Goal: Information Seeking & Learning: Learn about a topic

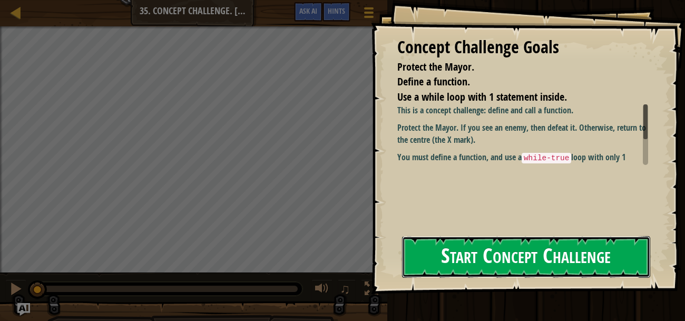
click at [473, 255] on button "Start Concept Challenge" at bounding box center [526, 257] width 248 height 42
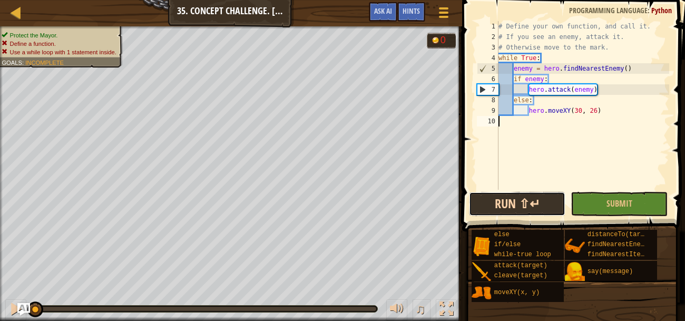
click at [498, 211] on button "Run ⇧↵" at bounding box center [517, 204] width 97 height 24
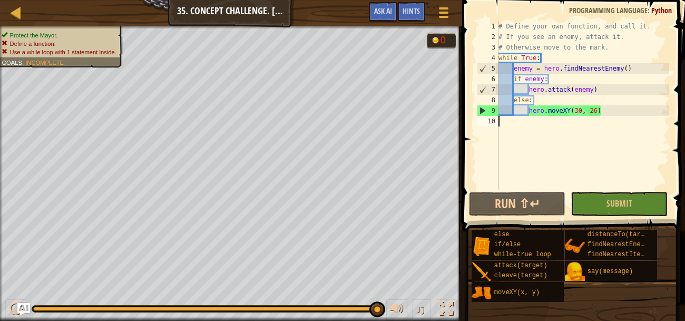
click at [501, 55] on div "# Define your own function, and call it. # If you see an enemy, attack it. # Ot…" at bounding box center [583, 116] width 173 height 190
type textarea "while True:"
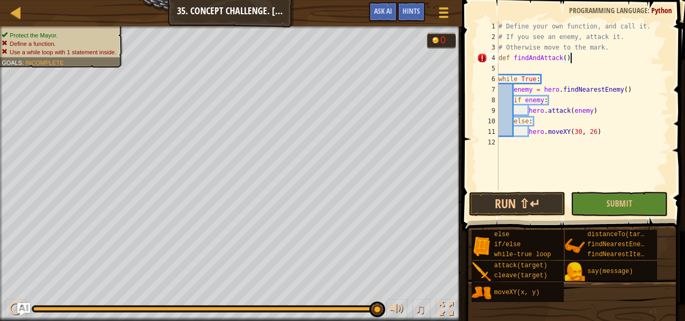
scroll to position [5, 5]
click at [603, 129] on div "# Define your own function, and call it. # If you see an enemy, attack it. # Ot…" at bounding box center [583, 116] width 173 height 190
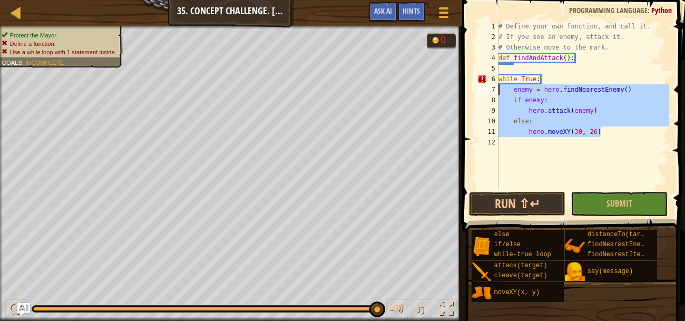
drag, startPoint x: 603, startPoint y: 129, endPoint x: 495, endPoint y: 87, distance: 116.0
click at [495, 87] on div "hero.moveXY(30, 26) 1 2 3 4 5 6 7 8 9 10 11 12 # Define your own function, and …" at bounding box center [572, 105] width 195 height 169
type textarea "enemy = hero.findNearestEnemy() if enemy:"
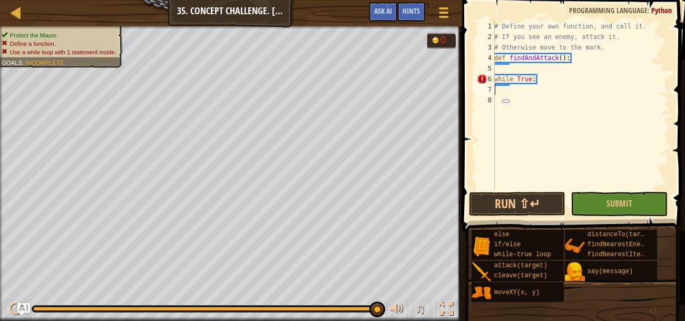
scroll to position [5, 0]
click at [522, 65] on div "# Define your own function, and call it. # If you see an enemy, attack it. # Ot…" at bounding box center [580, 116] width 177 height 190
paste textarea "hero.moveXY(30, 26)"
type textarea "hero.moveXY(30, 26)"
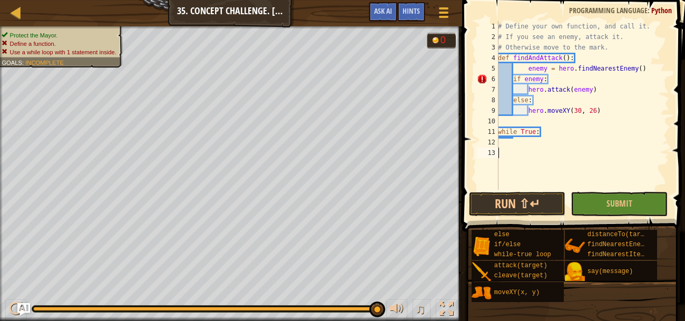
click at [522, 150] on div "# Define your own function, and call it. # If you see an enemy, attack it. # Ot…" at bounding box center [582, 116] width 173 height 190
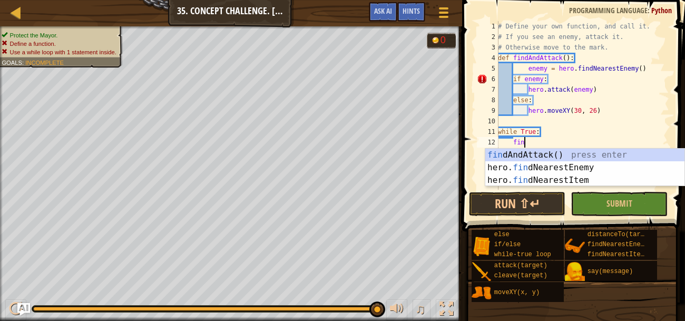
scroll to position [5, 1]
type textarea "find"
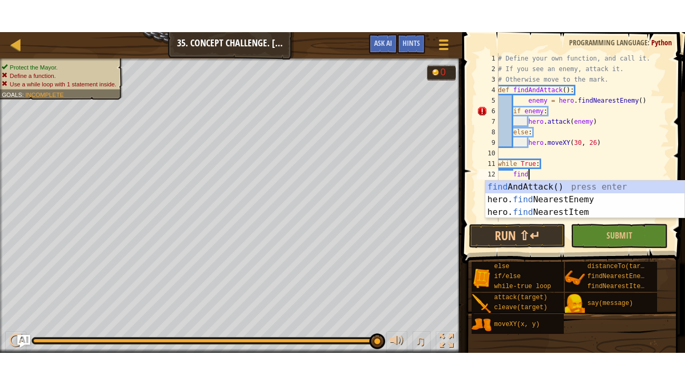
scroll to position [5, 1]
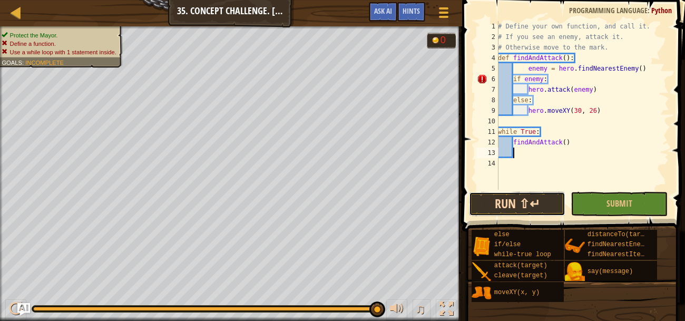
click at [539, 203] on button "Run ⇧↵" at bounding box center [517, 204] width 97 height 24
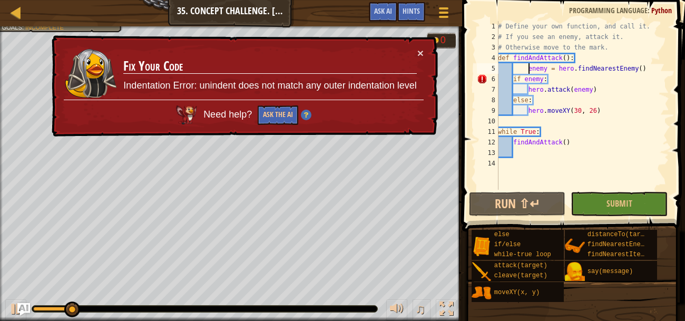
click at [528, 69] on div "# Define your own function, and call it. # If you see an enemy, attack it. # Ot…" at bounding box center [582, 116] width 173 height 190
type textarea "enemy = hero.findNearestEnemy()"
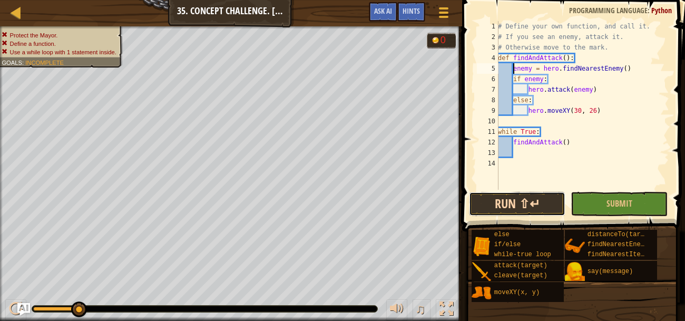
click at [519, 207] on button "Run ⇧↵" at bounding box center [517, 204] width 97 height 24
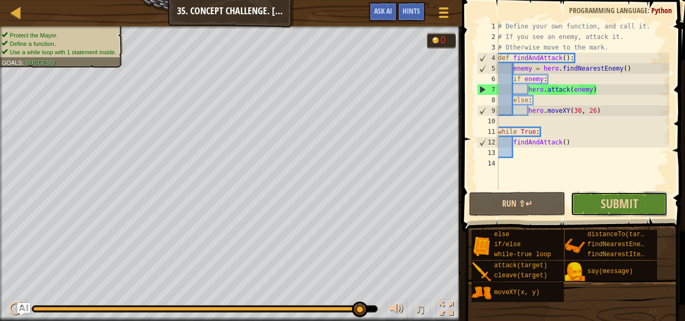
click at [587, 214] on button "Submit" at bounding box center [619, 204] width 97 height 24
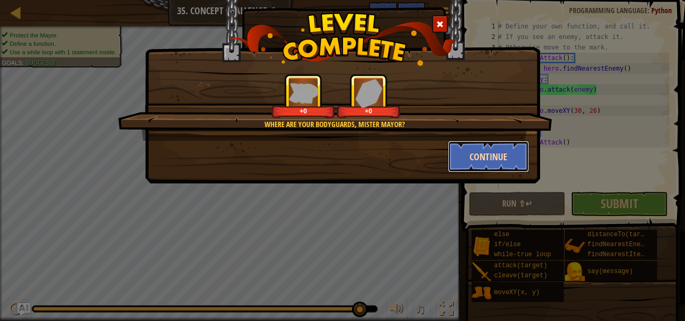
click at [492, 165] on button "Continue" at bounding box center [489, 157] width 82 height 32
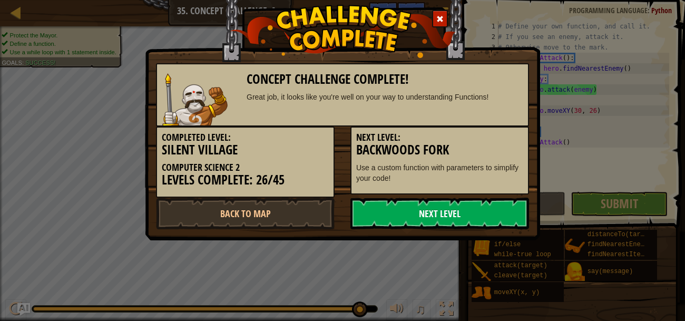
click at [458, 203] on link "Next Level" at bounding box center [440, 214] width 179 height 32
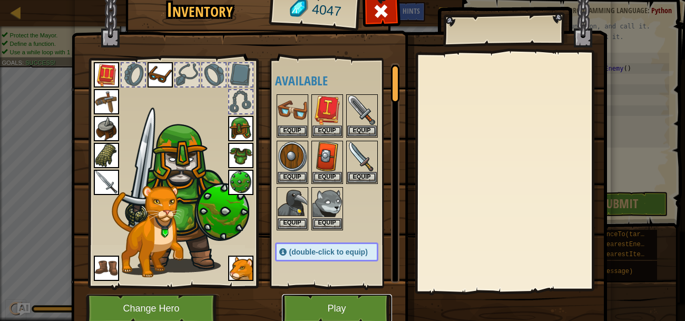
click at [337, 308] on button "Play" at bounding box center [337, 308] width 110 height 29
click at [337, 1] on html "Map Computer Science 2 35. Concept Challenge. Silent Village Game Menu Done Hin…" at bounding box center [342, 0] width 685 height 1
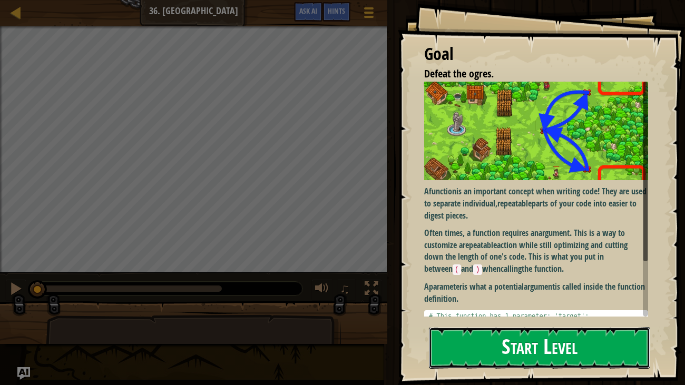
click at [461, 321] on button "Start Level" at bounding box center [540, 348] width 222 height 42
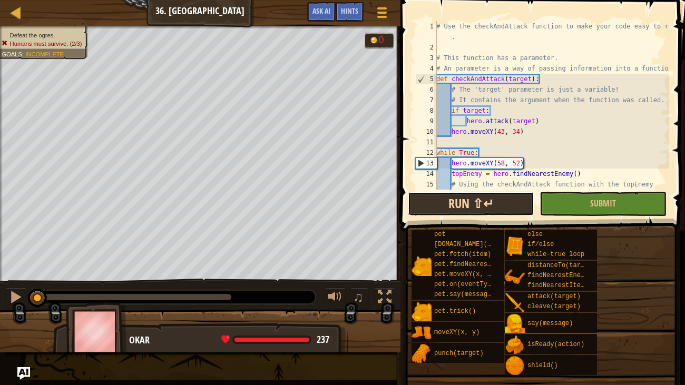
click at [482, 204] on button "Run ⇧↵" at bounding box center [471, 204] width 127 height 24
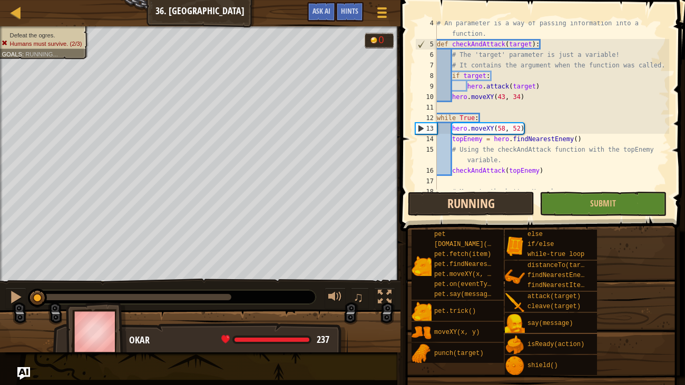
scroll to position [137, 0]
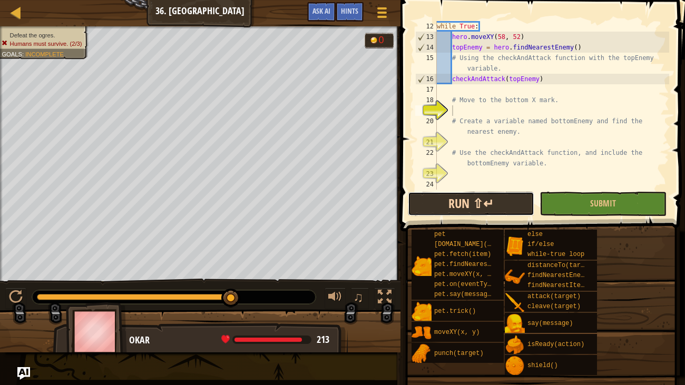
click at [508, 198] on button "Run ⇧↵" at bounding box center [471, 204] width 127 height 24
click at [442, 90] on div "while True : hero . moveXY ( 58 , 52 ) topEnemy = hero . findNearestEnemy ( ) #…" at bounding box center [552, 116] width 235 height 190
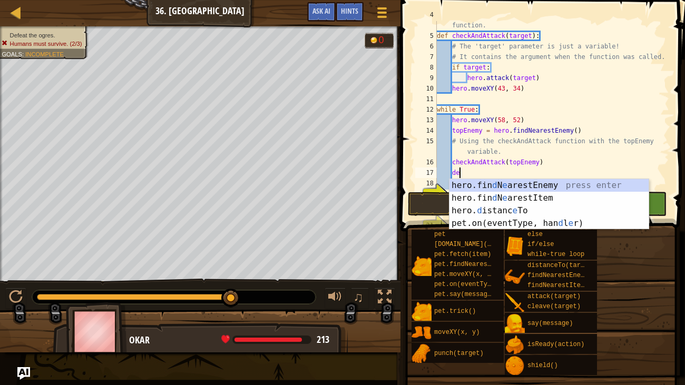
scroll to position [5, 1]
type textarea "d"
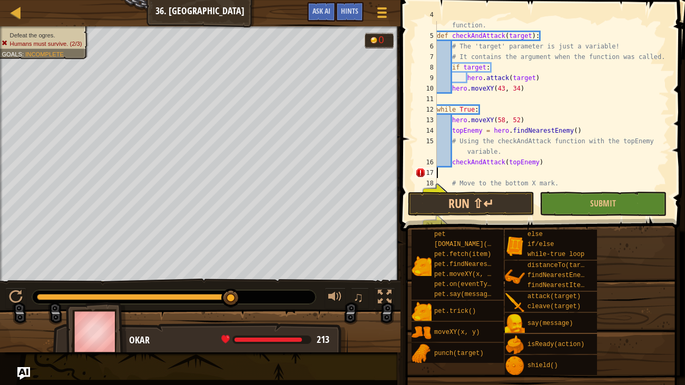
scroll to position [5, 0]
type textarea "checkAndAttack(topEnemy)"
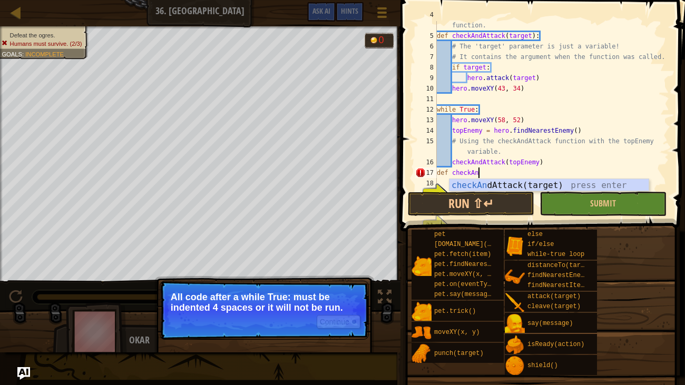
scroll to position [5, 3]
click at [597, 180] on div "checkAnd Attack(target) press enter" at bounding box center [549, 198] width 199 height 38
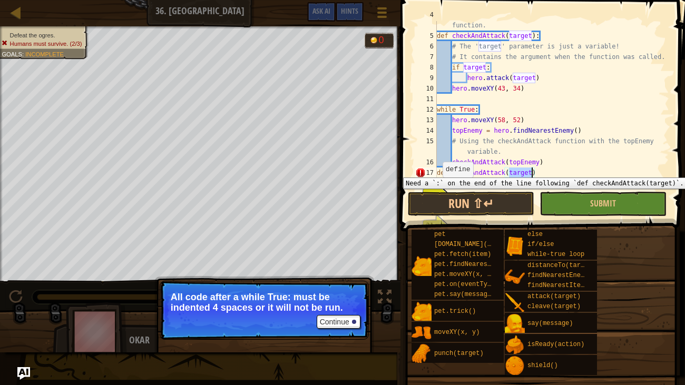
click at [436, 170] on div "17" at bounding box center [426, 173] width 22 height 11
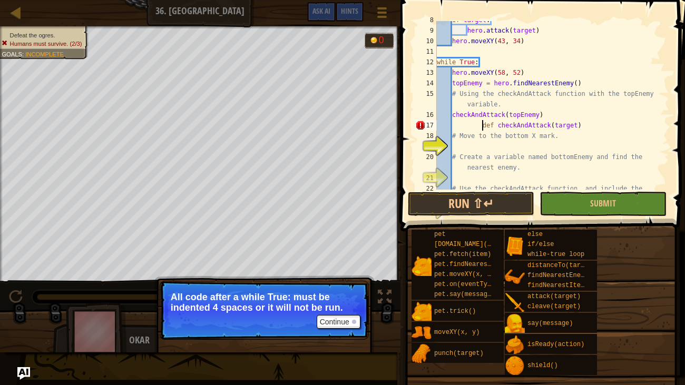
scroll to position [101, 0]
click at [560, 123] on div "if target : hero . attack ( target ) hero . moveXY ( 43 , 34 ) while True : her…" at bounding box center [552, 115] width 235 height 200
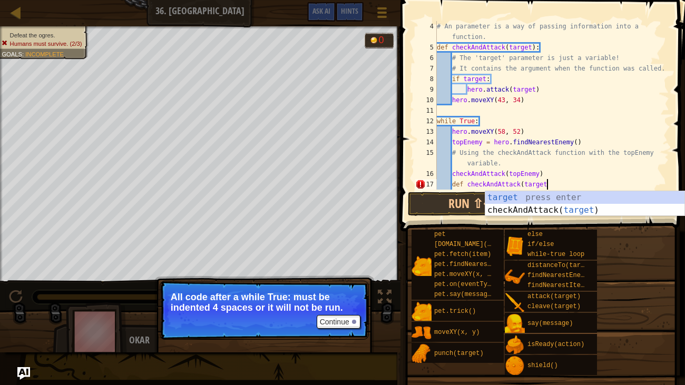
scroll to position [42, 0]
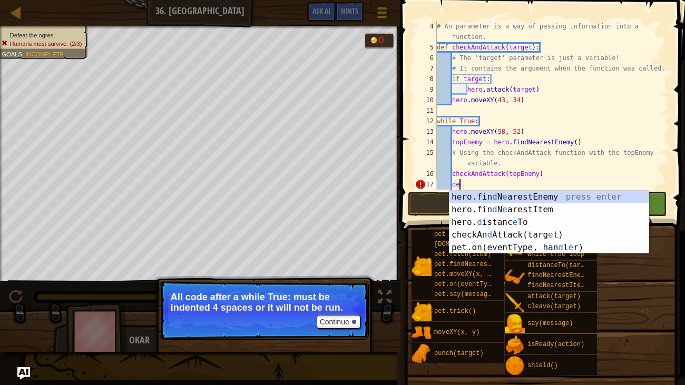
type textarea "d"
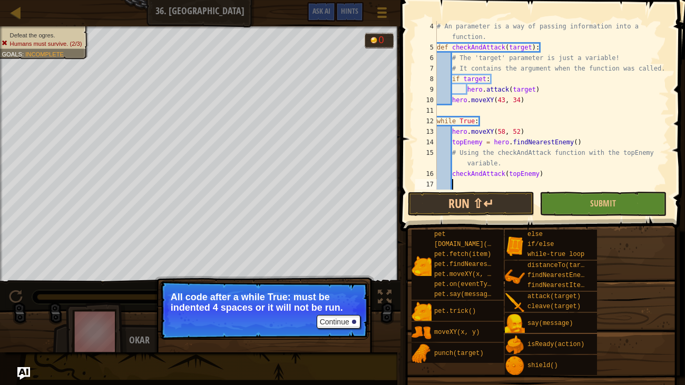
scroll to position [5, 1]
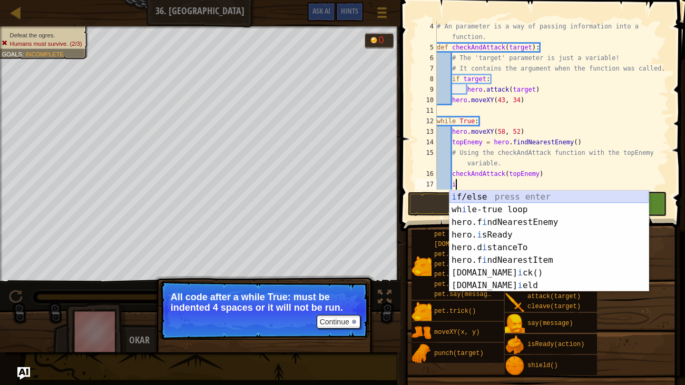
click at [514, 193] on div "i f/else press enter wh i le-true loop press enter hero.f i ndNearestEnemy pres…" at bounding box center [549, 254] width 199 height 127
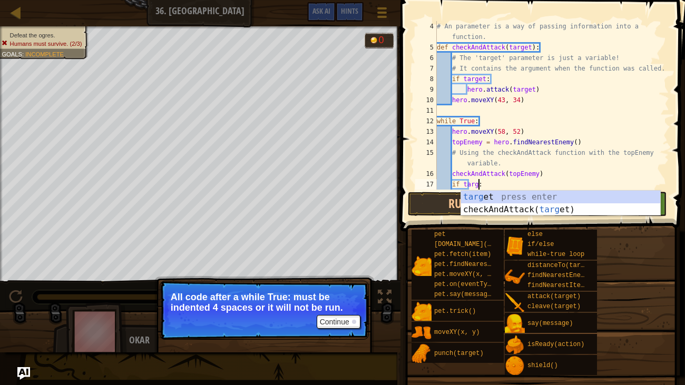
type textarea "if target:"
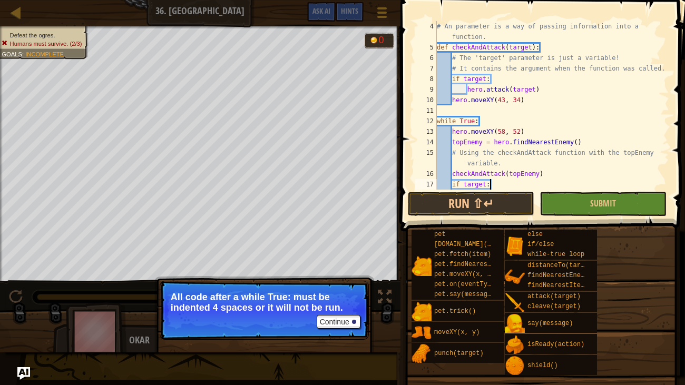
click at [506, 182] on div "# An parameter is a way of passing information into a function. def checkAndAtt…" at bounding box center [552, 121] width 235 height 200
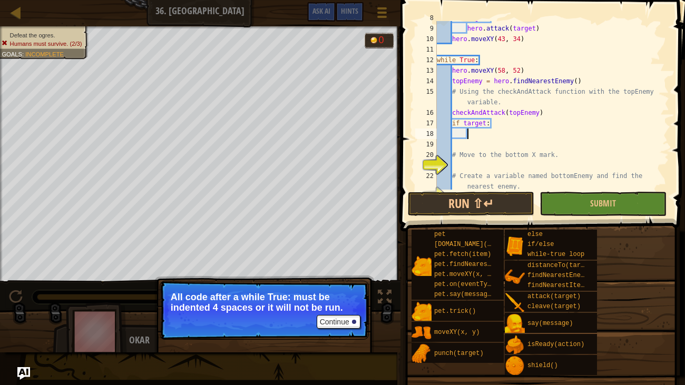
scroll to position [103, 0]
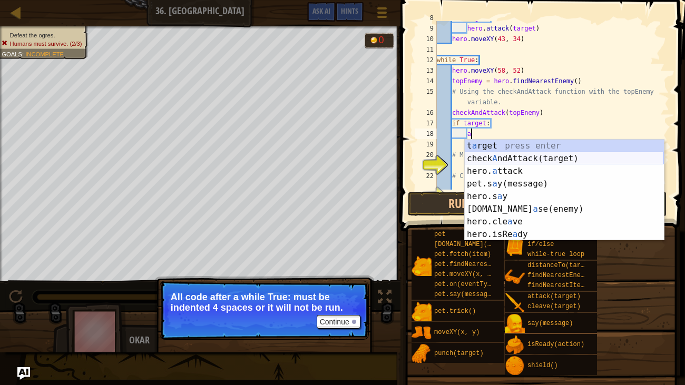
click at [561, 156] on div "t a rget press enter check A ndAttack(target) press enter hero. a ttack press e…" at bounding box center [564, 203] width 199 height 127
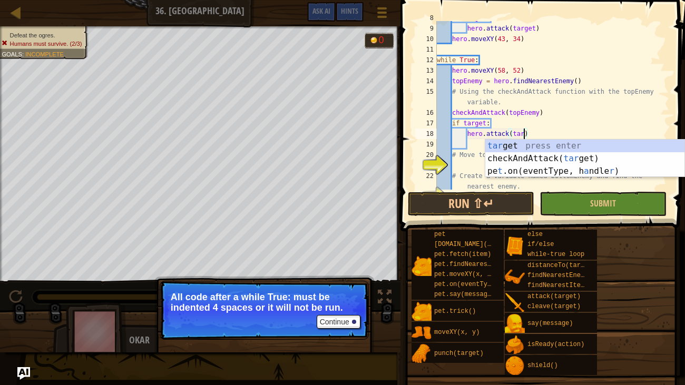
scroll to position [5, 7]
type textarea "hero.attack(target)"
click at [552, 138] on div "if target : hero . attack ( target ) hero . moveXY ( 43 , 34 ) while True : her…" at bounding box center [552, 113] width 235 height 200
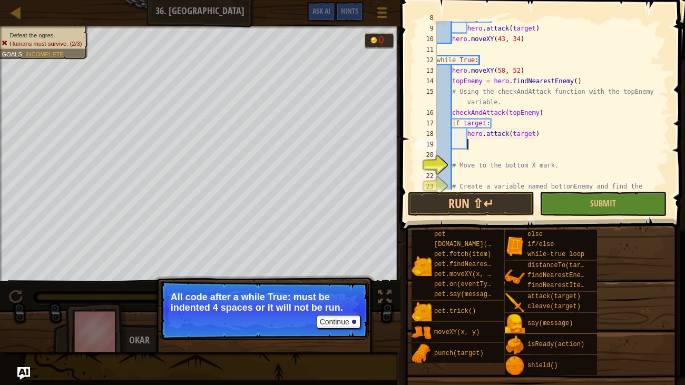
scroll to position [5, 2]
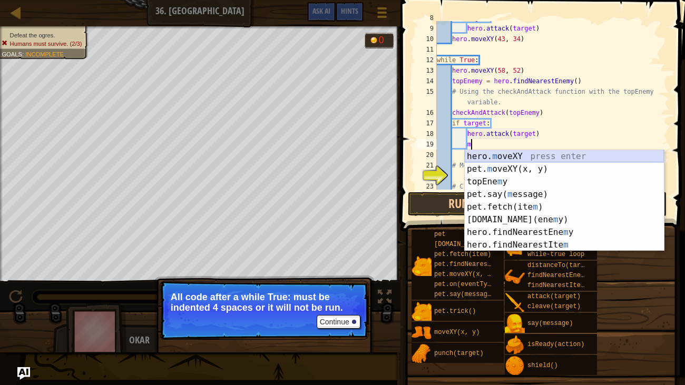
click at [568, 153] on div "hero. m oveXY press enter pet. m oveXY(x, y) press enter topEne m y press enter…" at bounding box center [564, 213] width 199 height 127
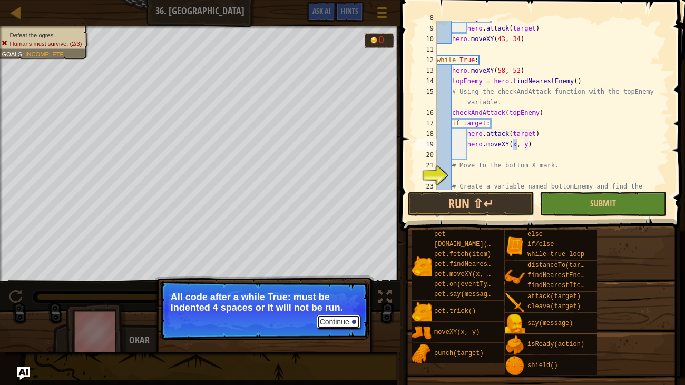
click at [336, 320] on button "Continue" at bounding box center [339, 322] width 44 height 14
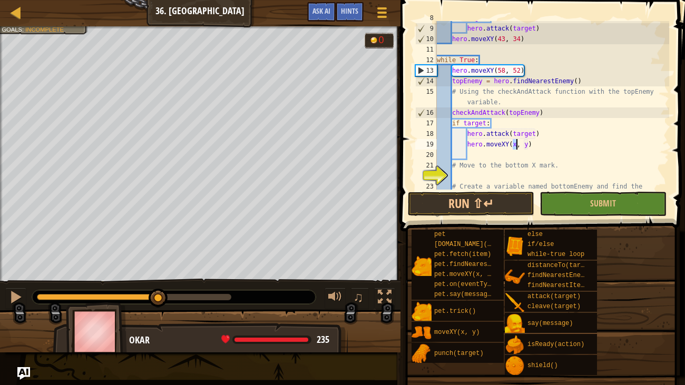
drag, startPoint x: 232, startPoint y: 296, endPoint x: 158, endPoint y: 279, distance: 76.2
click at [158, 279] on div "♫" at bounding box center [200, 295] width 401 height 32
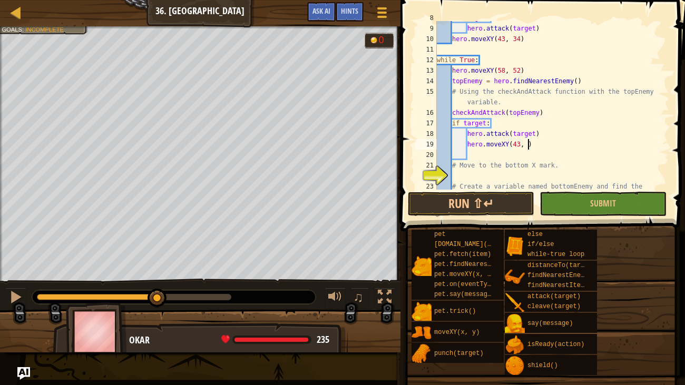
scroll to position [5, 7]
type textarea "hero.moveXY(43, 35)"
click at [477, 154] on div "if target : hero . attack ( target ) hero . moveXY ( 43 , 34 ) while True : her…" at bounding box center [552, 113] width 235 height 200
type textarea "hero.moveXY(58,16)"
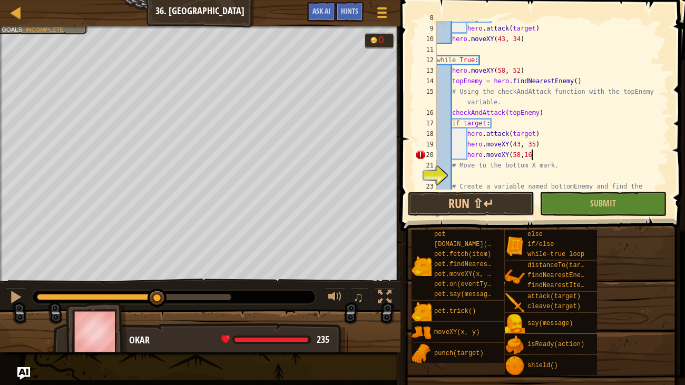
scroll to position [5, 7]
click at [466, 156] on div "if target : hero . attack ( target ) hero . moveXY ( 43 , 34 ) while True : her…" at bounding box center [552, 113] width 235 height 200
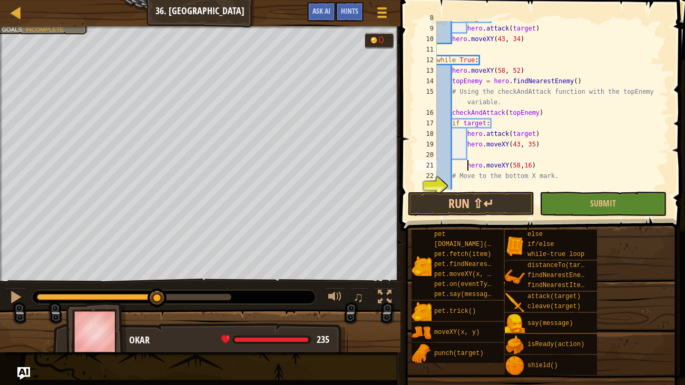
click at [474, 159] on div "if target : hero . attack ( target ) hero . moveXY ( 43 , 34 ) while True : her…" at bounding box center [552, 108] width 235 height 190
click at [470, 142] on div "if target : hero . attack ( target ) hero . moveXY ( 43 , 34 ) while True : her…" at bounding box center [552, 108] width 235 height 190
type textarea "hero.moveXY(43, 35)"
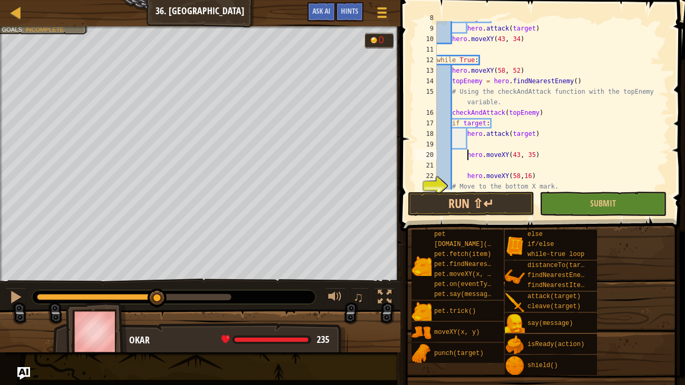
click at [474, 143] on div "if target : hero . attack ( target ) hero . moveXY ( 43 , 34 ) while True : her…" at bounding box center [552, 108] width 235 height 190
type textarea "e"
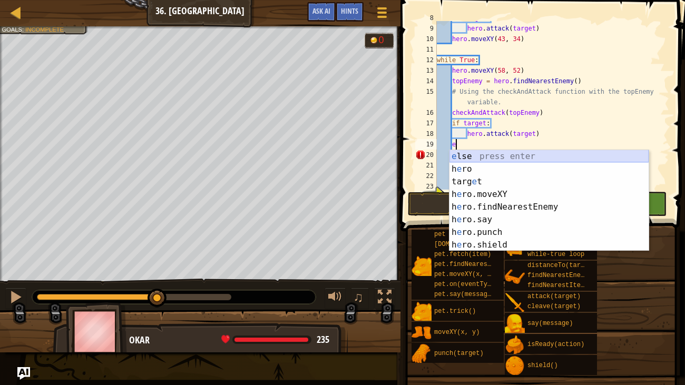
click at [484, 153] on div "e lse press enter h e ro press enter targ e t press enter h e ro.moveXY press e…" at bounding box center [549, 213] width 199 height 127
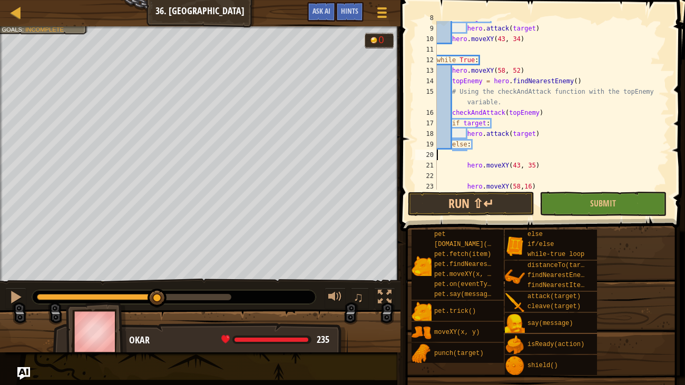
scroll to position [5, 0]
type textarea "else:"
click at [463, 163] on div "if target : hero . attack ( target ) hero . moveXY ( 43 , 34 ) while True : her…" at bounding box center [552, 108] width 235 height 190
click at [468, 163] on div "if target : hero . attack ( target ) hero . moveXY ( 43 , 34 ) while True : her…" at bounding box center [552, 108] width 235 height 190
type textarea "i"
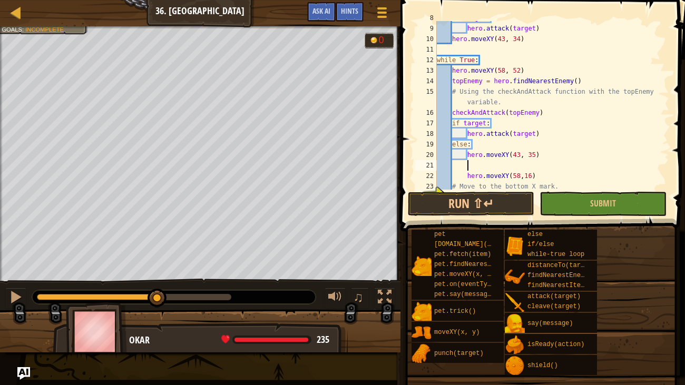
scroll to position [5, 2]
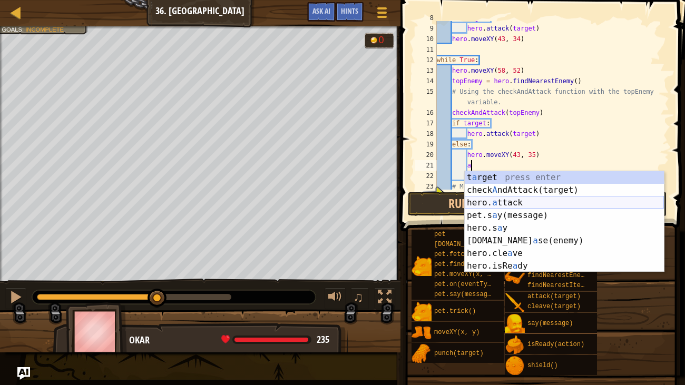
click at [535, 201] on div "t a rget press enter check A ndAttack(target) press enter hero. a ttack press e…" at bounding box center [564, 234] width 199 height 127
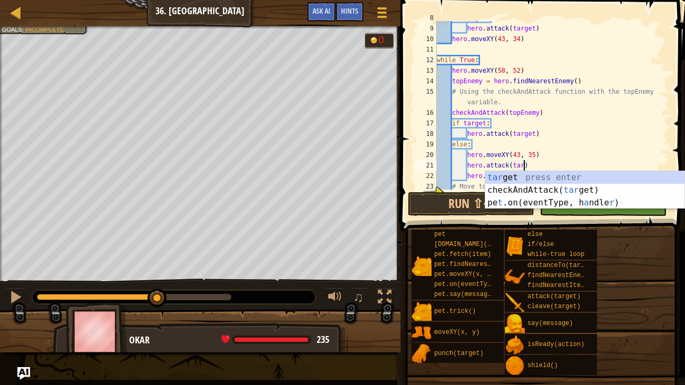
scroll to position [5, 7]
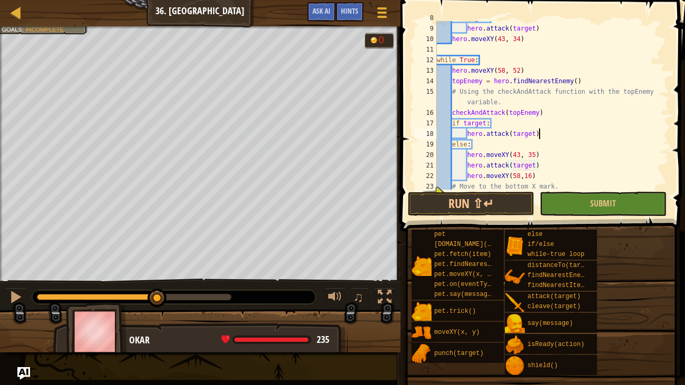
click at [582, 129] on div "if target : hero . attack ( target ) hero . moveXY ( 43 , 34 ) while True : her…" at bounding box center [552, 108] width 235 height 190
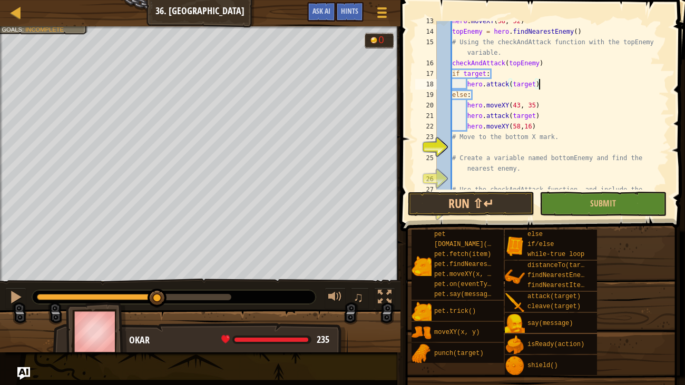
scroll to position [189, 0]
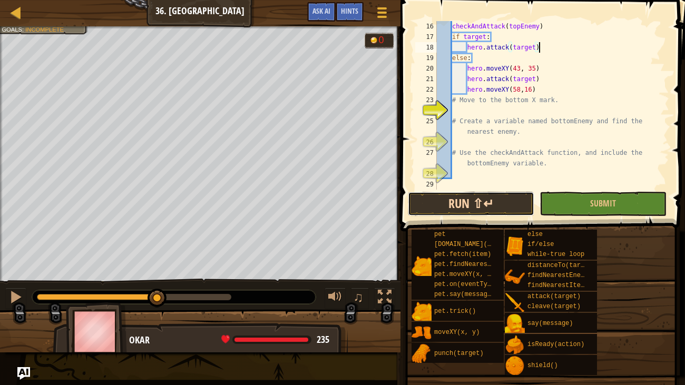
click at [488, 195] on button "Run ⇧↵" at bounding box center [471, 204] width 127 height 24
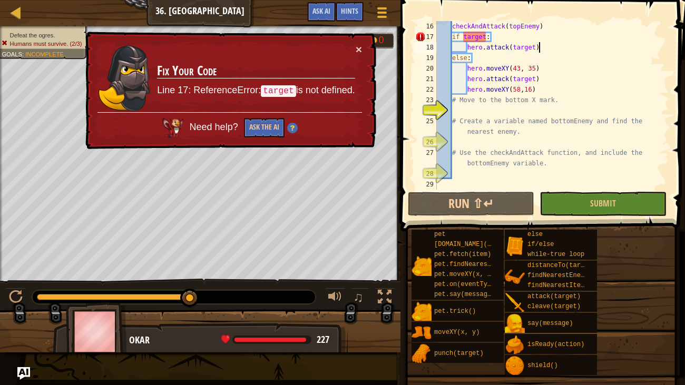
click at [484, 40] on div "checkAndAttack ( topEnemy ) if target : hero . attack ( target ) else : hero . …" at bounding box center [552, 116] width 235 height 190
type textarea "checkAndAttack(topEnemy)"
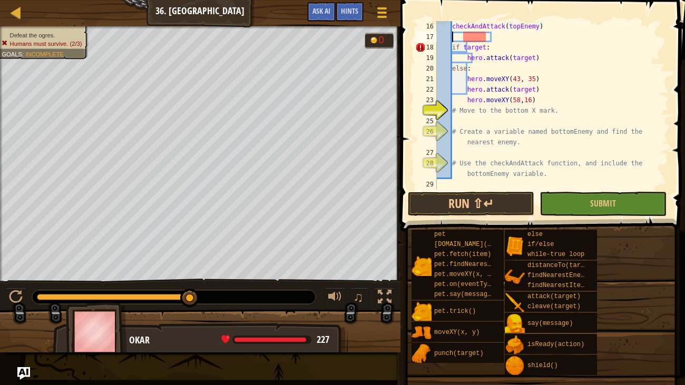
scroll to position [5, 1]
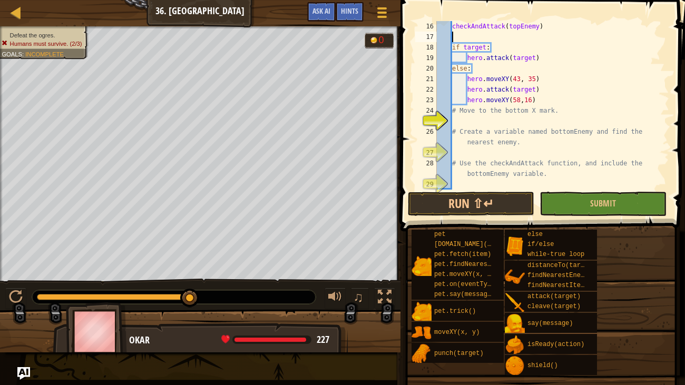
type textarea "f"
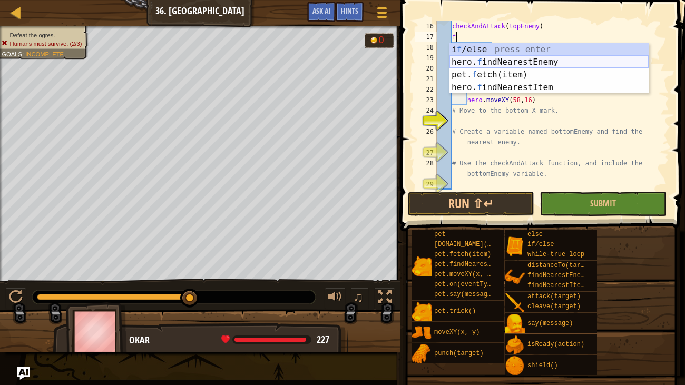
click at [499, 62] on div "i f /else press enter hero. f indNearestEnemy press enter pet. f etch(item) pre…" at bounding box center [549, 81] width 199 height 76
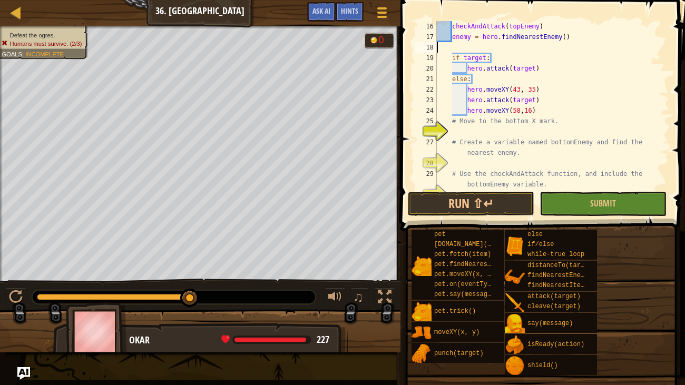
scroll to position [5, 0]
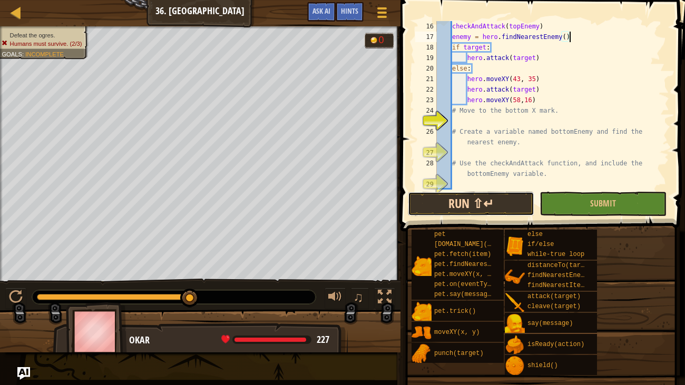
click at [484, 207] on button "Run ⇧↵" at bounding box center [471, 204] width 127 height 24
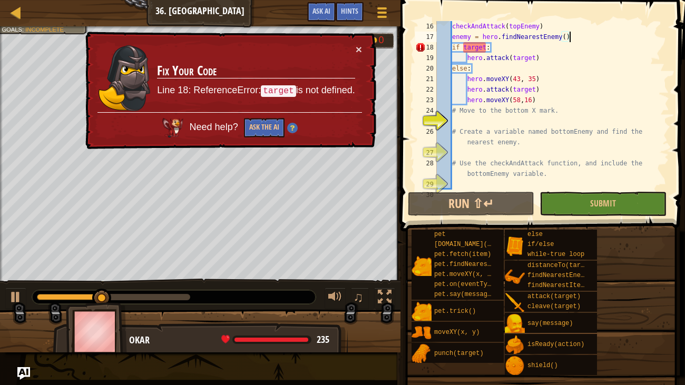
click at [563, 36] on div "checkAndAttack ( topEnemy ) enemy = hero . findNearestEnemy ( ) if target : her…" at bounding box center [552, 116] width 235 height 190
click at [469, 38] on div "checkAndAttack ( topEnemy ) enemy = hero . findNearestEnemy ( ) if target : her…" at bounding box center [552, 116] width 235 height 190
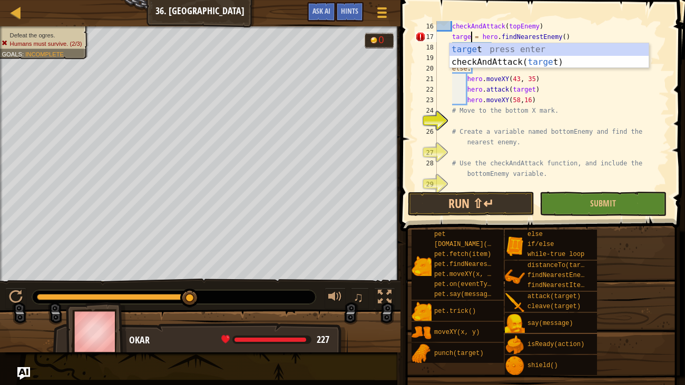
scroll to position [5, 3]
click at [508, 194] on button "Run ⇧↵" at bounding box center [471, 204] width 127 height 24
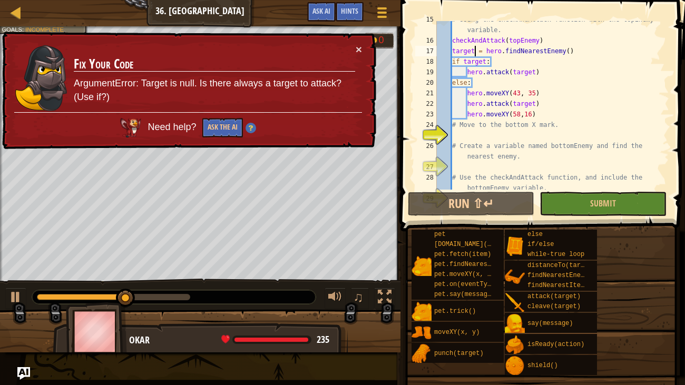
scroll to position [186, 0]
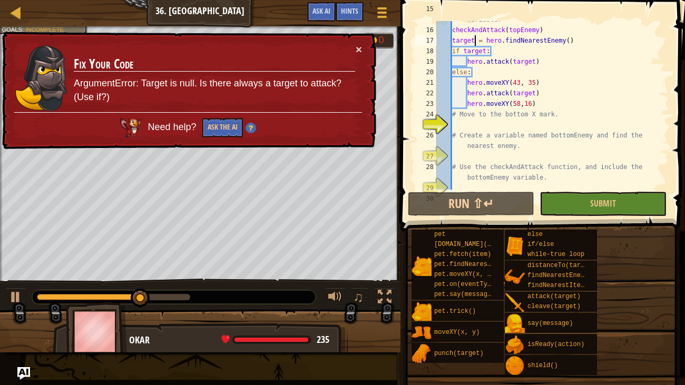
click at [363, 50] on div "× Fix Your Code ArgumentError: Target is null. Is there always a target to atta…" at bounding box center [188, 91] width 376 height 118
click at [362, 49] on button "×" at bounding box center [359, 49] width 6 height 11
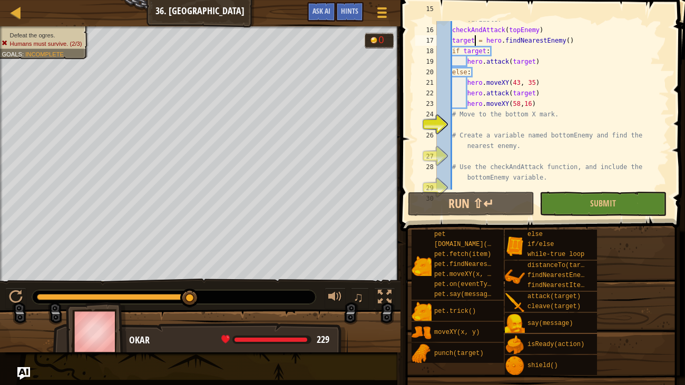
click at [450, 112] on div "# Using the checkAndAttack function with the topEnemy variable. checkAndAttack …" at bounding box center [552, 104] width 235 height 200
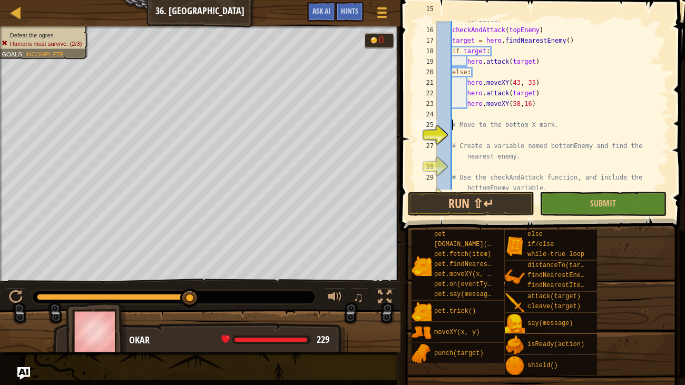
click at [468, 93] on div "# Using the checkAndAttack function with the topEnemy variable. checkAndAttack …" at bounding box center [552, 109] width 235 height 211
type textarea "hero.attack(target)"
click at [468, 93] on div "# Using the checkAndAttack function with the topEnemy variable. checkAndAttack …" at bounding box center [552, 109] width 235 height 211
click at [469, 91] on div "# Using the checkAndAttack function with the topEnemy variable. checkAndAttack …" at bounding box center [552, 105] width 235 height 169
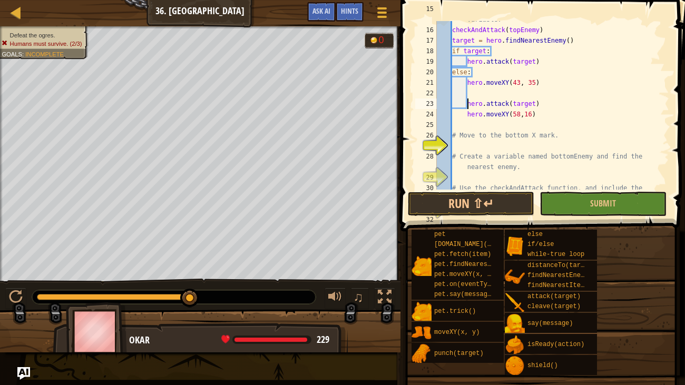
click at [482, 91] on div "# Using the checkAndAttack function with the topEnemy variable. checkAndAttack …" at bounding box center [552, 109] width 235 height 211
type textarea "f"
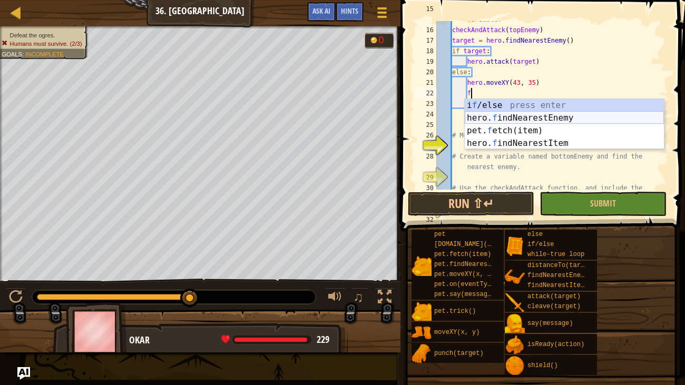
click at [509, 115] on div "i f /else press enter hero. f indNearestEnemy press enter pet. f etch(item) pre…" at bounding box center [564, 137] width 199 height 76
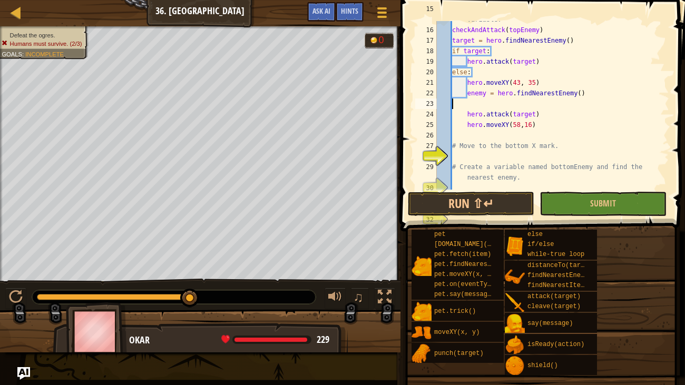
scroll to position [5, 1]
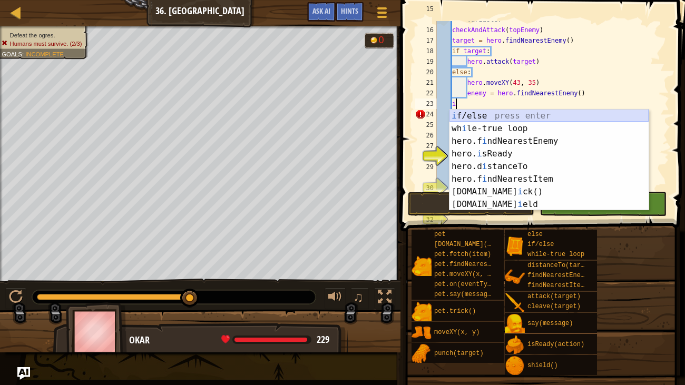
click at [500, 121] on div "i f/else press enter wh i le-true loop press enter hero.f i ndNearestEnemy pres…" at bounding box center [549, 173] width 199 height 127
type textarea "if enemy:"
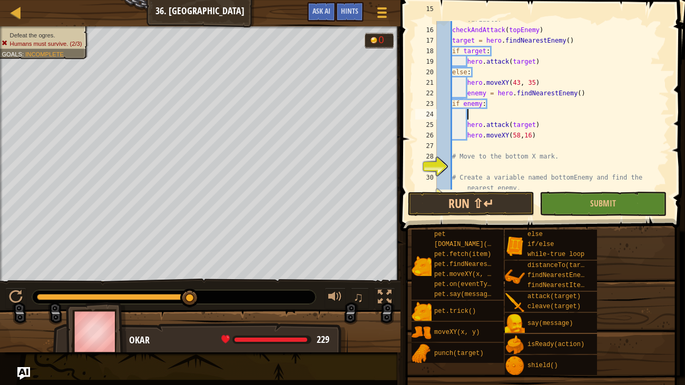
click at [472, 115] on div "# Using the checkAndAttack function with the topEnemy variable. checkAndAttack …" at bounding box center [552, 109] width 235 height 211
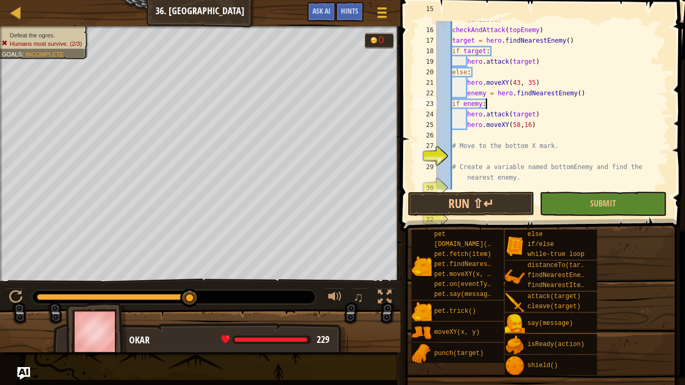
click at [478, 105] on div "# Using the checkAndAttack function with the topEnemy variable. checkAndAttack …" at bounding box center [552, 104] width 235 height 200
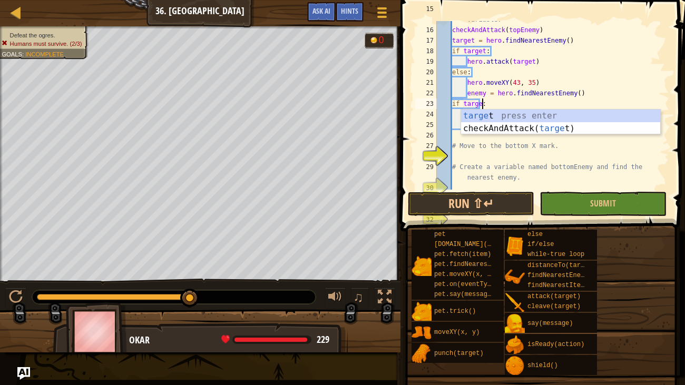
scroll to position [5, 4]
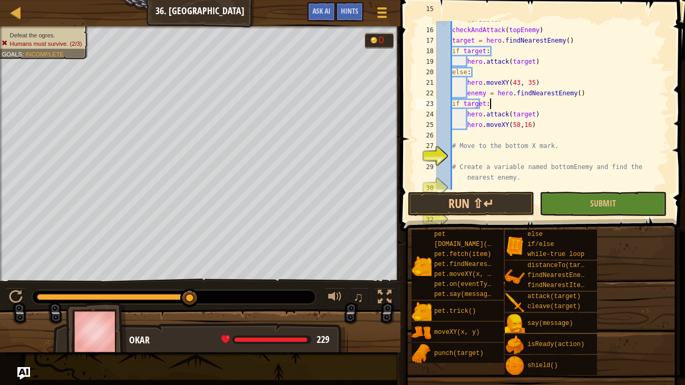
click at [504, 104] on div "# Using the checkAndAttack function with the topEnemy variable. checkAndAttack …" at bounding box center [552, 104] width 235 height 200
click at [538, 112] on div "# Using the checkAndAttack function with the topEnemy variable. checkAndAttack …" at bounding box center [552, 104] width 235 height 200
type textarea "hero.attack(target)"
click at [473, 130] on div "# Using the checkAndAttack function with the topEnemy variable. checkAndAttack …" at bounding box center [552, 104] width 235 height 200
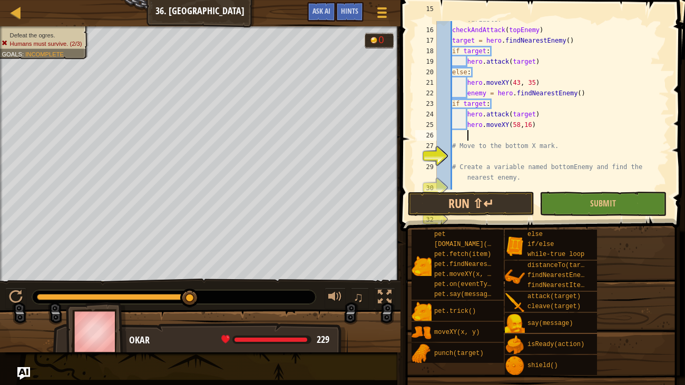
type textarea "f"
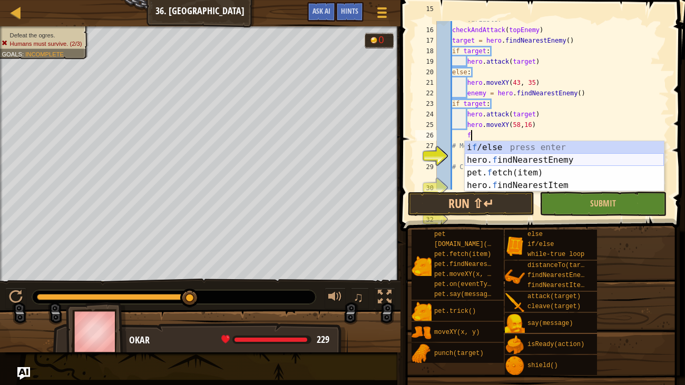
click at [502, 157] on div "i f /else press enter hero. f indNearestEnemy press enter pet. f etch(item) pre…" at bounding box center [564, 179] width 199 height 76
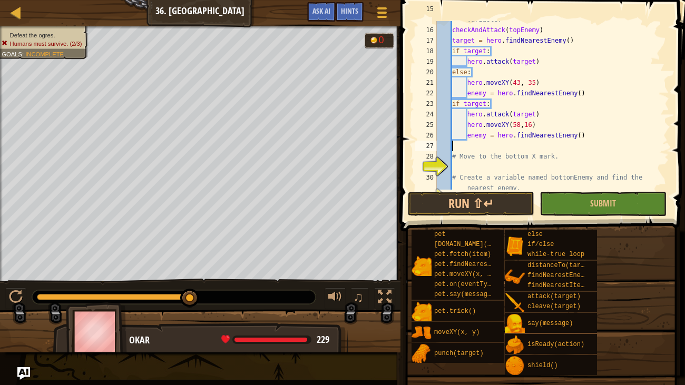
scroll to position [5, 1]
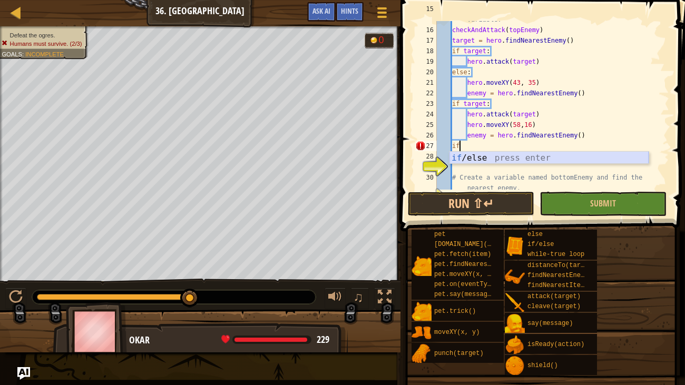
click at [539, 156] on div "if /else press enter" at bounding box center [549, 171] width 199 height 38
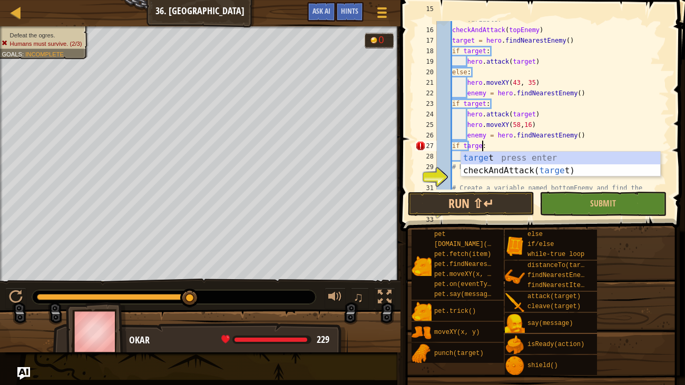
type textarea "if target:"
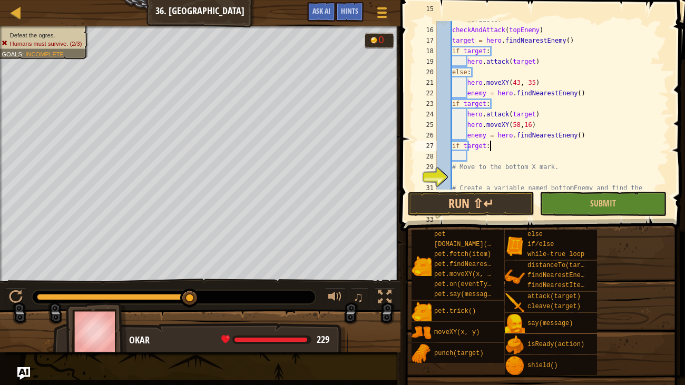
click at [524, 142] on div "# Using the checkAndAttack function with the topEnemy variable. checkAndAttack …" at bounding box center [552, 109] width 235 height 211
click at [502, 149] on div "# Using the checkAndAttack function with the topEnemy variable. checkAndAttack …" at bounding box center [552, 109] width 235 height 211
click at [501, 158] on div "# Using the checkAndAttack function with the topEnemy variable. checkAndAttack …" at bounding box center [552, 109] width 235 height 211
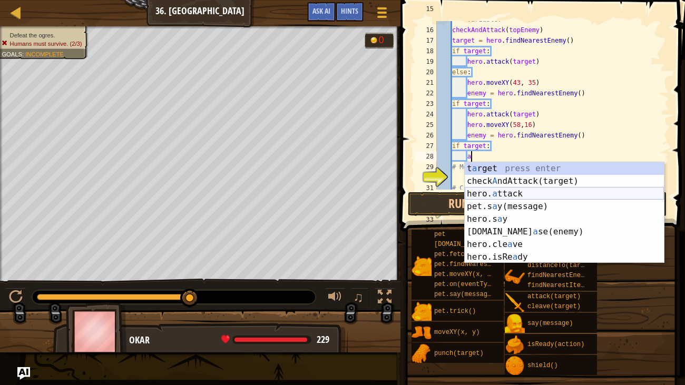
click at [524, 196] on div "t a rget press enter check A ndAttack(target) press enter hero. a ttack press e…" at bounding box center [564, 225] width 199 height 127
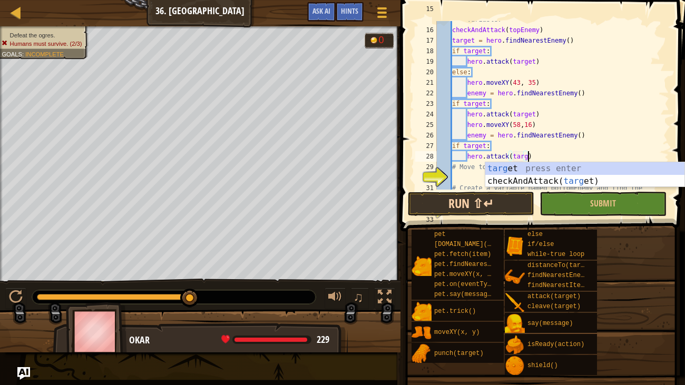
scroll to position [5, 7]
type textarea "hero.attack(target)"
click at [482, 206] on button "Run ⇧↵" at bounding box center [471, 204] width 127 height 24
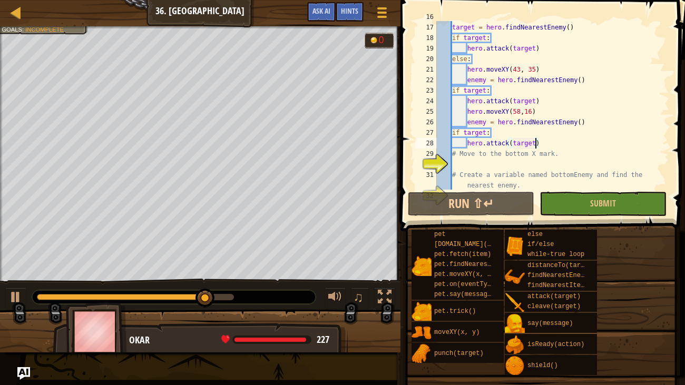
scroll to position [253, 0]
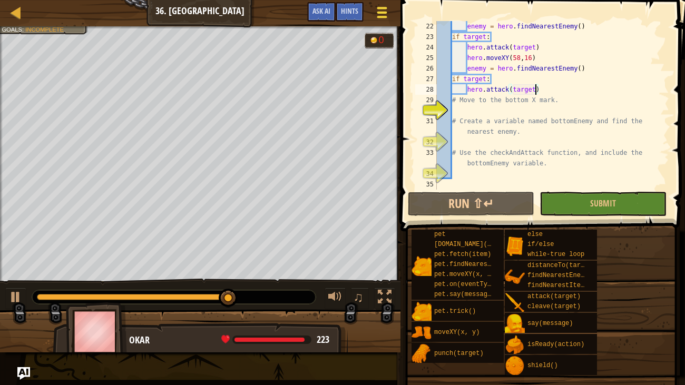
click at [381, 13] on span at bounding box center [382, 13] width 10 height 2
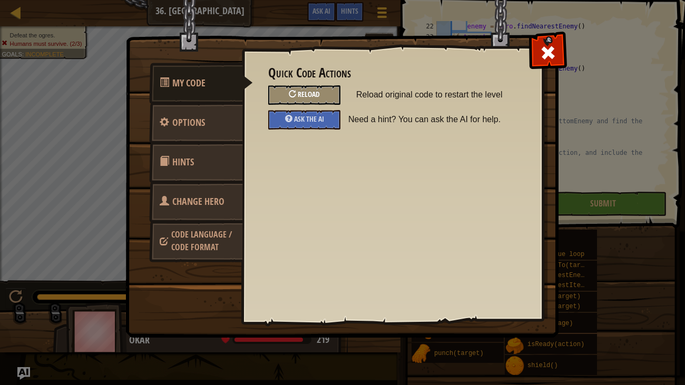
click at [322, 93] on div "Reload" at bounding box center [304, 95] width 72 height 20
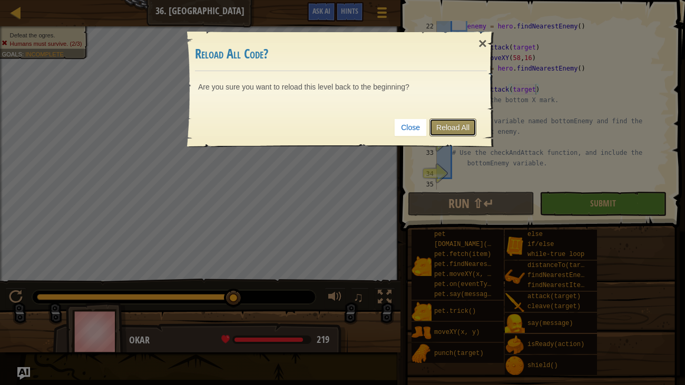
click at [444, 125] on link "Reload All" at bounding box center [453, 128] width 47 height 18
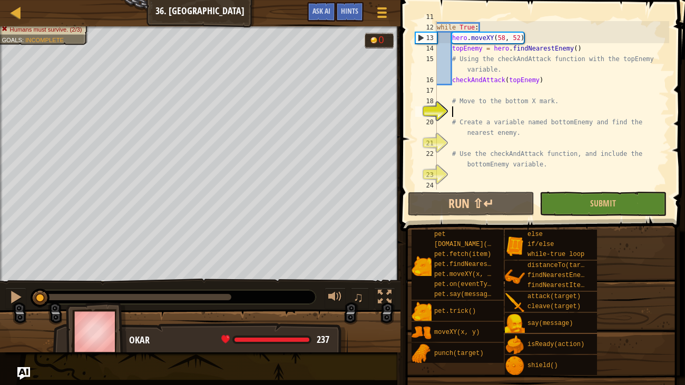
scroll to position [137, 0]
click at [463, 90] on div "while True : hero . moveXY ( 58 , 52 ) topEnemy = hero . findNearestEnemy ( ) #…" at bounding box center [552, 116] width 235 height 190
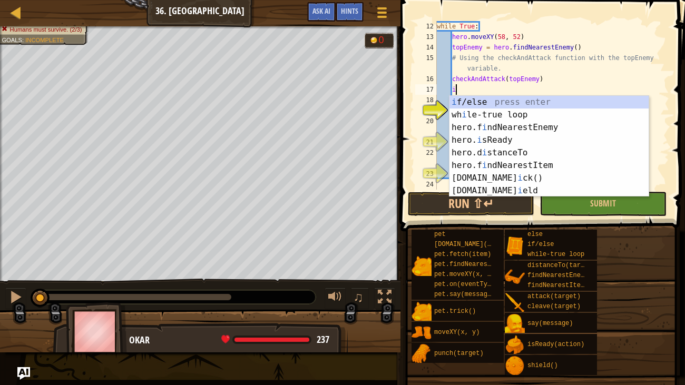
scroll to position [5, 1]
click at [486, 98] on div "i f/else press enter wh i le-true loop press enter hero.f i ndNearestEnemy pres…" at bounding box center [549, 159] width 199 height 127
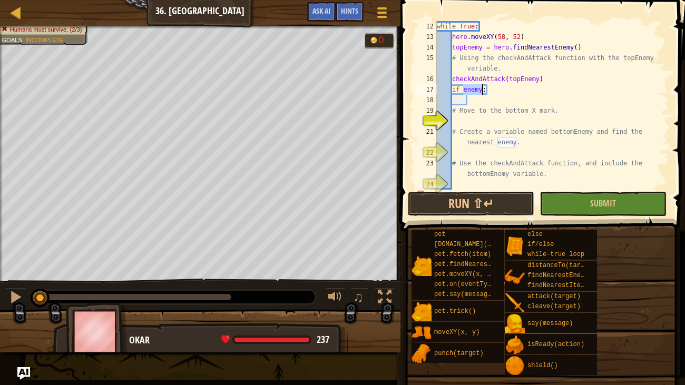
click at [464, 89] on div "while True : hero . moveXY ( 58 , 52 ) topEnemy = hero . findNearestEnemy ( ) #…" at bounding box center [552, 105] width 235 height 169
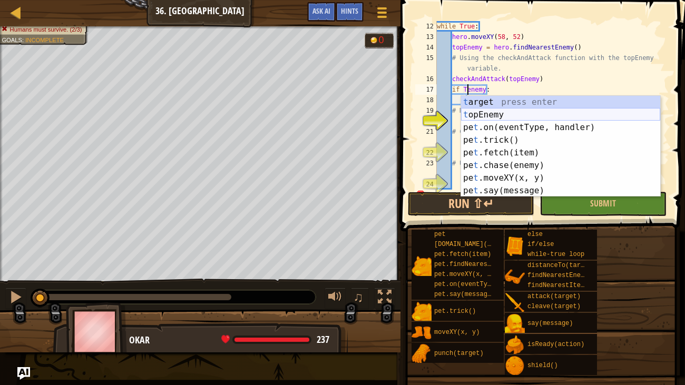
click at [474, 111] on div "t arget press enter t opEnemy press enter pe t .on(eventType, handler) press en…" at bounding box center [560, 159] width 199 height 127
type textarea "if topEnemy:"
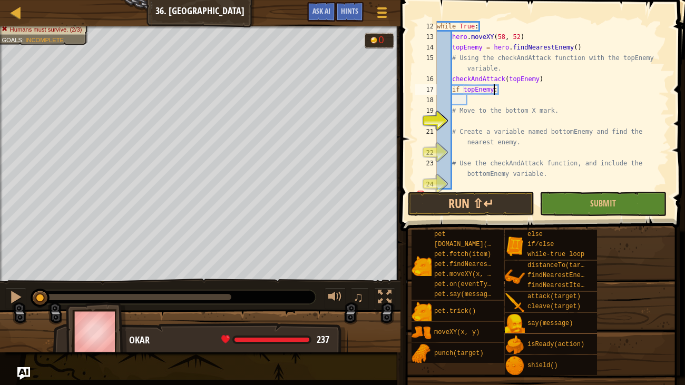
click at [474, 104] on div "while True : hero . moveXY ( 58 , 52 ) topEnemy = hero . findNearestEnemy ( ) #…" at bounding box center [552, 116] width 235 height 190
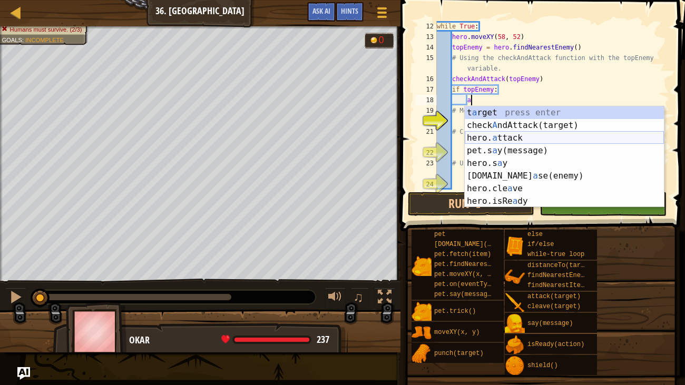
click at [503, 133] on div "t a rget press enter check A ndAttack(target) press enter hero. a ttack press e…" at bounding box center [564, 169] width 199 height 127
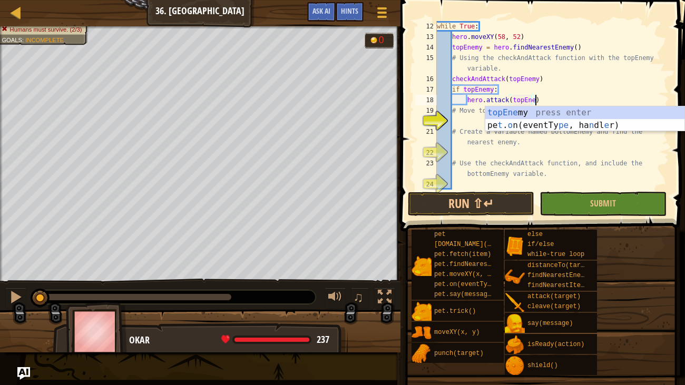
scroll to position [5, 8]
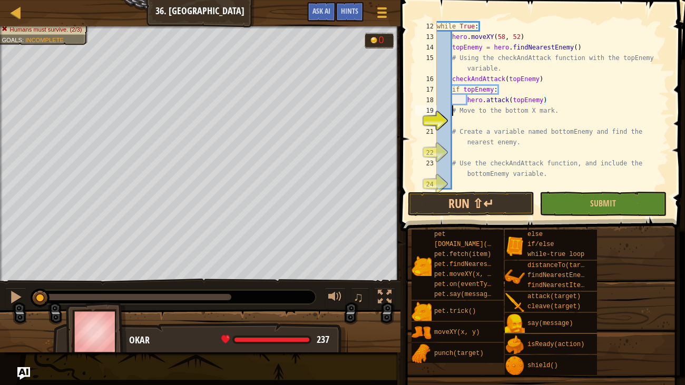
click at [453, 108] on div "while True : hero . moveXY ( 58 , 52 ) topEnemy = hero . findNearestEnemy ( ) #…" at bounding box center [552, 116] width 235 height 190
type textarea "# Move to the bottom X mark."
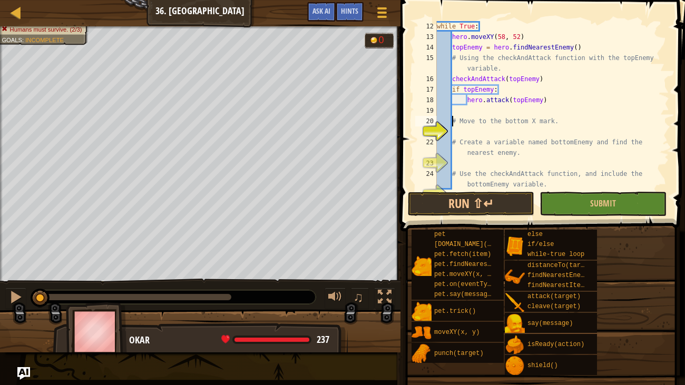
click at [459, 109] on div "while True : hero . moveXY ( 58 , 52 ) topEnemy = hero . findNearestEnemy ( ) #…" at bounding box center [552, 116] width 235 height 190
type textarea "e"
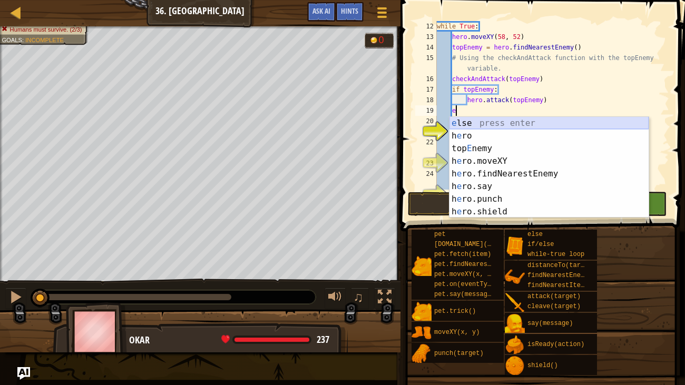
click at [473, 122] on div "e lse press enter h e ro press enter top E nemy press enter h e ro.moveXY press…" at bounding box center [549, 180] width 199 height 127
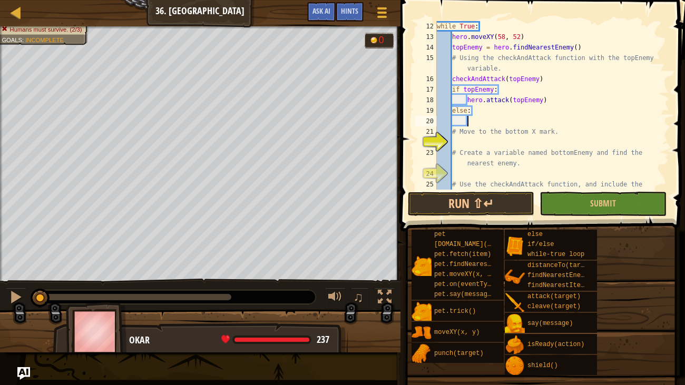
scroll to position [5, 2]
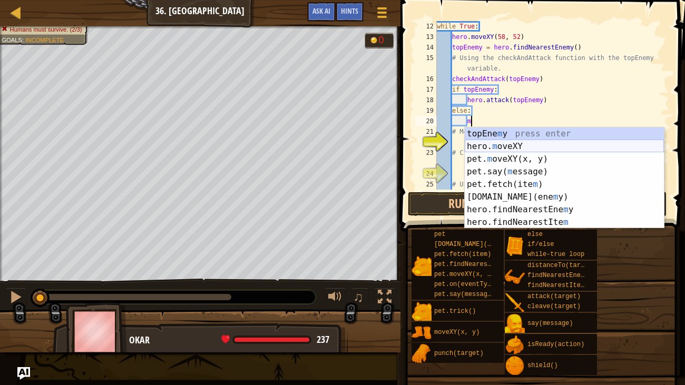
click at [496, 146] on div "topEne m y press enter hero. m oveXY press enter pet. m oveXY(x, y) press enter…" at bounding box center [564, 191] width 199 height 127
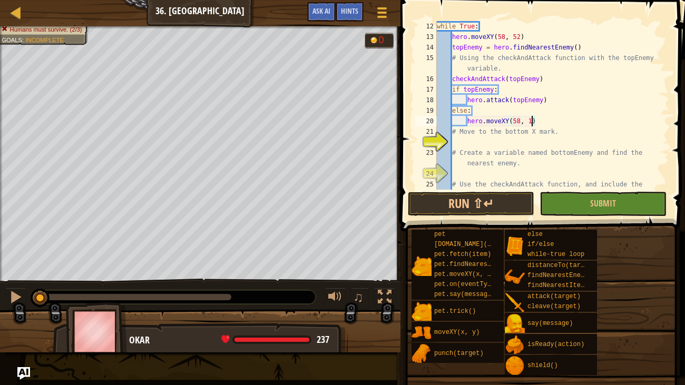
scroll to position [5, 7]
click at [452, 128] on div "while True : hero . moveXY ( 58 , 52 ) topEnemy = hero . findNearestEnemy ( ) #…" at bounding box center [552, 121] width 235 height 200
type textarea "# Move to the bottom X mark."
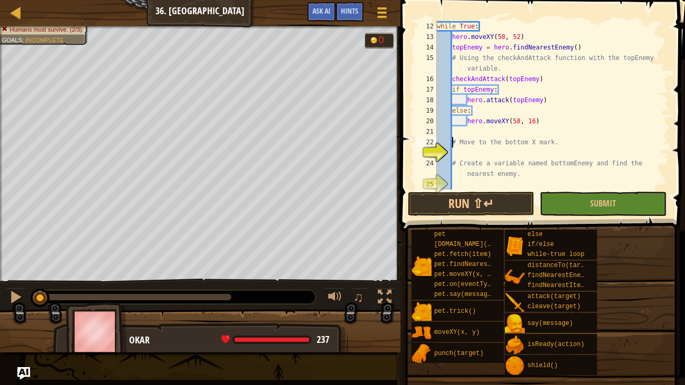
click at [467, 131] on div "while True : hero . moveXY ( 58 , 52 ) topEnemy = hero . findNearestEnemy ( ) #…" at bounding box center [552, 121] width 235 height 200
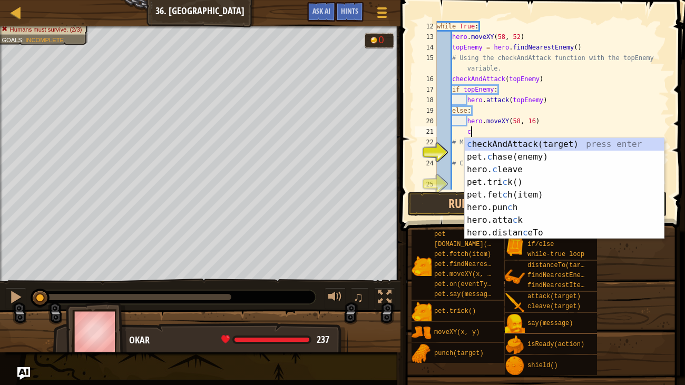
scroll to position [5, 2]
click at [486, 143] on div "c heckAndAttack(target) press enter pet. c hase(enemy) press enter hero. c leav…" at bounding box center [564, 201] width 199 height 127
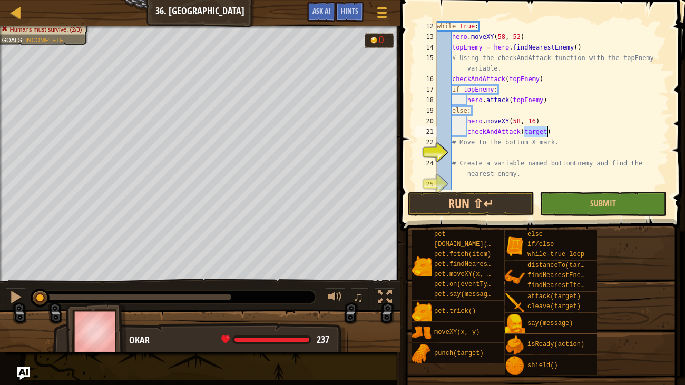
click at [453, 142] on div "while True : hero . moveXY ( 58 , 52 ) topEnemy = hero . findNearestEnemy ( ) #…" at bounding box center [552, 121] width 235 height 200
type textarea "# Move to the bottom X mark."
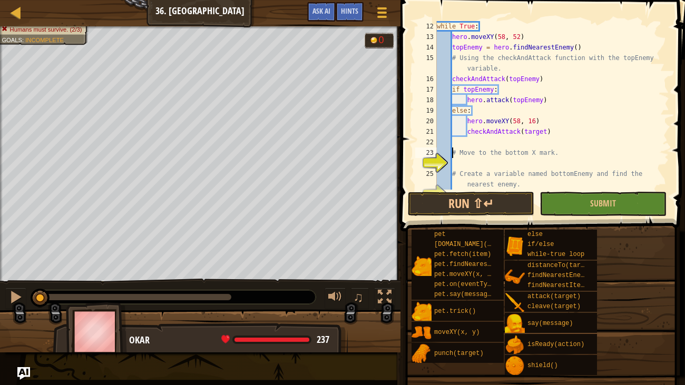
click at [461, 142] on div "while True : hero . moveXY ( 58 , 52 ) topEnemy = hero . findNearestEnemy ( ) #…" at bounding box center [552, 116] width 235 height 190
click at [454, 153] on div "while True : hero . moveXY ( 58 , 52 ) topEnemy = hero . findNearestEnemy ( ) #…" at bounding box center [552, 116] width 235 height 190
type textarea "# Move to the bottom X mark."
click at [454, 153] on div "while True : hero . moveXY ( 58 , 52 ) topEnemy = hero . findNearestEnemy ( ) #…" at bounding box center [552, 116] width 235 height 190
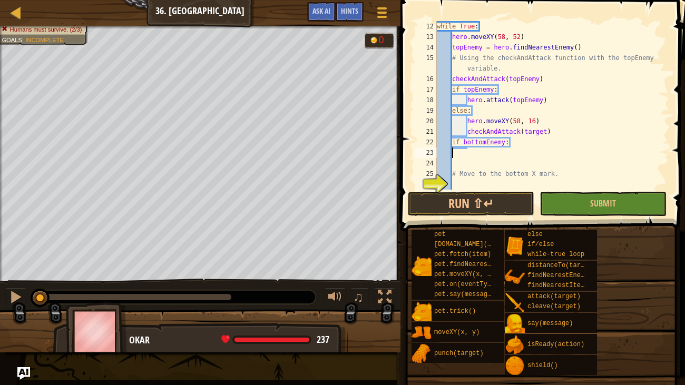
click at [458, 151] on div "while True : hero . moveXY ( 58 , 52 ) topEnemy = hero . findNearestEnemy ( ) #…" at bounding box center [552, 121] width 235 height 200
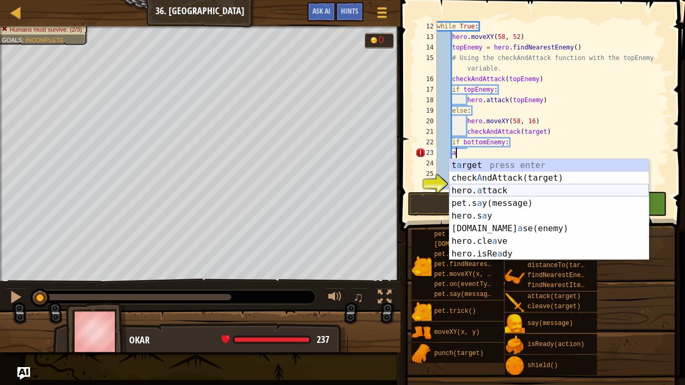
click at [488, 186] on div "t a rget press enter check A ndAttack(target) press enter hero. a ttack press e…" at bounding box center [549, 222] width 199 height 127
type textarea "hero.attack(enemy)"
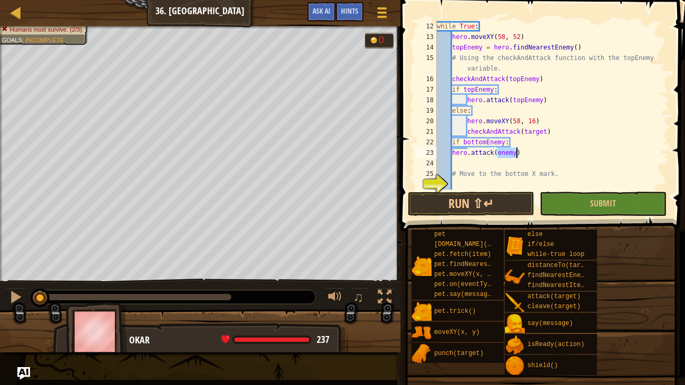
click at [459, 159] on div "while True : hero . moveXY ( 58 , 52 ) topEnemy = hero . findNearestEnemy ( ) #…" at bounding box center [552, 121] width 235 height 200
click at [452, 151] on div "while True : hero . moveXY ( 58 , 52 ) topEnemy = hero . findNearestEnemy ( ) #…" at bounding box center [552, 121] width 235 height 200
type textarea "hero.attack(enemy)"
click at [459, 167] on div "while True : hero . moveXY ( 58 , 52 ) topEnemy = hero . findNearestEnemy ( ) #…" at bounding box center [552, 121] width 235 height 200
type textarea "e"
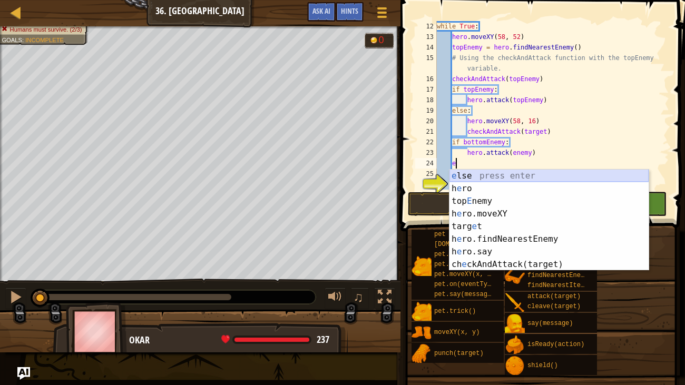
click at [469, 177] on div "e lse press enter h e ro press enter top E nemy press enter h e ro.moveXY press…" at bounding box center [549, 233] width 199 height 127
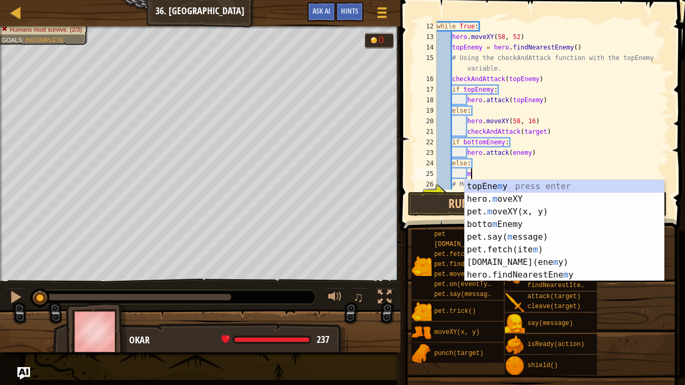
scroll to position [5, 2]
click at [493, 200] on div "topEne m y press enter hero. m oveXY press enter pet. m oveXY(x, y) press enter…" at bounding box center [564, 243] width 199 height 127
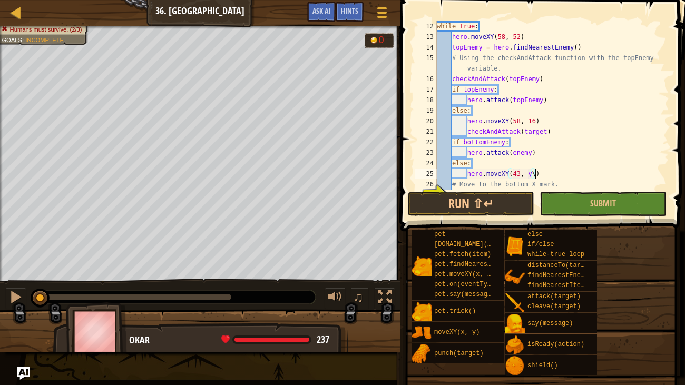
scroll to position [5, 7]
click at [511, 150] on div "while True : hero . moveXY ( 58 , 52 ) topEnemy = hero . findNearestEnemy ( ) #…" at bounding box center [552, 116] width 235 height 190
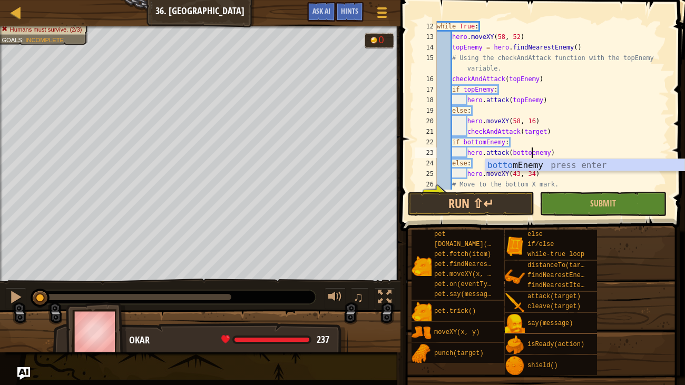
scroll to position [5, 8]
click at [521, 161] on div "bottom Enemy press enter" at bounding box center [585, 178] width 199 height 38
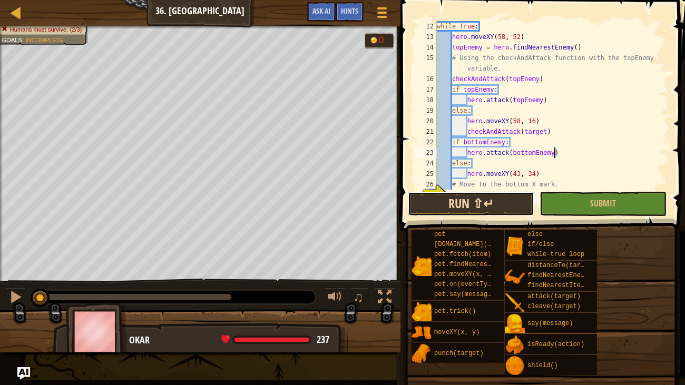
click at [524, 212] on button "Run ⇧↵" at bounding box center [471, 204] width 127 height 24
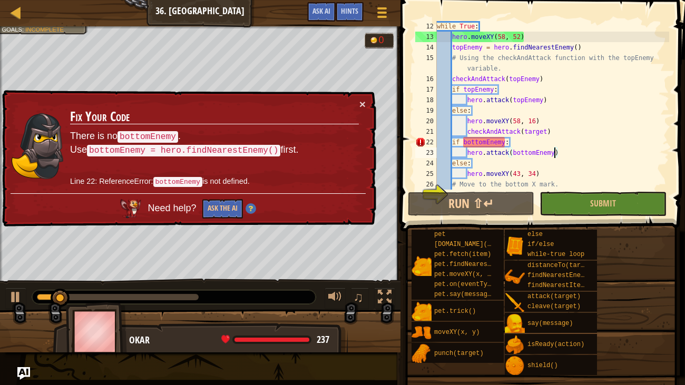
click at [450, 143] on div "while True : hero . moveXY ( 58 , 52 ) topEnemy = hero . findNearestEnemy ( ) #…" at bounding box center [552, 116] width 235 height 190
type textarea "if bottomEnemy:"
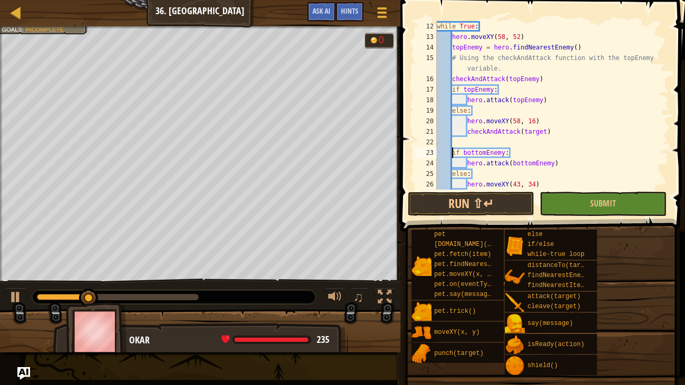
click at [467, 140] on div "while True : hero . moveXY ( 58 , 52 ) topEnemy = hero . findNearestEnemy ( ) #…" at bounding box center [552, 116] width 235 height 190
type textarea "f"
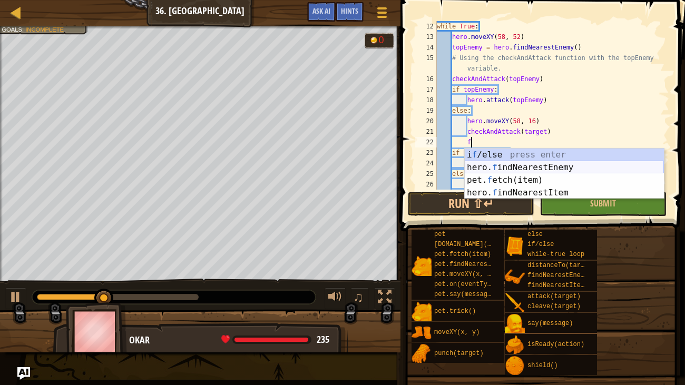
click at [497, 167] on div "i f /else press enter hero. f indNearestEnemy press enter pet. f etch(item) pre…" at bounding box center [564, 187] width 199 height 76
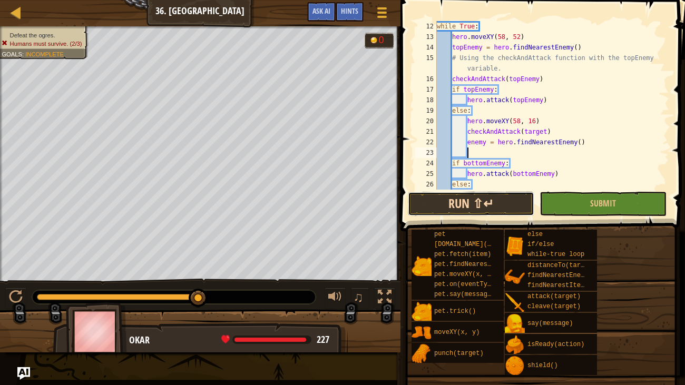
click at [516, 192] on button "Run ⇧↵" at bounding box center [471, 204] width 127 height 24
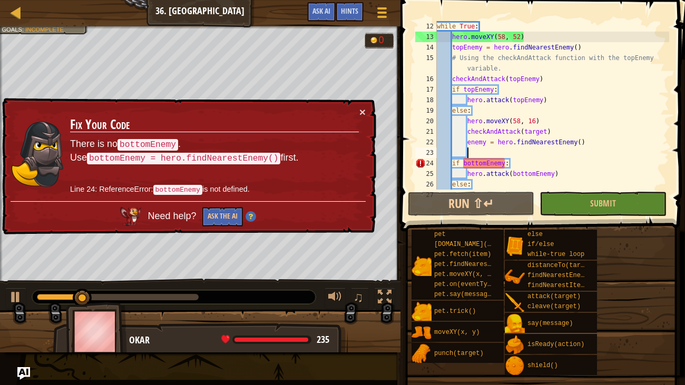
click at [468, 172] on div "while True : hero . moveXY ( 58 , 52 ) topEnemy = hero . findNearestEnemy ( ) #…" at bounding box center [552, 116] width 235 height 190
type textarea "hero.attack(bottomEnemy)"
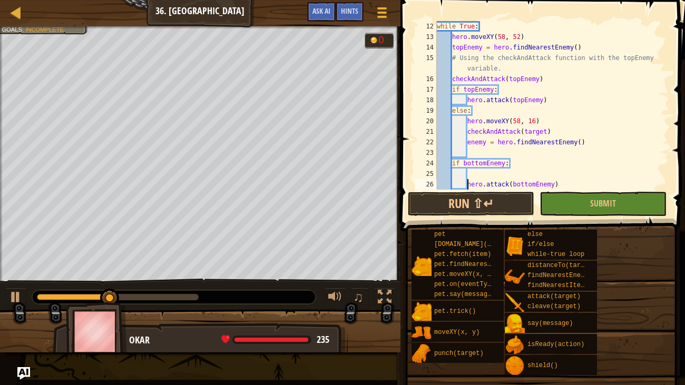
click at [477, 156] on div "while True : hero . moveXY ( 58 , 52 ) topEnemy = hero . findNearestEnemy ( ) #…" at bounding box center [552, 116] width 235 height 190
type textarea "enemy = hero.findNearestEnemy()"
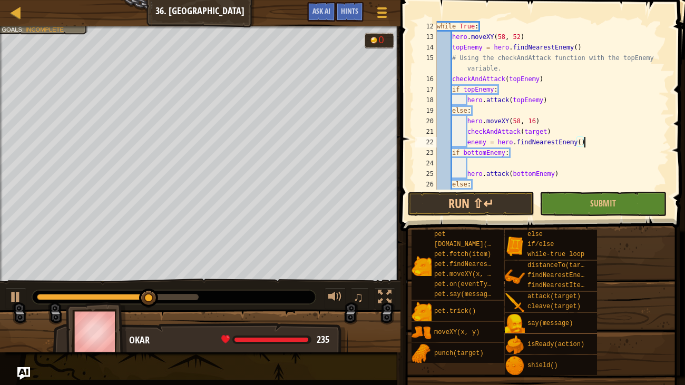
click at [481, 163] on div "while True : hero . moveXY ( 58 , 52 ) topEnemy = hero . findNearestEnemy ( ) #…" at bounding box center [552, 116] width 235 height 190
type textarea "f"
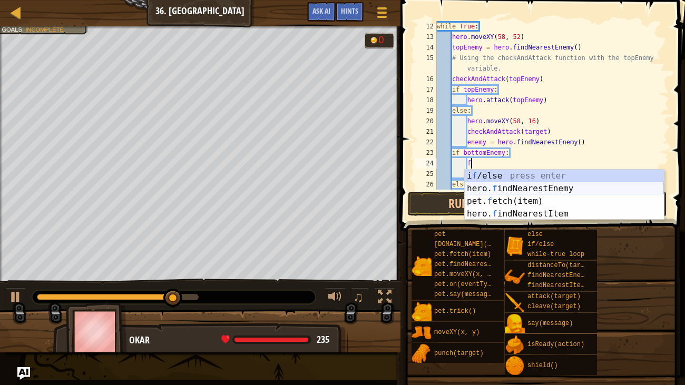
click at [502, 182] on div "i f /else press enter hero. f indNearestEnemy press enter pet. f etch(item) pre…" at bounding box center [564, 208] width 199 height 76
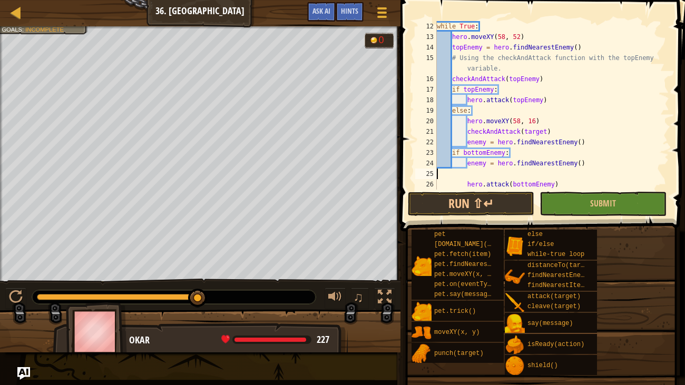
scroll to position [5, 0]
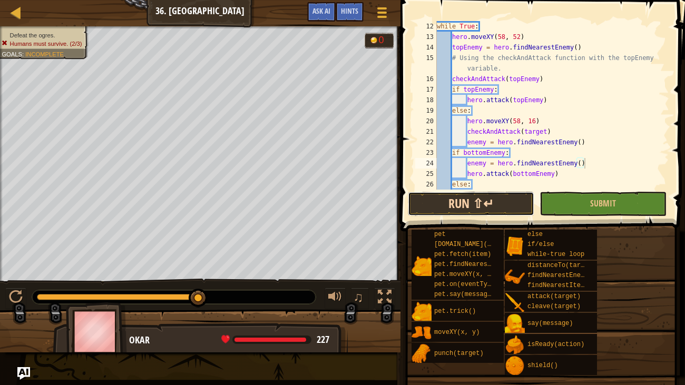
click at [470, 197] on button "Run ⇧↵" at bounding box center [471, 204] width 127 height 24
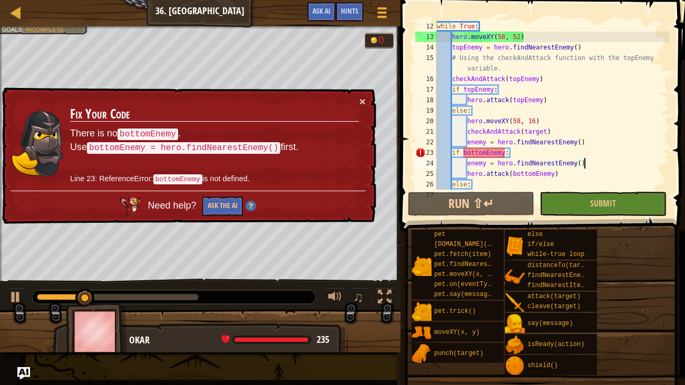
click at [451, 150] on div "while True : hero . moveXY ( 58 , 52 ) topEnemy = hero . findNearestEnemy ( ) #…" at bounding box center [552, 116] width 235 height 190
type textarea "if bottomEnemy:"
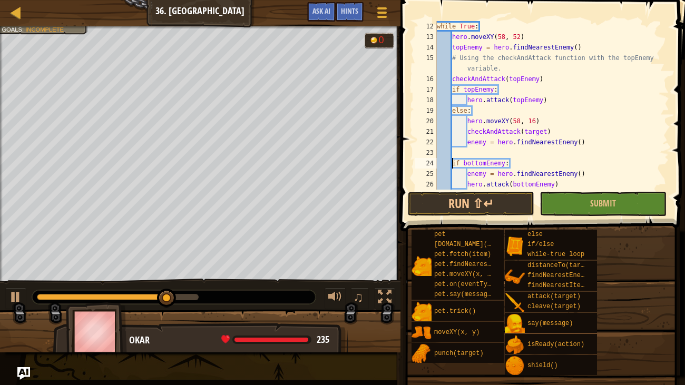
click at [460, 154] on div "while True : hero . moveXY ( 58 , 52 ) topEnemy = hero . findNearestEnemy ( ) #…" at bounding box center [552, 116] width 235 height 190
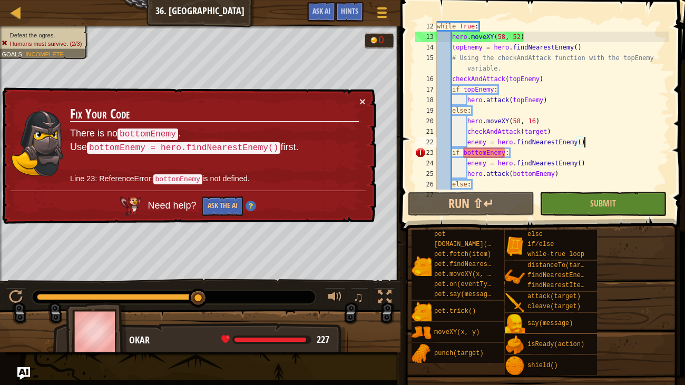
click at [467, 140] on div "while True : hero . moveXY ( 58 , 52 ) topEnemy = hero . findNearestEnemy ( ) #…" at bounding box center [552, 116] width 235 height 190
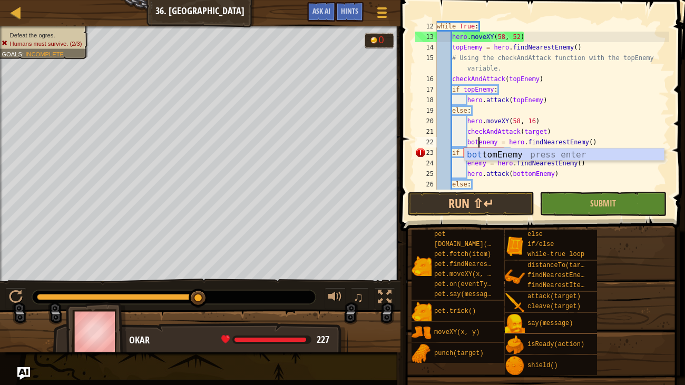
scroll to position [5, 4]
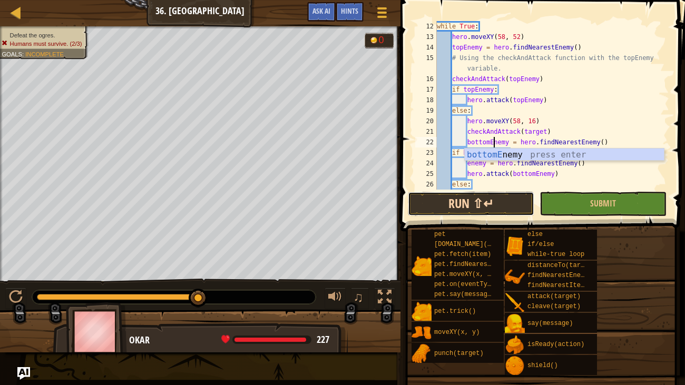
click at [497, 199] on button "Run ⇧↵" at bounding box center [471, 204] width 127 height 24
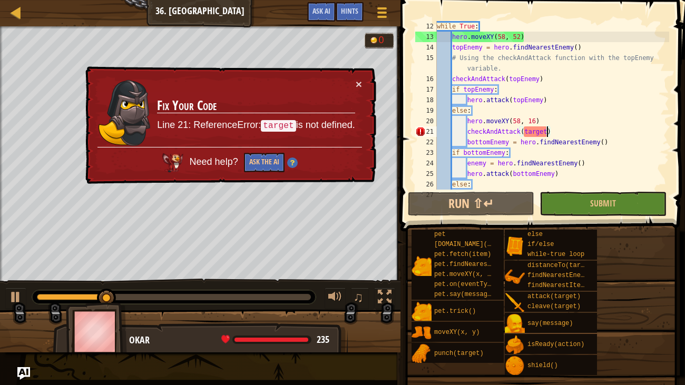
click at [548, 133] on div "while True : hero . moveXY ( 58 , 52 ) topEnemy = hero . findNearestEnemy ( ) #…" at bounding box center [552, 116] width 235 height 190
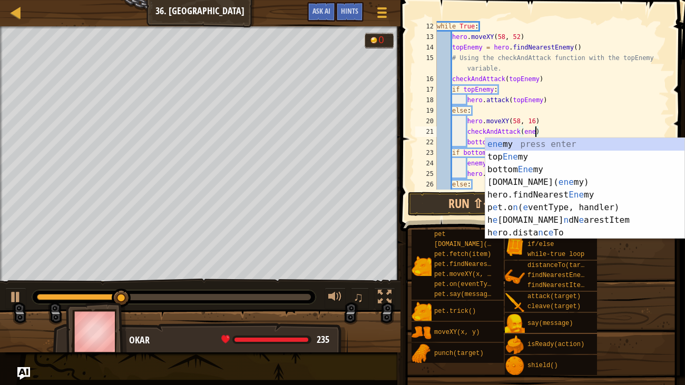
scroll to position [5, 8]
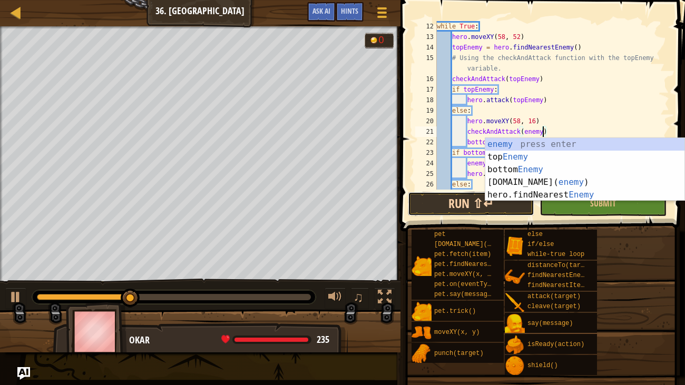
click at [466, 200] on button "Run ⇧↵" at bounding box center [471, 204] width 127 height 24
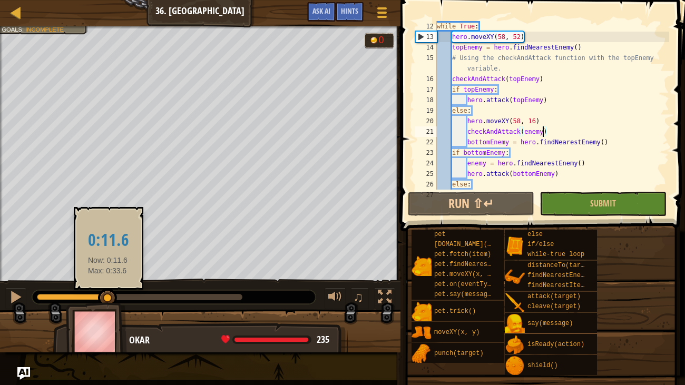
drag, startPoint x: 239, startPoint y: 293, endPoint x: 108, endPoint y: 297, distance: 131.3
click at [108, 297] on div at bounding box center [107, 298] width 19 height 19
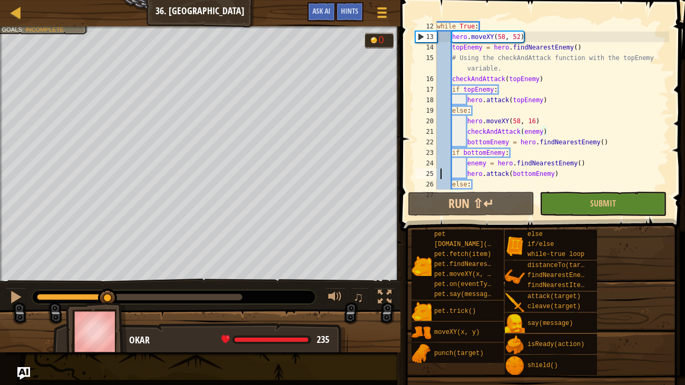
click at [439, 178] on div "while True : hero . moveXY ( 58 , 52 ) topEnemy = hero . findNearestEnemy ( ) #…" at bounding box center [552, 116] width 235 height 190
click at [449, 210] on button "Run ⇧↵" at bounding box center [471, 204] width 127 height 24
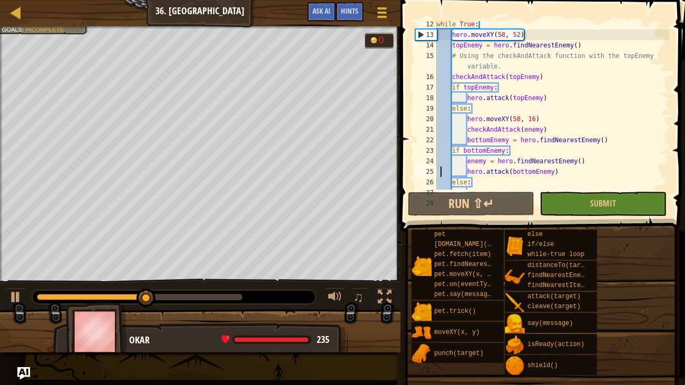
scroll to position [136, 0]
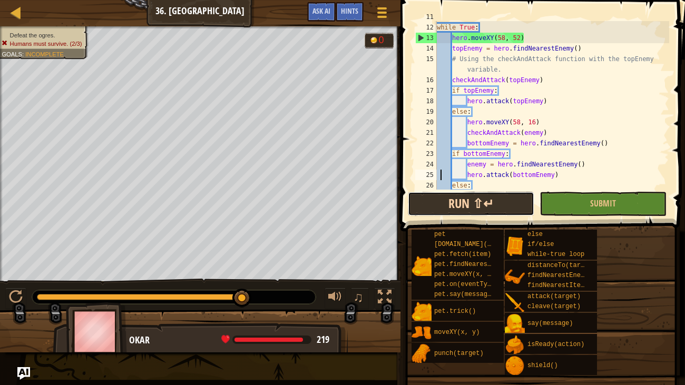
click at [521, 199] on button "Run ⇧↵" at bounding box center [471, 204] width 127 height 24
click at [516, 195] on button "Run ⇧↵" at bounding box center [471, 204] width 127 height 24
click at [501, 196] on button "Run ⇧↵" at bounding box center [471, 204] width 127 height 24
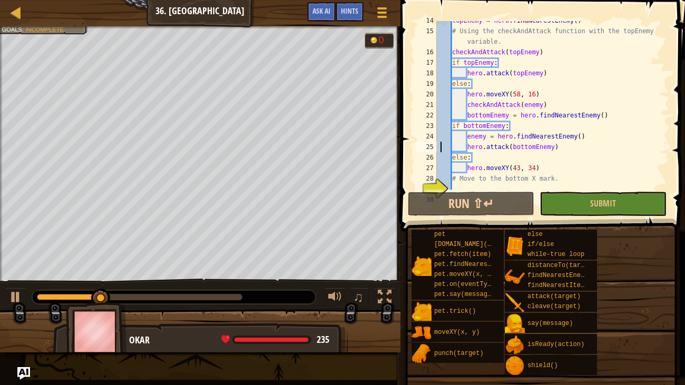
click at [495, 177] on div "topEnemy = hero . findNearestEnemy ( ) # Using the checkAndAttack function with…" at bounding box center [552, 110] width 235 height 190
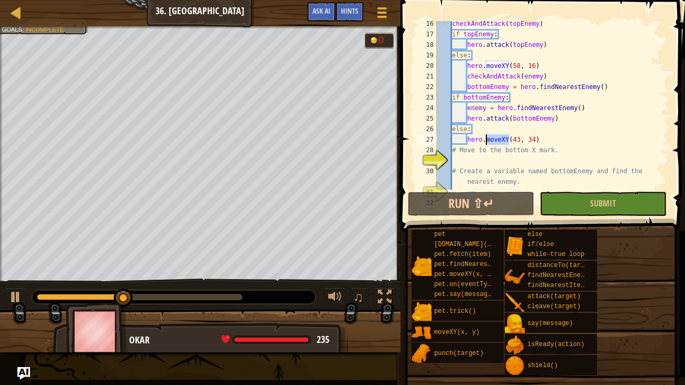
scroll to position [195, 0]
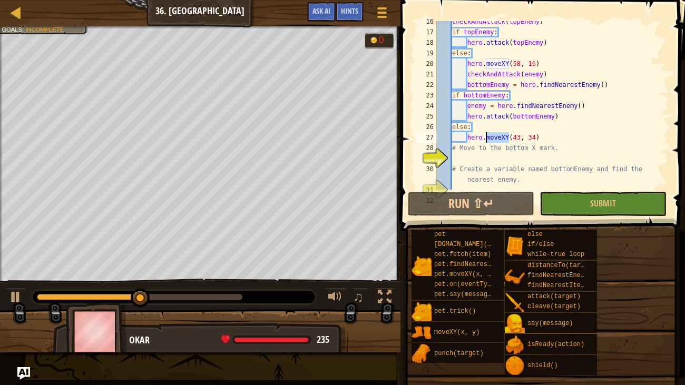
click at [451, 148] on div "checkAndAttack ( topEnemy ) if topEnemy : hero . attack ( topEnemy ) else : her…" at bounding box center [552, 111] width 235 height 190
type textarea "# Move to the bottom X mark."
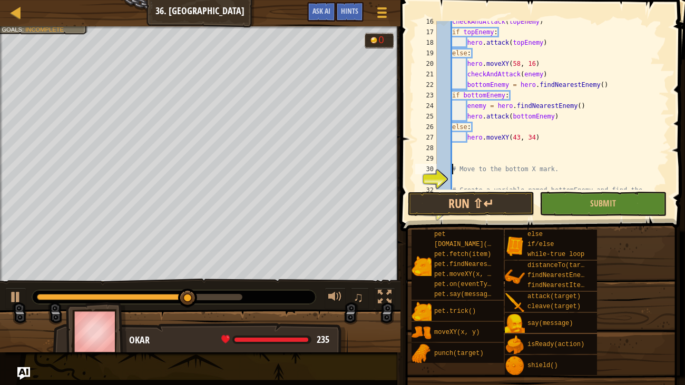
click at [459, 144] on div "checkAndAttack ( topEnemy ) if topEnemy : hero . attack ( topEnemy ) else : her…" at bounding box center [552, 116] width 235 height 200
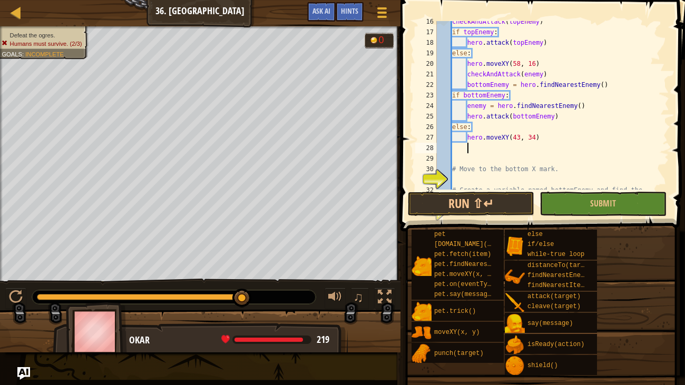
type textarea "9"
type textarea "f"
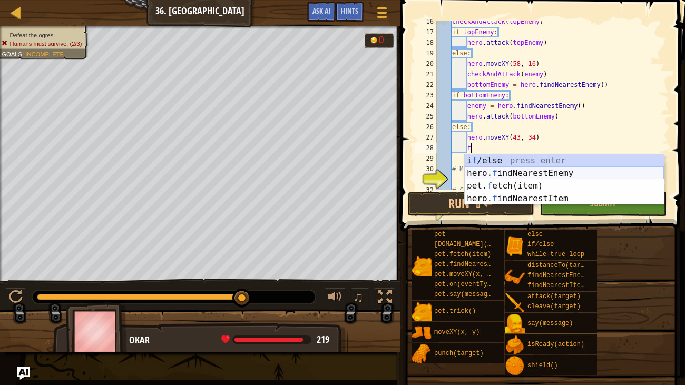
click at [495, 170] on div "i f /else press enter hero. f indNearestEnemy press enter pet. f etch(item) pre…" at bounding box center [564, 192] width 199 height 76
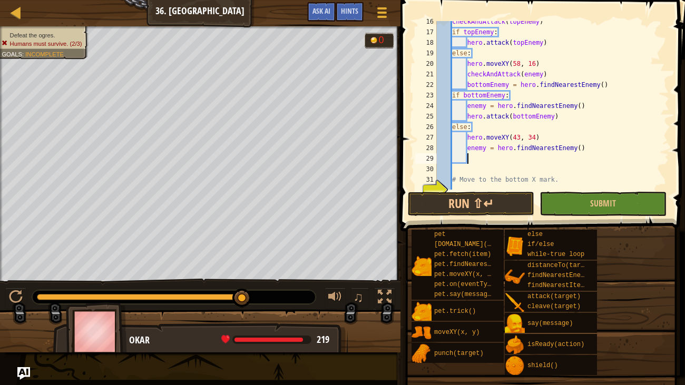
type textarea "i"
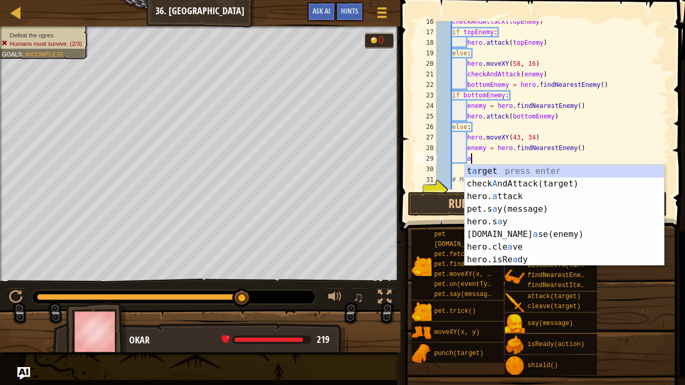
click at [467, 137] on div "checkAndAttack ( topEnemy ) if topEnemy : hero . attack ( topEnemy ) else : her…" at bounding box center [552, 111] width 235 height 190
type textarea "hero.moveXY(43, 34)"
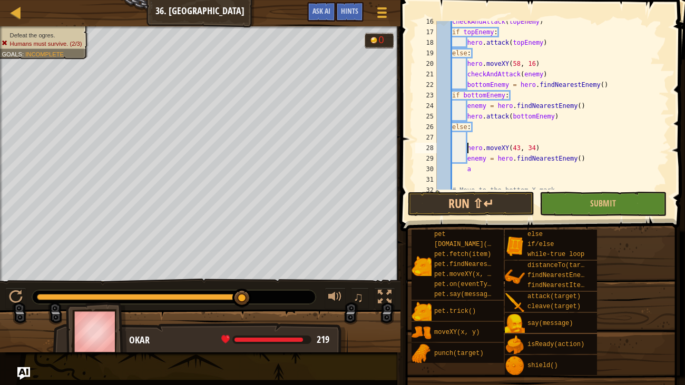
click at [471, 141] on div "checkAndAttack ( topEnemy ) if topEnemy : hero . attack ( topEnemy ) else : her…" at bounding box center [552, 111] width 235 height 190
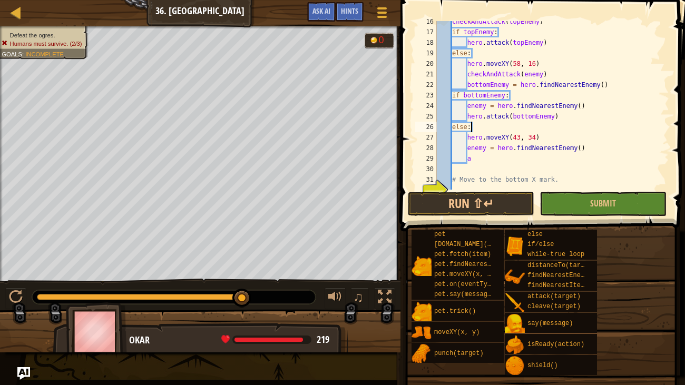
click at [472, 156] on div "checkAndAttack ( topEnemy ) if topEnemy : hero . attack ( topEnemy ) else : her…" at bounding box center [552, 111] width 235 height 190
type textarea "a"
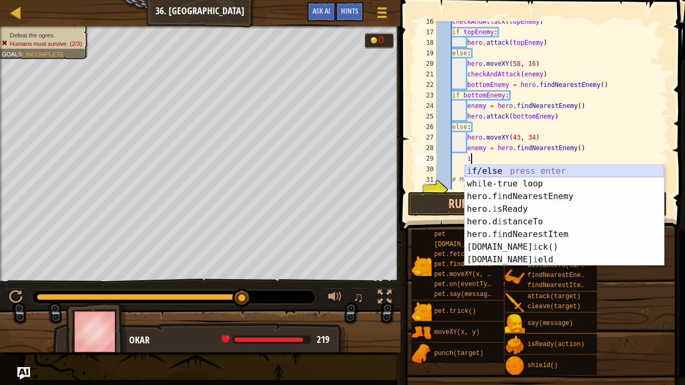
click at [486, 173] on div "i f/else press enter wh i le-true loop press enter hero.f i ndNearestEnemy pres…" at bounding box center [564, 228] width 199 height 127
type textarea "if enemy:"
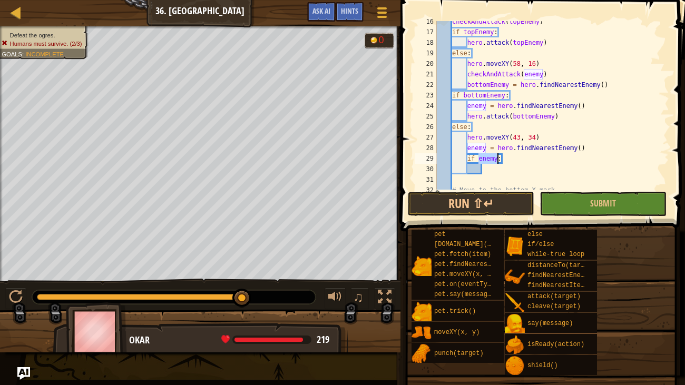
click at [484, 170] on div "checkAndAttack ( topEnemy ) if topEnemy : hero . attack ( topEnemy ) else : her…" at bounding box center [552, 111] width 235 height 190
click at [479, 161] on div "checkAndAttack ( topEnemy ) if topEnemy : hero . attack ( topEnemy ) else : her…" at bounding box center [552, 111] width 235 height 190
type textarea "if enemy:"
click at [482, 164] on div "checkAndAttack ( topEnemy ) if topEnemy : hero . attack ( topEnemy ) else : her…" at bounding box center [552, 111] width 235 height 190
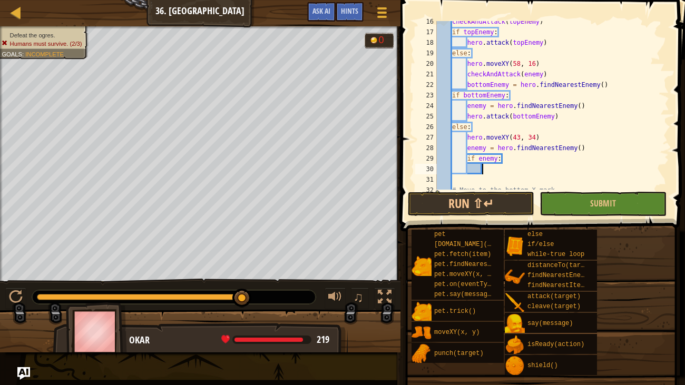
click at [479, 158] on div "checkAndAttack ( topEnemy ) if topEnemy : hero . attack ( topEnemy ) else : her…" at bounding box center [552, 111] width 235 height 190
type textarea "if Middleenemy:"
click at [490, 169] on div "checkAndAttack ( topEnemy ) if topEnemy : hero . attack ( topEnemy ) else : her…" at bounding box center [552, 112] width 235 height 190
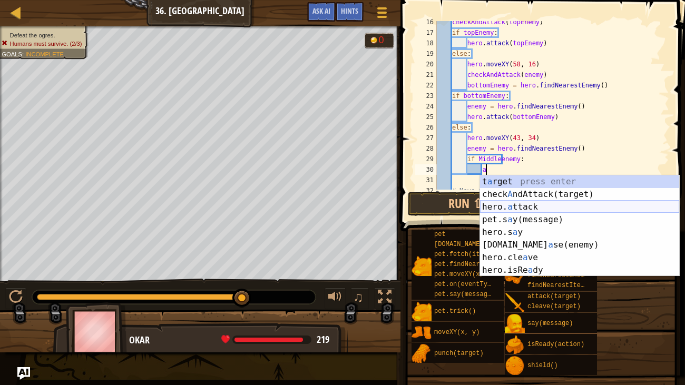
click at [514, 205] on div "t a rget press enter check A ndAttack(target) press enter hero. a ttack press e…" at bounding box center [579, 239] width 199 height 127
type textarea "hero.attack(enemy)"
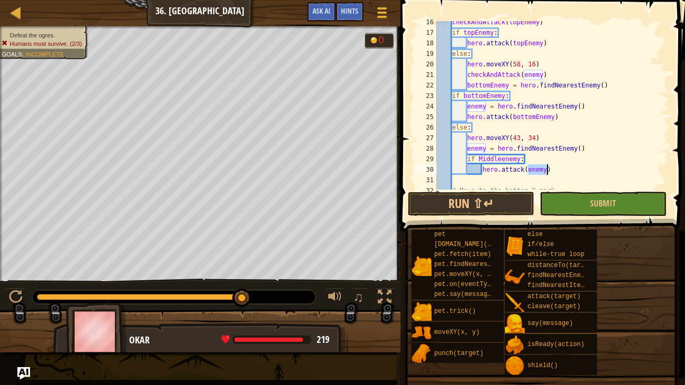
click at [559, 169] on div "checkAndAttack ( topEnemy ) if topEnemy : hero . attack ( topEnemy ) else : her…" at bounding box center [552, 112] width 235 height 190
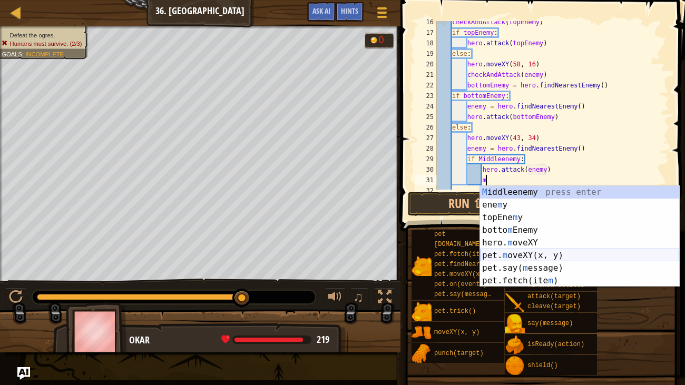
click at [506, 253] on div "M iddleenemy press enter ene m y press enter topEne m y press enter [PERSON_NAM…" at bounding box center [579, 249] width 199 height 127
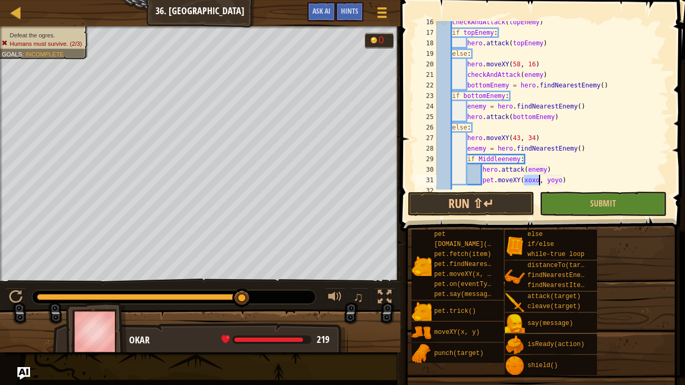
scroll to position [5, 7]
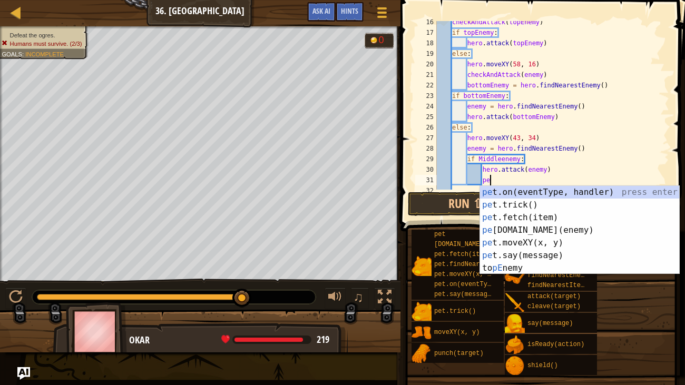
type textarea "p"
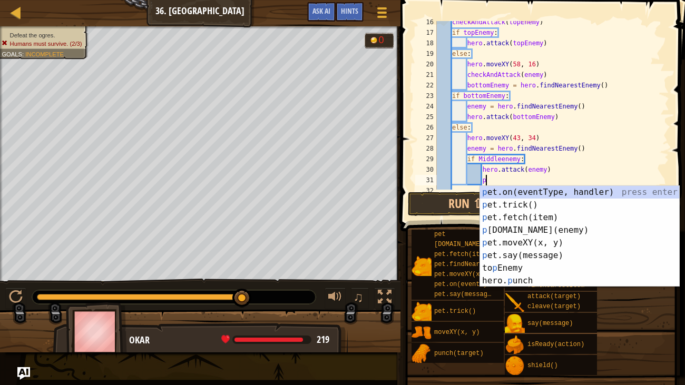
scroll to position [5, 3]
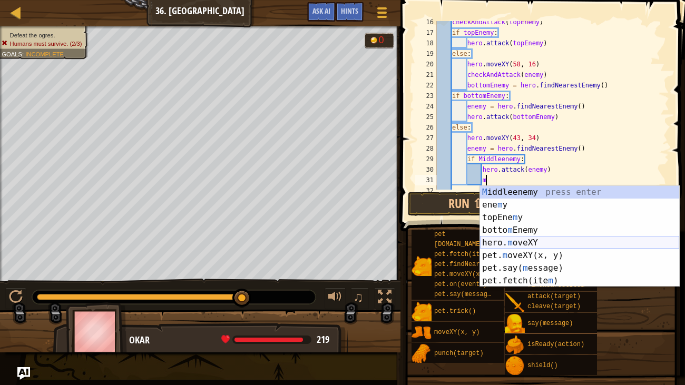
click at [540, 240] on div "M iddleenemy press enter ene m y press enter topEne m y press enter [PERSON_NAM…" at bounding box center [579, 249] width 199 height 127
click at [540, 240] on div "if/else" at bounding box center [559, 245] width 69 height 10
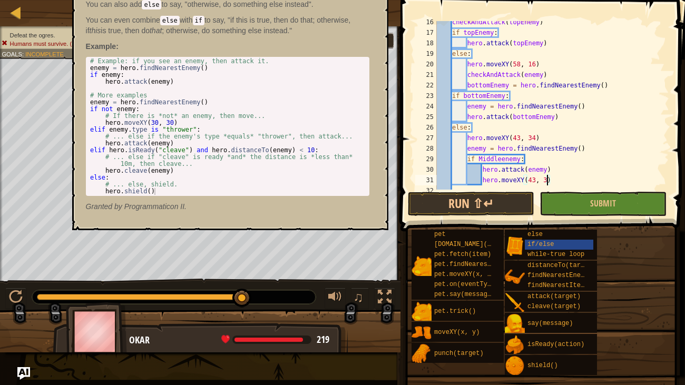
scroll to position [5, 9]
click at [449, 211] on button "Run ⇧↵" at bounding box center [471, 204] width 127 height 24
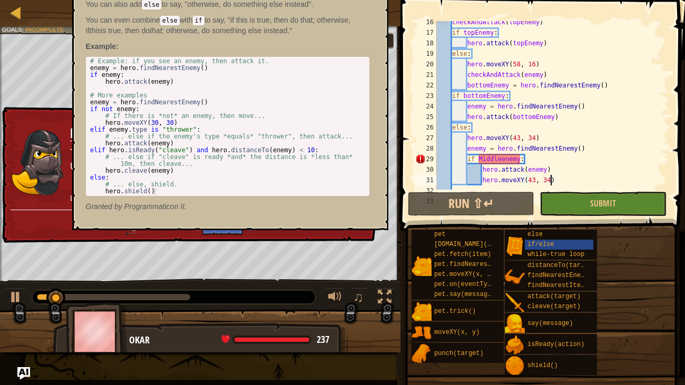
click at [319, 307] on div "♫" at bounding box center [200, 295] width 401 height 32
click at [312, 283] on div "♫" at bounding box center [200, 295] width 401 height 32
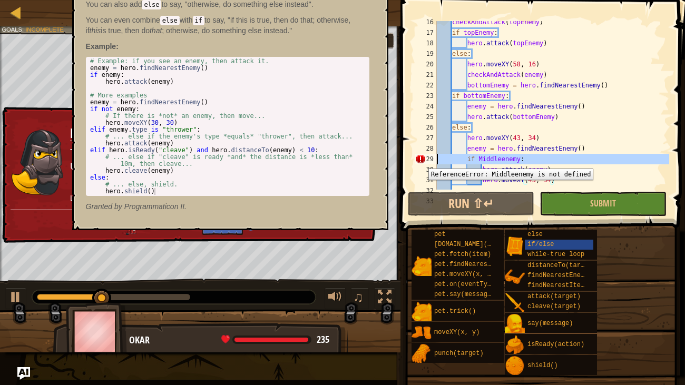
click at [421, 161] on div "29" at bounding box center [426, 159] width 22 height 11
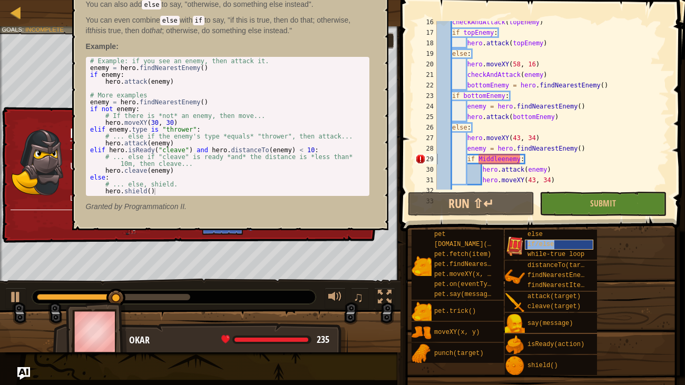
click at [526, 243] on div "if/else" at bounding box center [559, 245] width 69 height 10
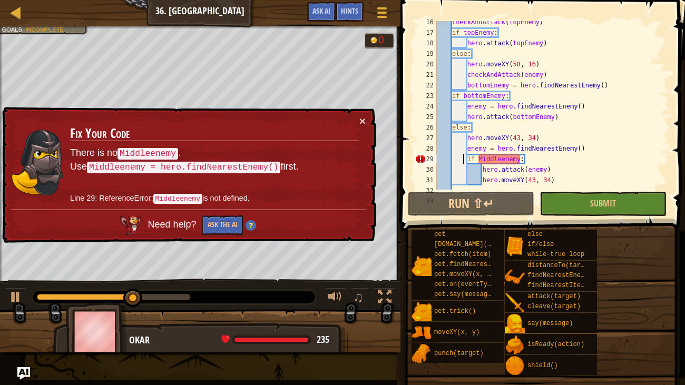
click at [464, 160] on div "checkAndAttack ( topEnemy ) if topEnemy : hero . attack ( topEnemy ) else : her…" at bounding box center [552, 112] width 235 height 190
click at [481, 169] on div "checkAndAttack ( topEnemy ) if topEnemy : hero . attack ( topEnemy ) else : her…" at bounding box center [552, 112] width 235 height 190
click at [466, 147] on div "checkAndAttack ( topEnemy ) if topEnemy : hero . attack ( topEnemy ) else : her…" at bounding box center [552, 112] width 235 height 190
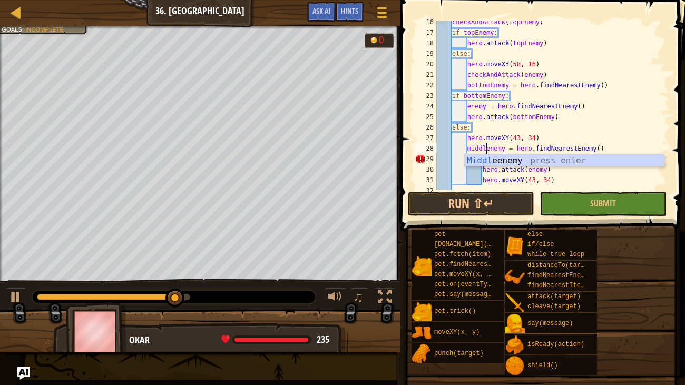
scroll to position [5, 4]
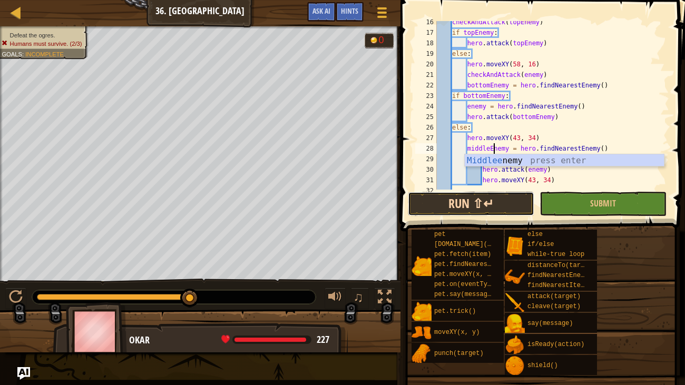
click at [481, 209] on button "Run ⇧↵" at bounding box center [471, 204] width 127 height 24
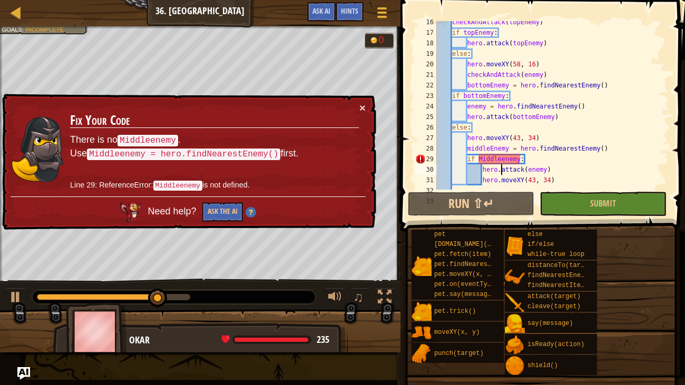
click at [500, 167] on div "checkAndAttack ( topEnemy ) if topEnemy : hero . attack ( topEnemy ) else : her…" at bounding box center [552, 112] width 235 height 190
click at [502, 163] on div "checkAndAttack ( topEnemy ) if topEnemy : hero . attack ( topEnemy ) else : her…" at bounding box center [552, 112] width 235 height 190
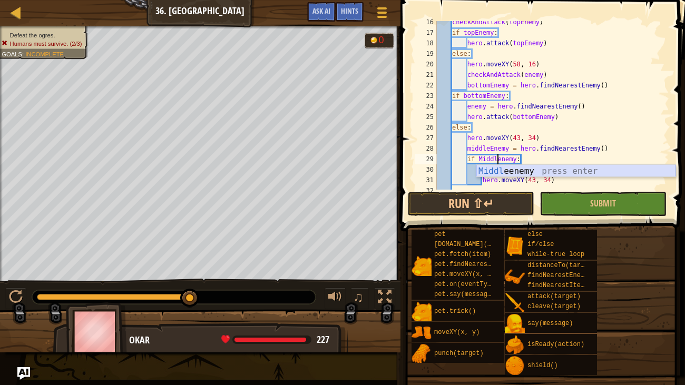
click at [506, 175] on div "Middl eenemy press enter" at bounding box center [576, 184] width 199 height 38
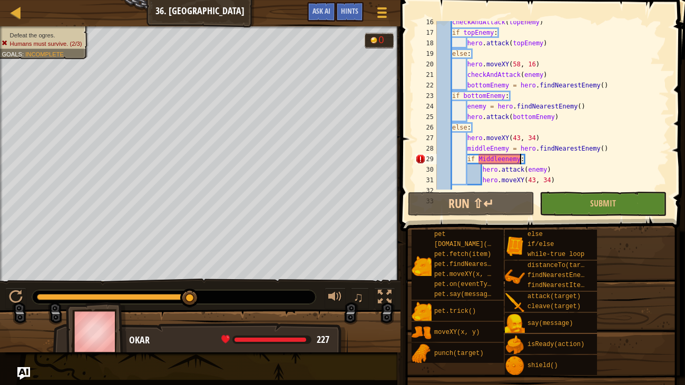
click at [501, 161] on div "checkAndAttack ( topEnemy ) if topEnemy : hero . attack ( topEnemy ) else : her…" at bounding box center [552, 112] width 235 height 190
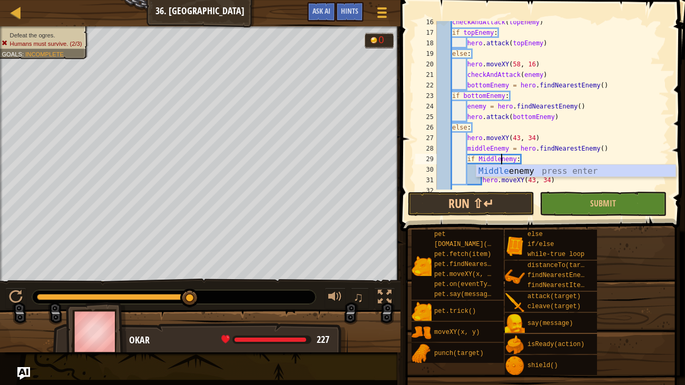
scroll to position [5, 5]
click at [505, 199] on button "Run ⇧↵" at bounding box center [471, 204] width 127 height 24
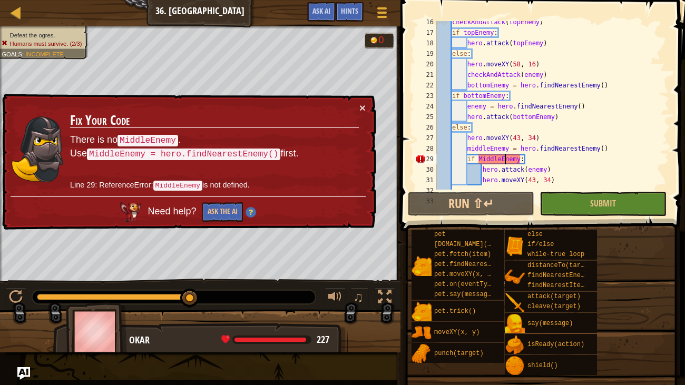
click at [483, 158] on div "checkAndAttack ( topEnemy ) if topEnemy : hero . attack ( topEnemy ) else : her…" at bounding box center [552, 112] width 235 height 190
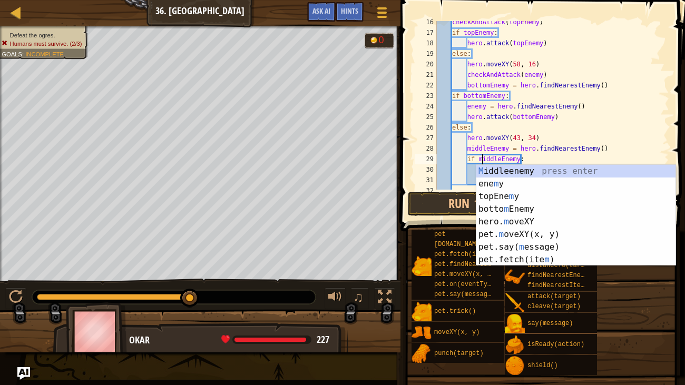
scroll to position [5, 3]
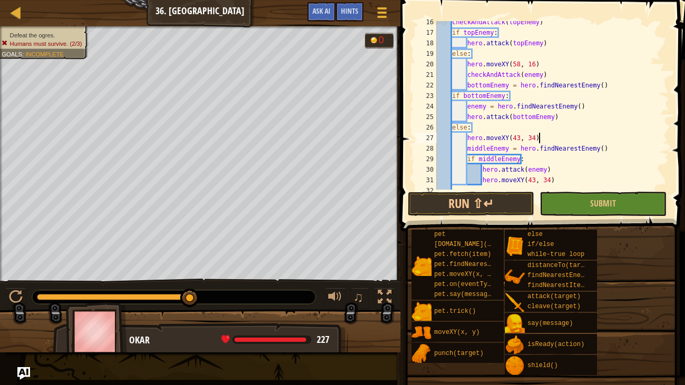
click at [626, 135] on div "checkAndAttack ( topEnemy ) if topEnemy : hero . attack ( topEnemy ) else : her…" at bounding box center [552, 112] width 235 height 190
type textarea "hero.moveXY(43, 34)"
click at [448, 198] on button "Run ⇧↵" at bounding box center [471, 204] width 127 height 24
click at [442, 207] on button "Run ⇧↵" at bounding box center [471, 204] width 127 height 24
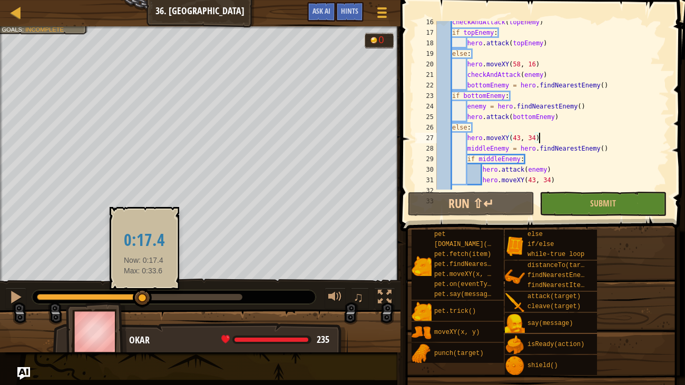
drag, startPoint x: 241, startPoint y: 296, endPoint x: 143, endPoint y: 290, distance: 98.2
click at [143, 290] on div at bounding box center [142, 298] width 19 height 19
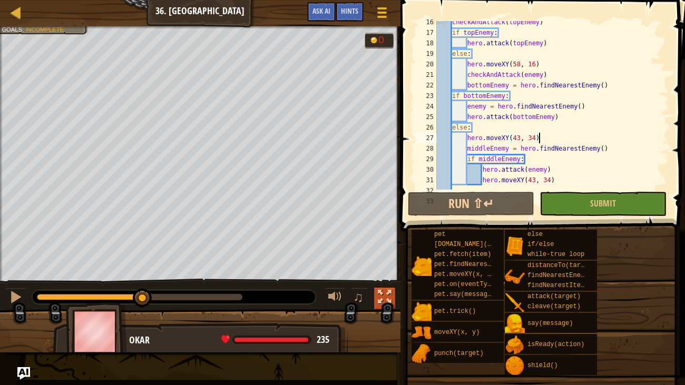
click at [384, 293] on div at bounding box center [385, 297] width 14 height 14
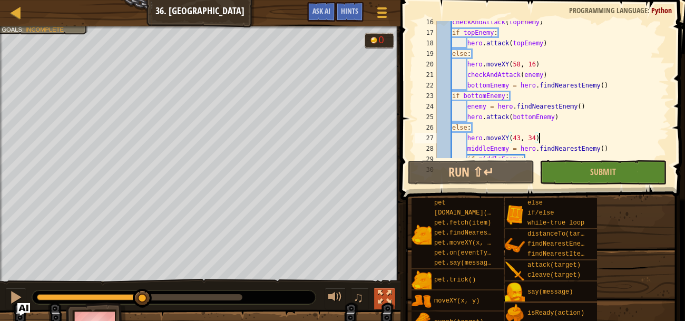
click at [384, 290] on div at bounding box center [385, 297] width 14 height 14
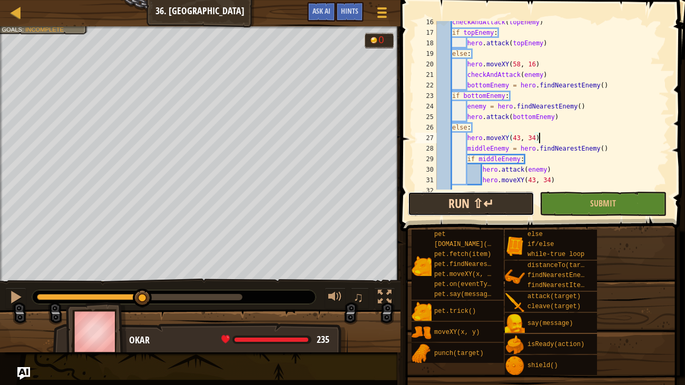
click at [502, 202] on button "Run ⇧↵" at bounding box center [471, 204] width 127 height 24
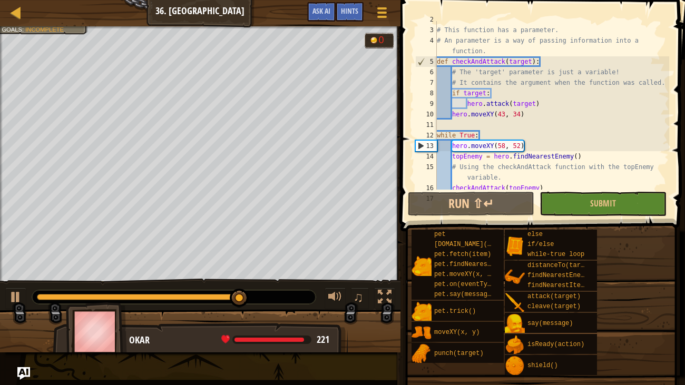
scroll to position [0, 0]
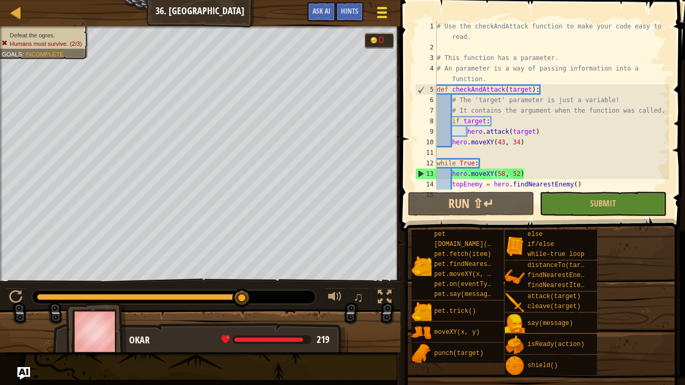
click at [383, 12] on span at bounding box center [382, 13] width 10 height 2
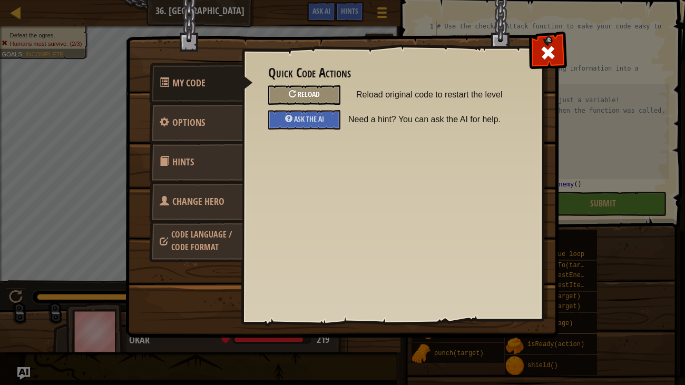
click at [339, 90] on div "Reload" at bounding box center [304, 95] width 72 height 20
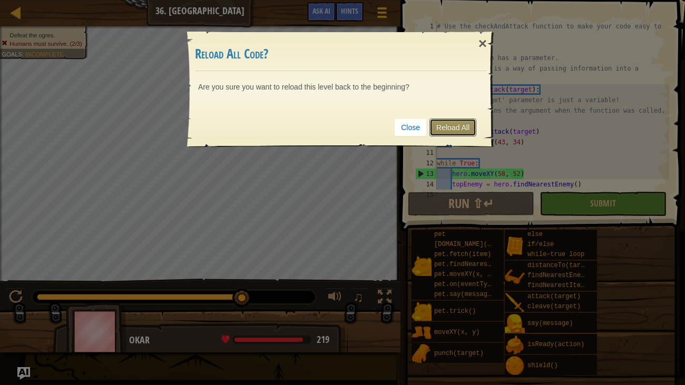
click at [460, 128] on link "Reload All" at bounding box center [453, 128] width 47 height 18
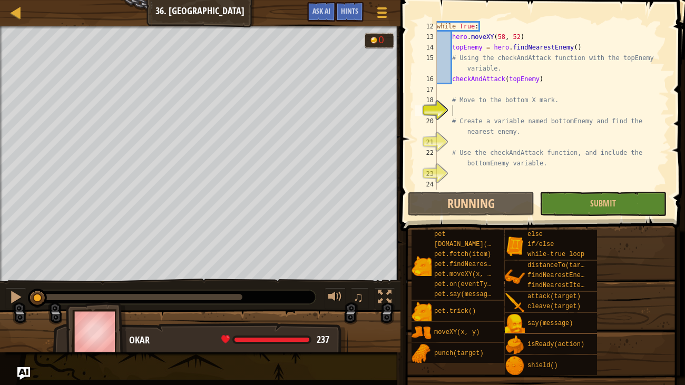
scroll to position [5, 1]
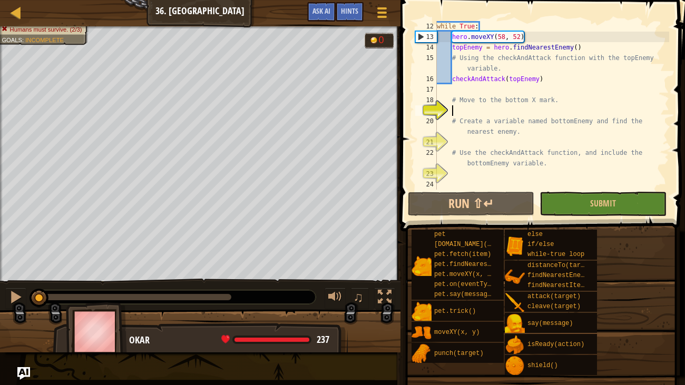
click at [456, 84] on div "while True : hero . moveXY ( 58 , 52 ) topEnemy = hero . findNearestEnemy ( ) #…" at bounding box center [552, 116] width 235 height 190
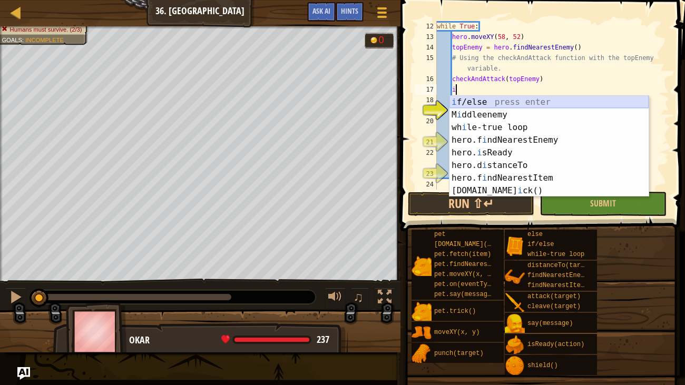
click at [464, 98] on div "i f/else press enter M i ddleenemy press enter wh i le-true loop press enter he…" at bounding box center [549, 159] width 199 height 127
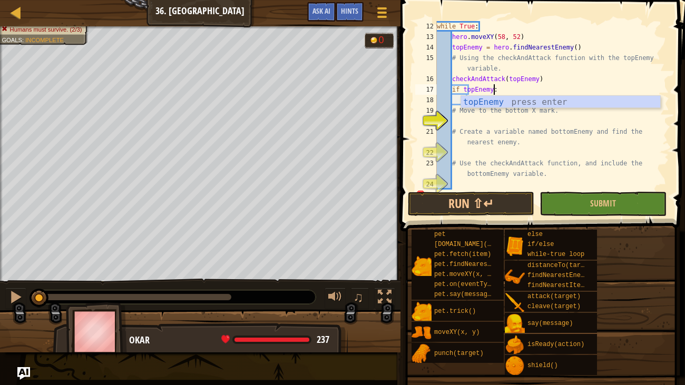
scroll to position [5, 4]
click at [466, 109] on div "while True : hero . moveXY ( 58 , 52 ) topEnemy = hero . findNearestEnemy ( ) #…" at bounding box center [552, 116] width 235 height 190
type textarea "# Move to the bottom X mark."
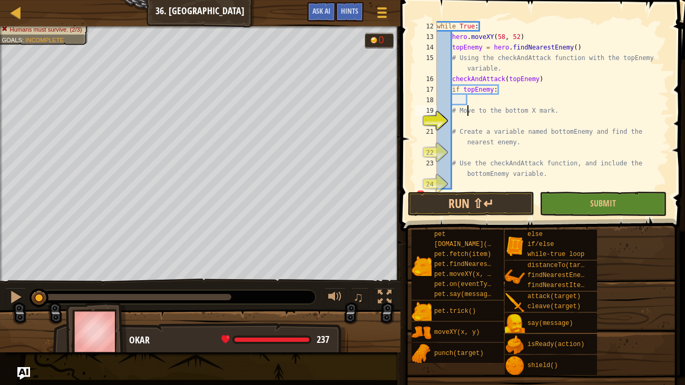
click at [468, 101] on div "while True : hero . moveXY ( 58 , 52 ) topEnemy = hero . findNearestEnemy ( ) #…" at bounding box center [552, 116] width 235 height 190
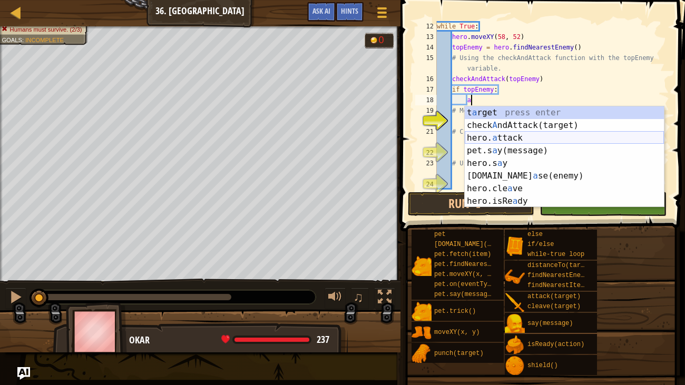
click at [517, 139] on div "t a rget press enter check A ndAttack(target) press enter hero. a ttack press e…" at bounding box center [564, 169] width 199 height 127
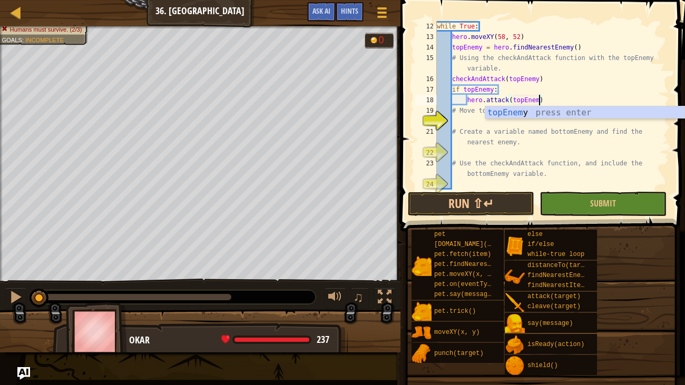
scroll to position [5, 8]
click at [449, 111] on div "while True : hero . moveXY ( 58 , 52 ) topEnemy = hero . findNearestEnemy ( ) #…" at bounding box center [552, 116] width 235 height 190
type textarea "# Move to the bottom X mark."
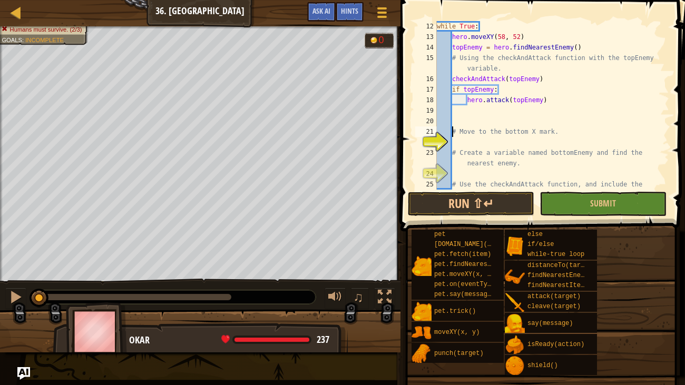
click at [461, 113] on div "while True : hero . moveXY ( 58 , 52 ) topEnemy = hero . findNearestEnemy ( ) #…" at bounding box center [552, 121] width 235 height 200
click at [457, 113] on div "while True : hero . moveXY ( 58 , 52 ) topEnemy = hero . findNearestEnemy ( ) #…" at bounding box center [552, 121] width 235 height 200
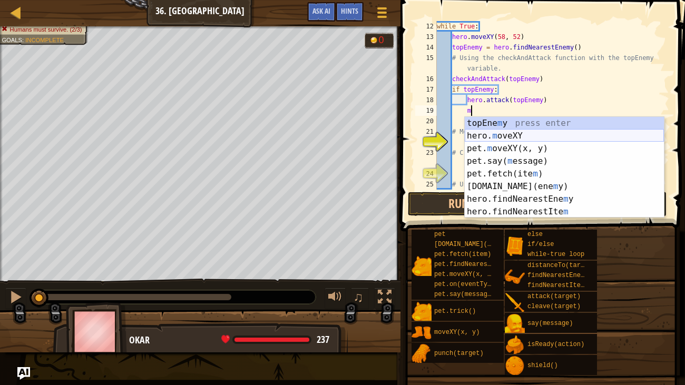
click at [503, 138] on div "topEne m y press enter hero. m oveXY press enter pet. m oveXY(x, y) press enter…" at bounding box center [564, 180] width 199 height 127
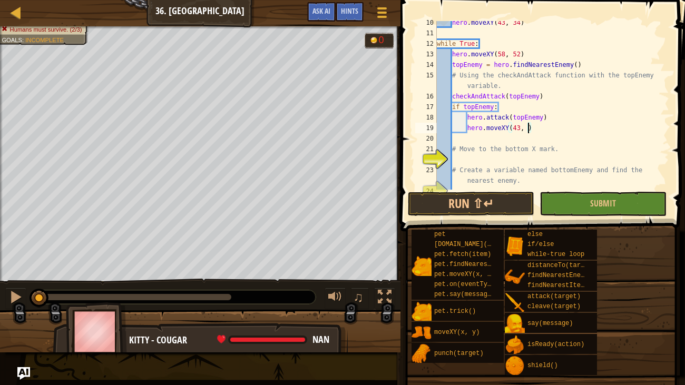
scroll to position [5, 7]
type textarea "hero.moveXY(43, 34)"
click at [463, 136] on div "hero . moveXY ( 43 , 34 ) while True : hero . moveXY ( 58 , 52 ) topEnemy = her…" at bounding box center [552, 112] width 235 height 190
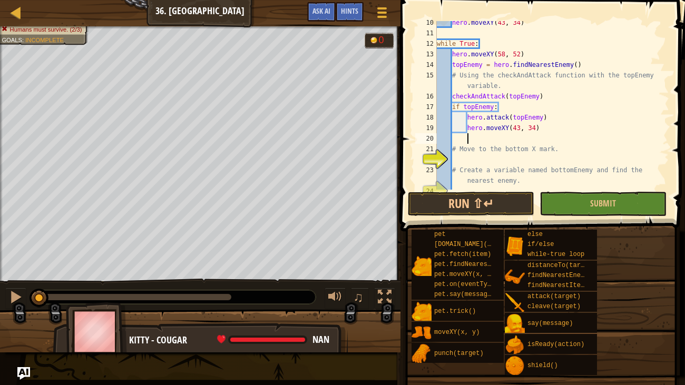
type textarea "f"
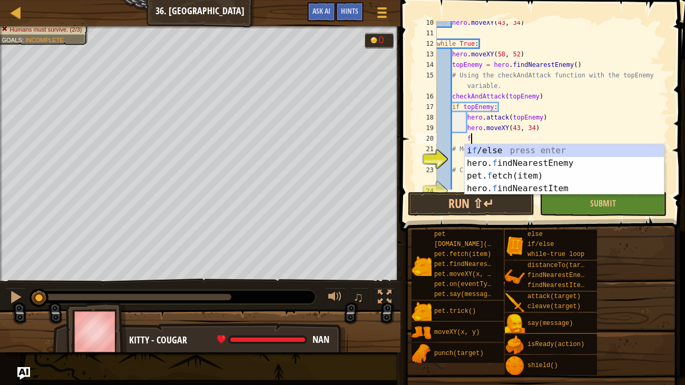
scroll to position [5, 2]
click at [490, 162] on div "i f /else press enter hero. f indNearestEnemy press enter pet. f etch(item) pre…" at bounding box center [564, 182] width 199 height 76
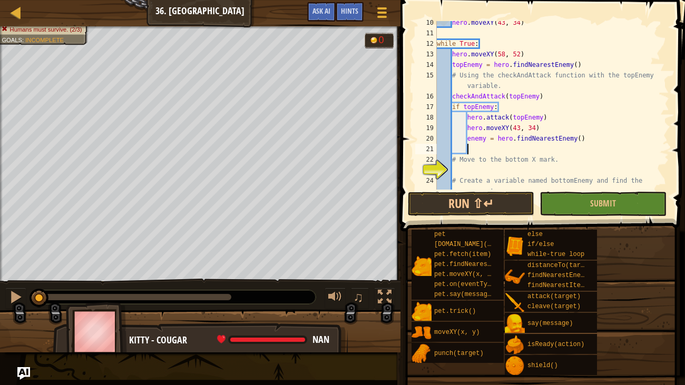
click at [468, 139] on div "hero . moveXY ( 43 , 34 ) while True : hero . moveXY ( 58 , 52 ) topEnemy = her…" at bounding box center [552, 117] width 235 height 200
type textarea "middleEnemy = hero.findNearestEnemy()"
click at [472, 146] on div "hero . moveXY ( 43 , 34 ) while True : hero . moveXY ( 58 , 52 ) topEnemy = her…" at bounding box center [552, 117] width 235 height 200
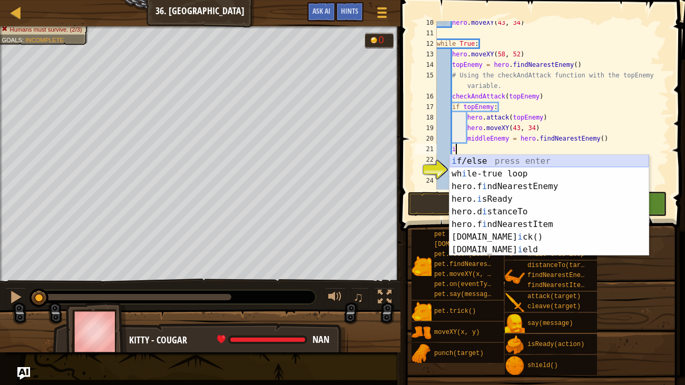
click at [479, 156] on div "i f/else press enter wh i le-true loop press enter hero.f i ndNearestEnemy pres…" at bounding box center [549, 218] width 199 height 127
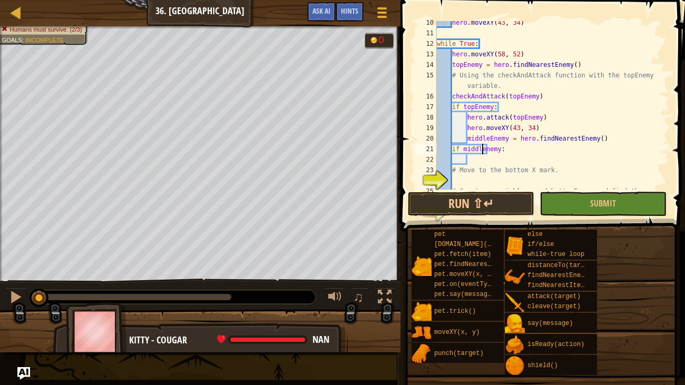
scroll to position [5, 4]
type textarea "if middleEnemy:"
click at [480, 158] on div "hero . moveXY ( 43 , 34 ) while True : hero . moveXY ( 58 , 52 ) topEnemy = her…" at bounding box center [552, 117] width 235 height 200
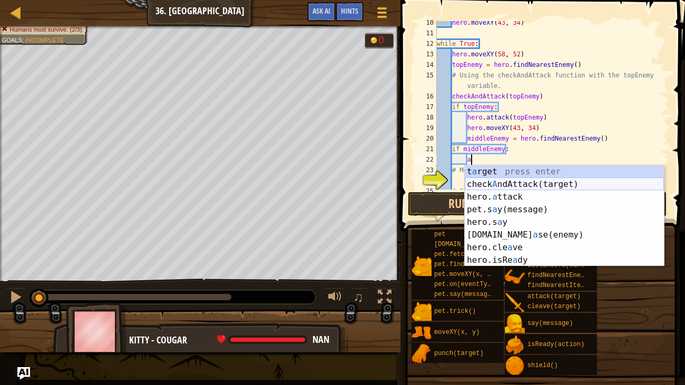
click at [508, 190] on div "t a rget press enter check A ndAttack(target) press enter hero. a ttack press e…" at bounding box center [564, 229] width 199 height 127
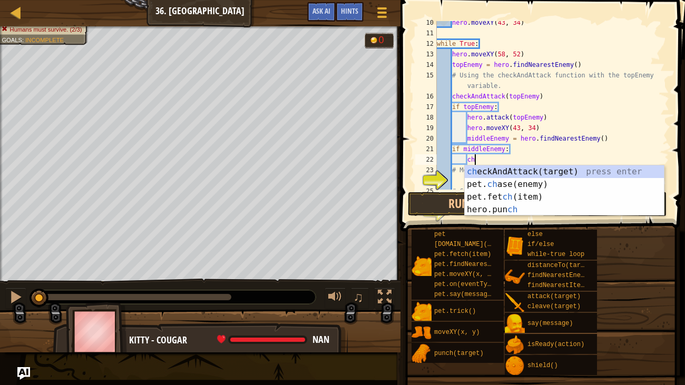
type textarea "c"
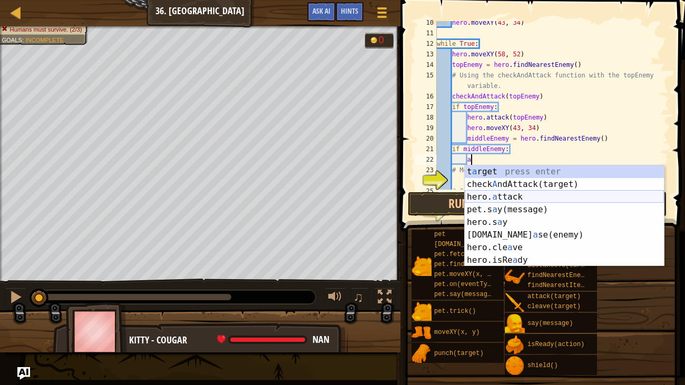
click at [517, 195] on div "t a rget press enter check A ndAttack(target) press enter hero. a ttack press e…" at bounding box center [564, 229] width 199 height 127
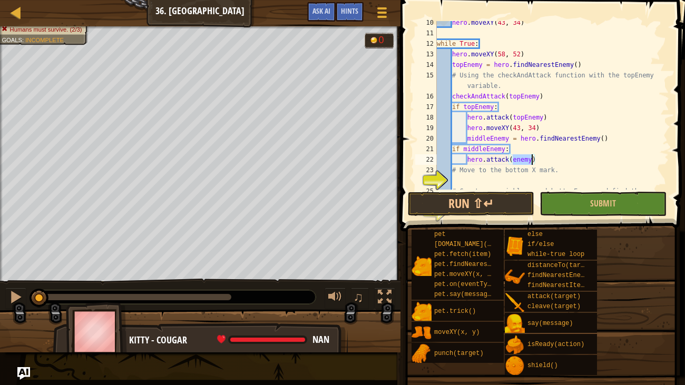
click at [517, 161] on div "hero . moveXY ( 43 , 34 ) while True : hero . moveXY ( 58 , 52 ) topEnemy = her…" at bounding box center [552, 105] width 235 height 169
click at [450, 170] on div "hero . moveXY ( 43 , 34 ) while True : hero . moveXY ( 58 , 52 ) topEnemy = her…" at bounding box center [552, 117] width 235 height 200
type textarea "# Move to the bottom X mark."
click at [455, 175] on div "hero . moveXY ( 43 , 34 ) while True : hero . moveXY ( 58 , 52 ) topEnemy = her…" at bounding box center [552, 112] width 235 height 190
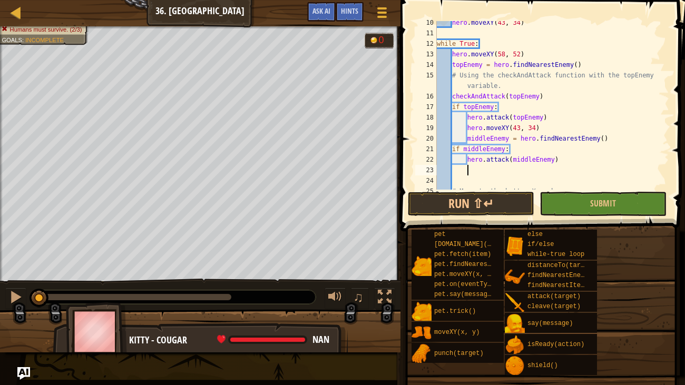
scroll to position [5, 2]
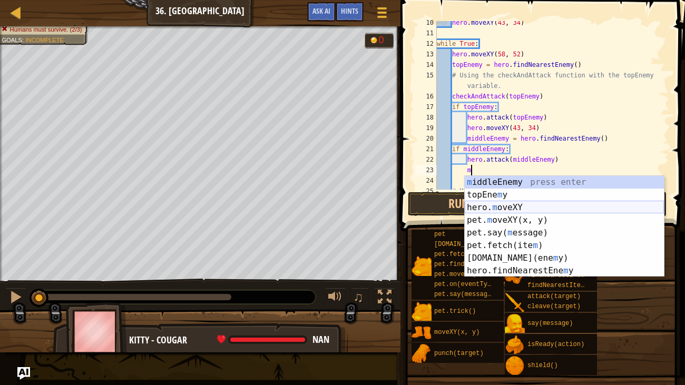
click at [504, 211] on div "m iddleEnemy press enter topEne m y press enter hero. m oveXY press enter pet. …" at bounding box center [564, 239] width 199 height 127
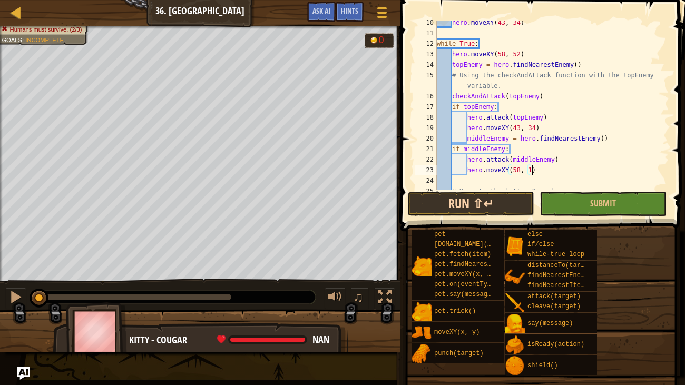
scroll to position [5, 7]
type textarea "hero.moveXY(58, 16)"
click at [464, 177] on div "hero . moveXY ( 43 , 34 ) while True : hero . moveXY ( 58 , 52 ) topEnemy = her…" at bounding box center [552, 112] width 235 height 190
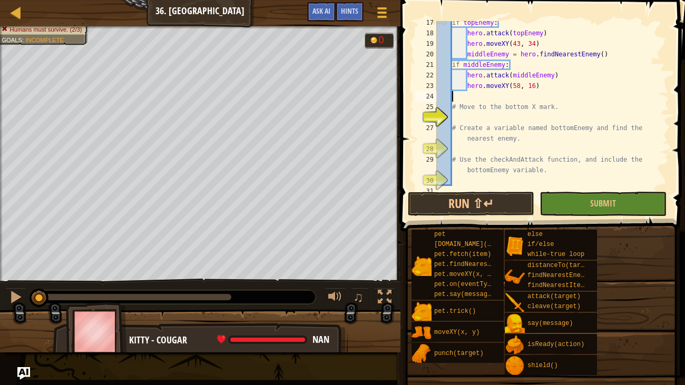
scroll to position [204, 0]
type textarea "f"
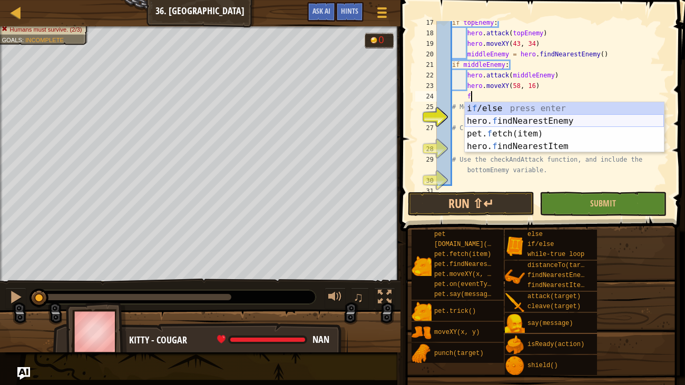
click at [492, 117] on div "i f /else press enter hero. f indNearestEnemy press enter pet. f etch(item) pre…" at bounding box center [564, 140] width 199 height 76
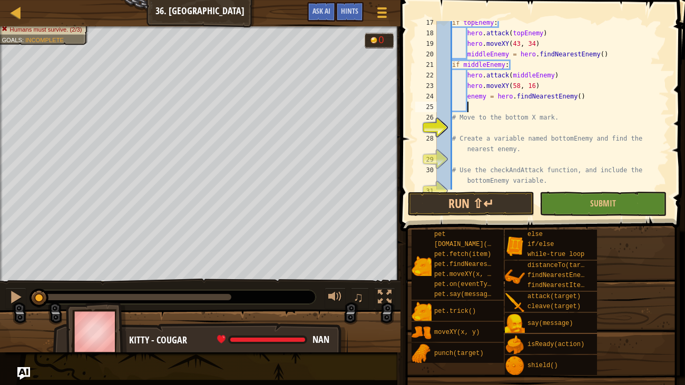
scroll to position [5, 1]
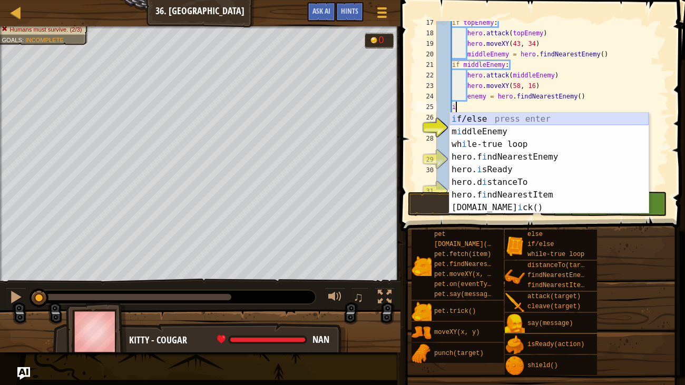
click at [480, 114] on div "i f/else press enter m i ddleEnemy press enter wh i le-true loop press enter he…" at bounding box center [549, 176] width 199 height 127
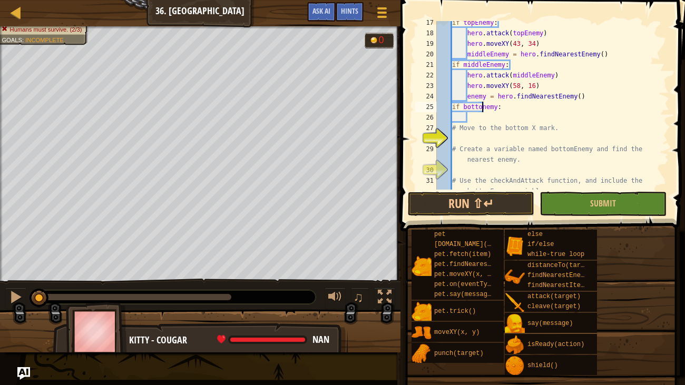
scroll to position [5, 4]
type textarea "if bottomEnemy:"
click at [476, 121] on div "if topEnemy : hero . attack ( topEnemy ) hero . moveXY ( 43 , 34 ) middleEnemy …" at bounding box center [552, 117] width 235 height 200
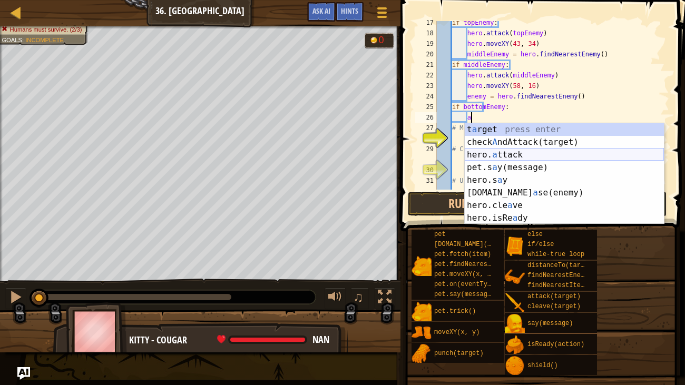
click at [498, 153] on div "t a rget press enter check A ndAttack(target) press enter hero. a ttack press e…" at bounding box center [564, 186] width 199 height 127
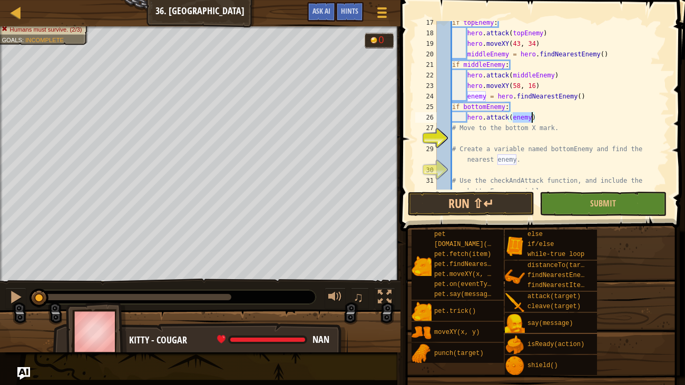
click at [453, 127] on div "if topEnemy : hero . attack ( topEnemy ) hero . moveXY ( 43 , 34 ) middleEnemy …" at bounding box center [552, 117] width 235 height 200
type textarea "# Move to the bottom X mark."
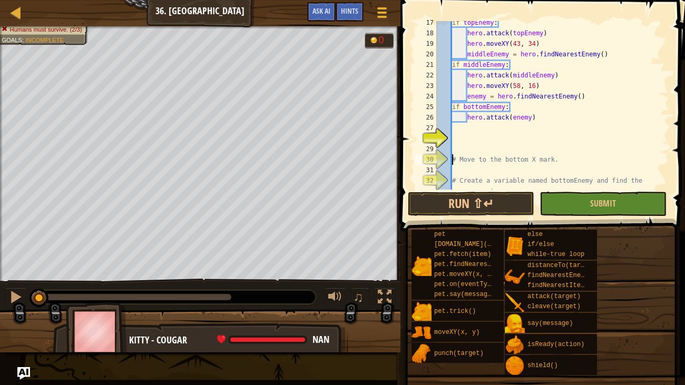
click at [460, 128] on div "if topEnemy : hero . attack ( topEnemy ) hero . moveXY ( 43 , 34 ) middleEnemy …" at bounding box center [552, 117] width 235 height 200
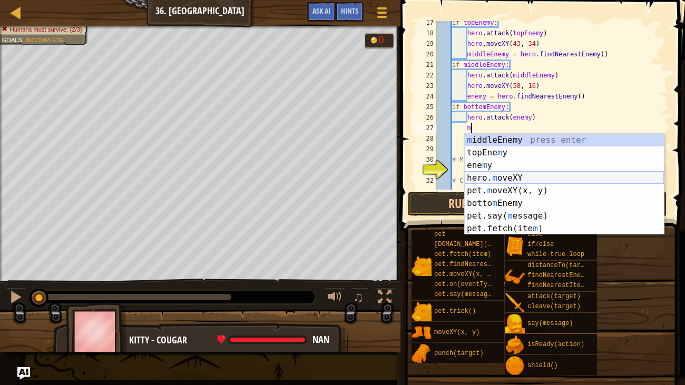
click at [493, 173] on div "m iddleEnemy press enter topEne m y press enter ene m y press enter hero. m ove…" at bounding box center [564, 197] width 199 height 127
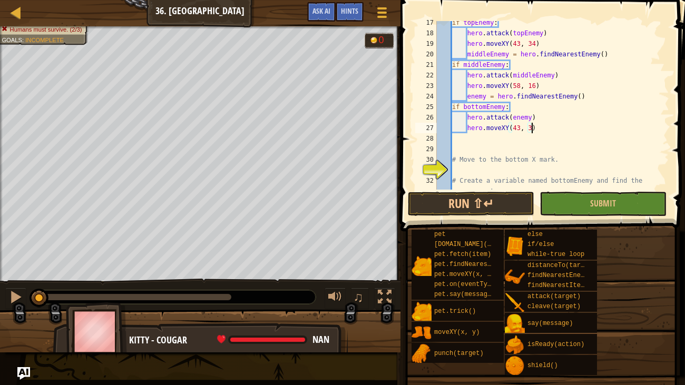
scroll to position [5, 7]
click at [472, 200] on button "Run ⇧↵" at bounding box center [471, 204] width 127 height 24
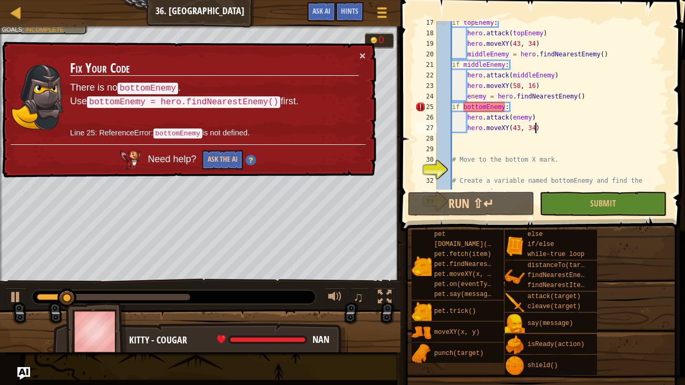
click at [468, 99] on div "if topEnemy : hero . attack ( topEnemy ) hero . moveXY ( 43 , 34 ) middleEnemy …" at bounding box center [552, 117] width 235 height 200
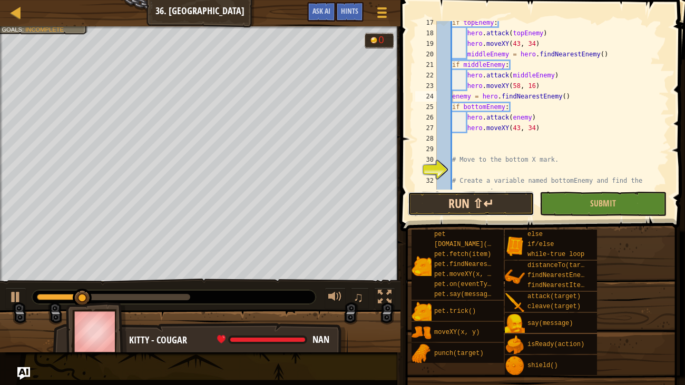
click at [486, 207] on button "Run ⇧↵" at bounding box center [471, 204] width 127 height 24
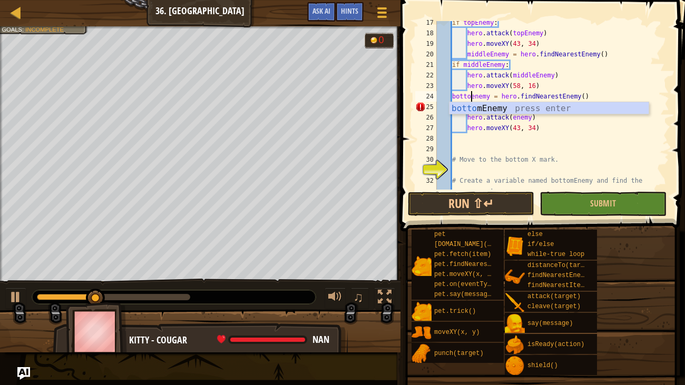
scroll to position [5, 3]
click at [452, 96] on div "if topEnemy : hero . attack ( topEnemy ) hero . moveXY ( 43 , 34 ) middleEnemy …" at bounding box center [552, 117] width 235 height 200
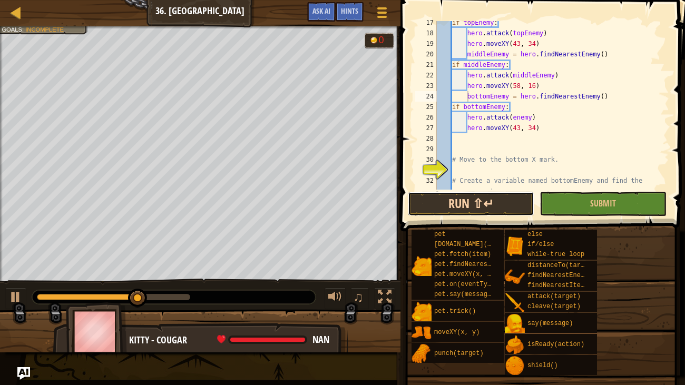
click at [474, 214] on button "Run ⇧↵" at bounding box center [471, 204] width 127 height 24
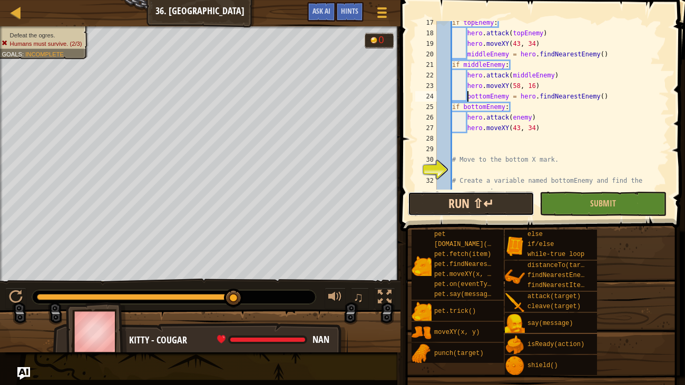
click at [478, 211] on button "Run ⇧↵" at bounding box center [471, 204] width 127 height 24
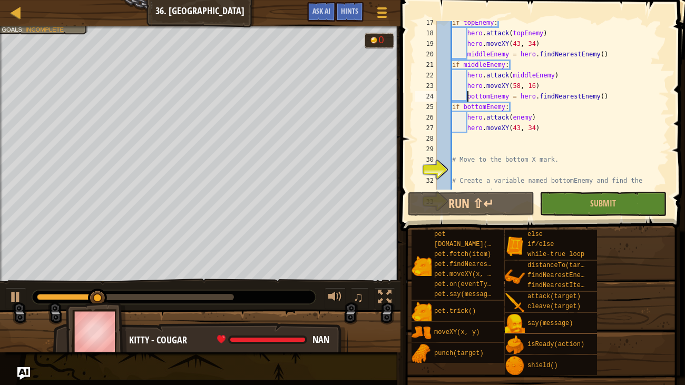
click at [536, 132] on div "if topEnemy : hero . attack ( topEnemy ) hero . moveXY ( 43 , 34 ) middleEnemy …" at bounding box center [552, 117] width 235 height 200
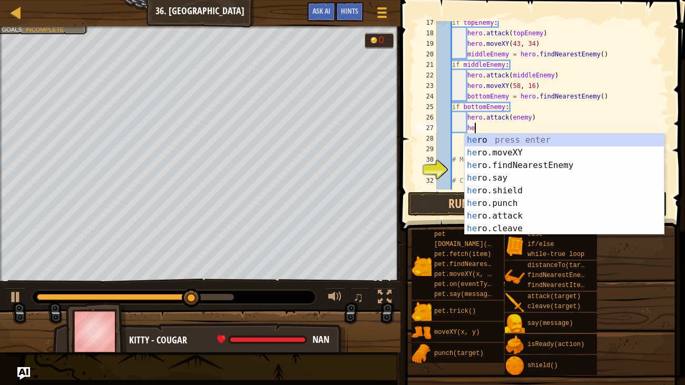
type textarea "h"
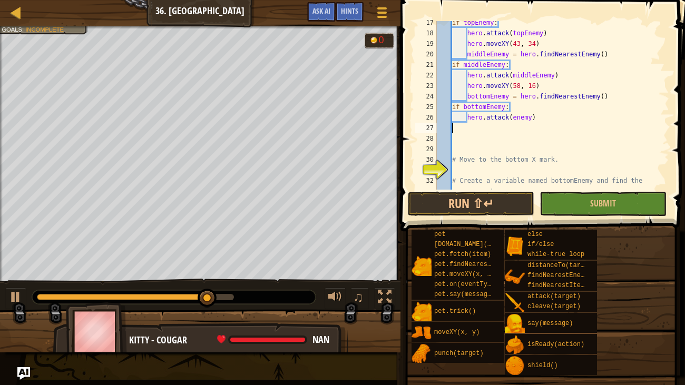
scroll to position [5, 0]
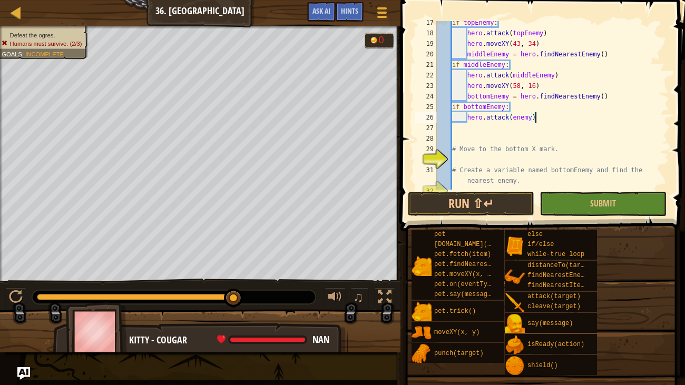
click at [513, 117] on div "if topEnemy : hero . attack ( topEnemy ) hero . moveXY ( 43 , 34 ) middleEnemy …" at bounding box center [552, 112] width 235 height 190
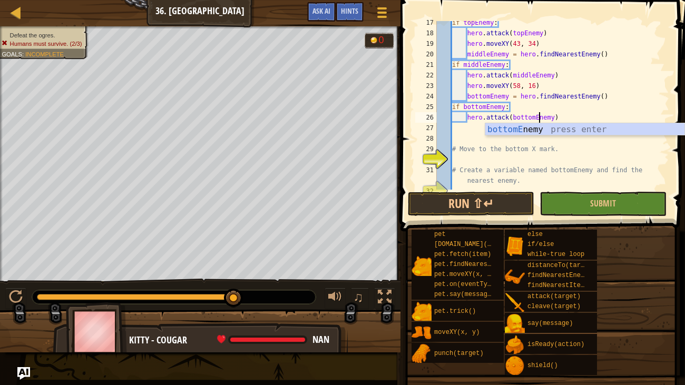
scroll to position [5, 8]
type textarea "hero.attack(bottomEnemy)"
click at [521, 199] on button "Run ⇧↵" at bounding box center [471, 204] width 127 height 24
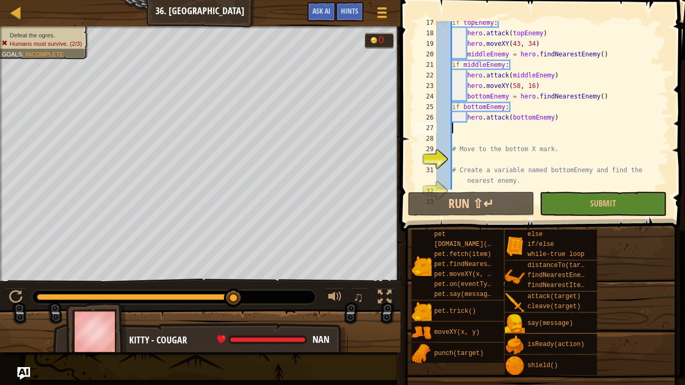
click at [470, 125] on div "if topEnemy : hero . attack ( topEnemy ) hero . moveXY ( 43 , 34 ) middleEnemy …" at bounding box center [552, 112] width 235 height 190
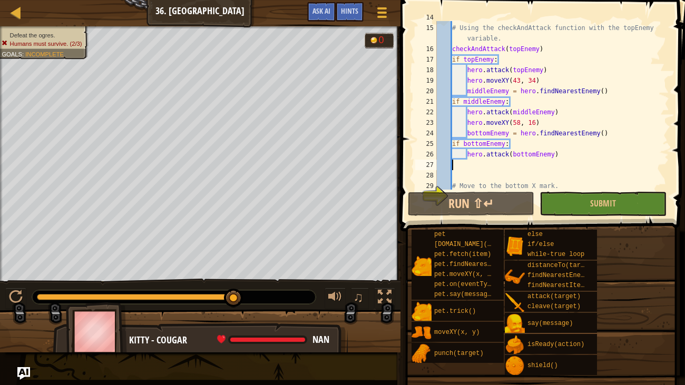
scroll to position [166, 0]
click at [471, 127] on div "topEnemy = hero . findNearestEnemy ( ) # Using the checkAndAttack function with…" at bounding box center [552, 108] width 235 height 190
type textarea "hero.moveXY(58, 16)"
click at [467, 166] on div "topEnemy = hero . findNearestEnemy ( ) # Using the checkAndAttack function with…" at bounding box center [552, 108] width 235 height 190
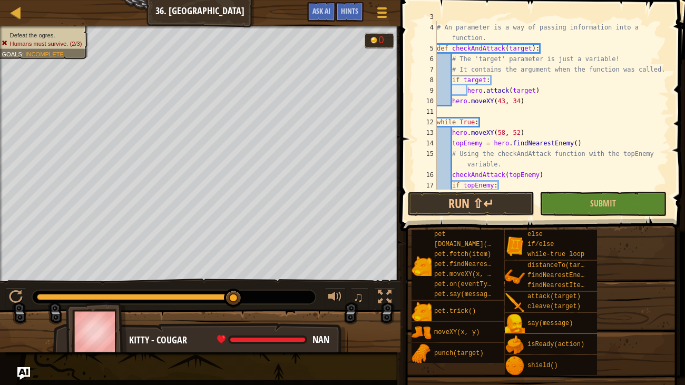
scroll to position [42, 0]
click at [530, 100] on div "# An parameter is a way of passing information into a function. def checkAndAtt…" at bounding box center [552, 121] width 235 height 200
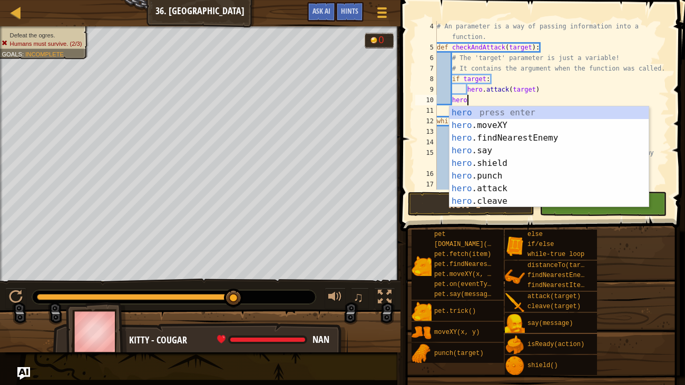
type textarea "h"
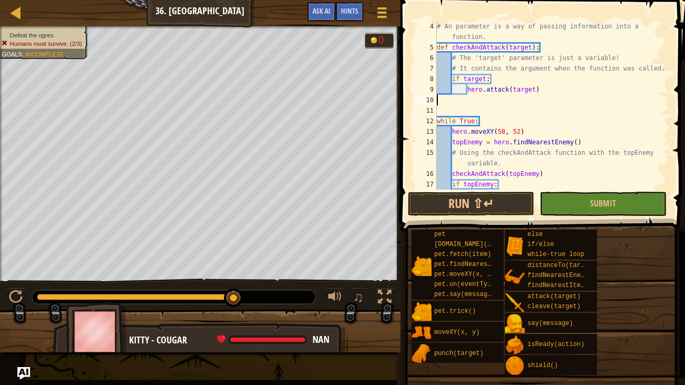
scroll to position [5, 0]
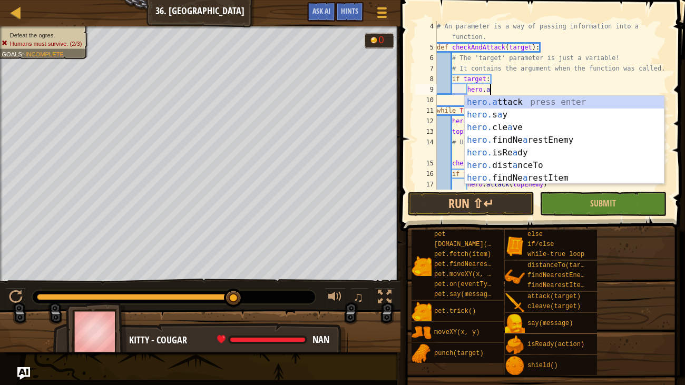
type textarea "h"
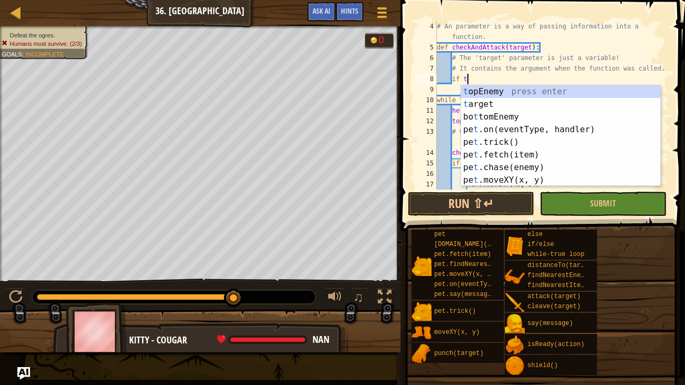
type textarea "i"
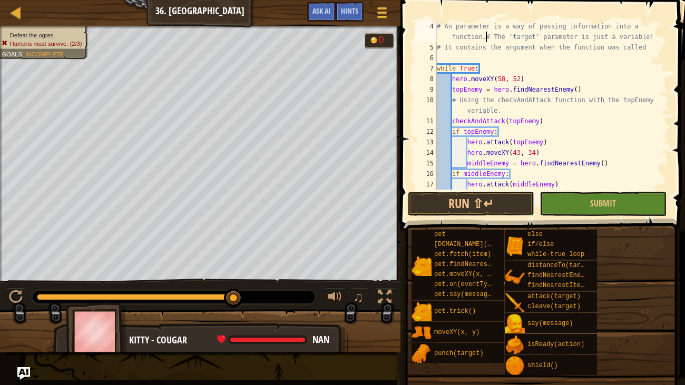
type textarea "# The 'target' parameter is just a variable!"
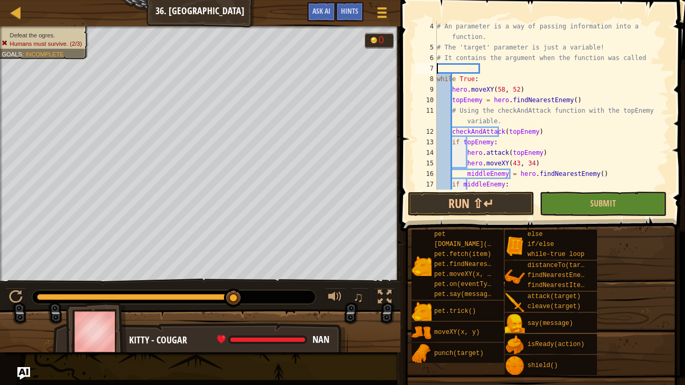
click at [488, 68] on div "# An parameter is a way of passing information into a function. # The 'target' …" at bounding box center [552, 121] width 235 height 200
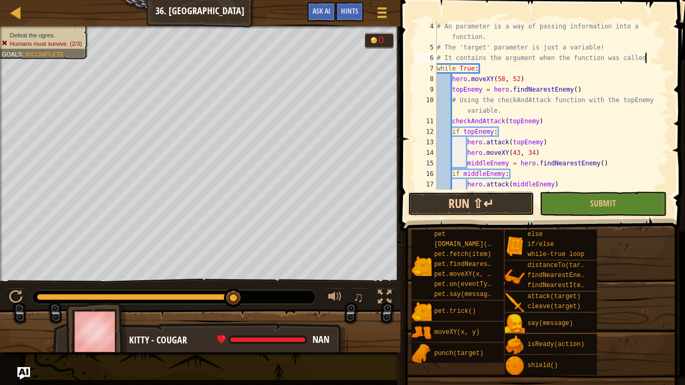
click at [458, 211] on button "Run ⇧↵" at bounding box center [471, 204] width 127 height 24
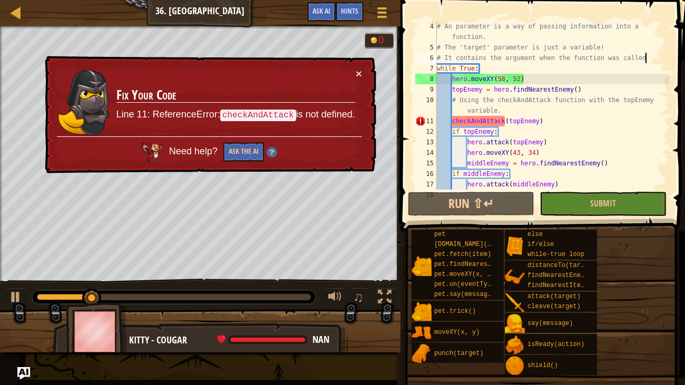
click at [503, 109] on div "# An parameter is a way of passing information into a function. # The 'target' …" at bounding box center [552, 121] width 235 height 200
type textarea "# Using the checkAndAttack function with the topEnemy variable."
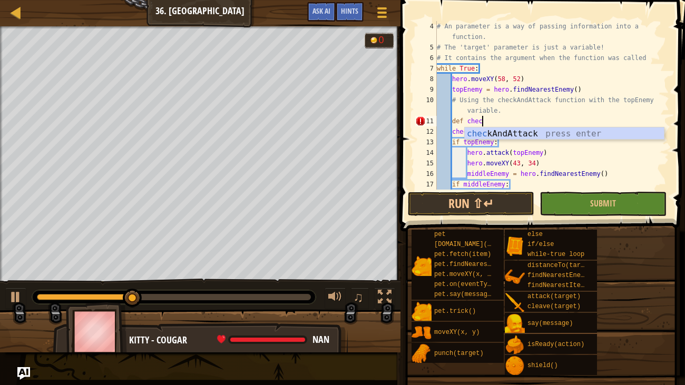
scroll to position [5, 3]
click at [488, 129] on div "check AndAttack press enter" at bounding box center [564, 147] width 199 height 38
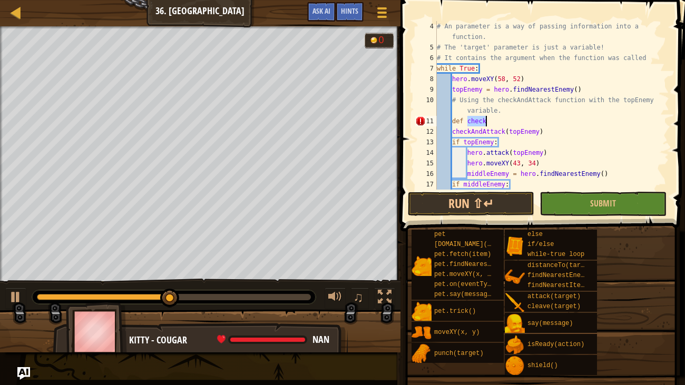
type textarea "def"
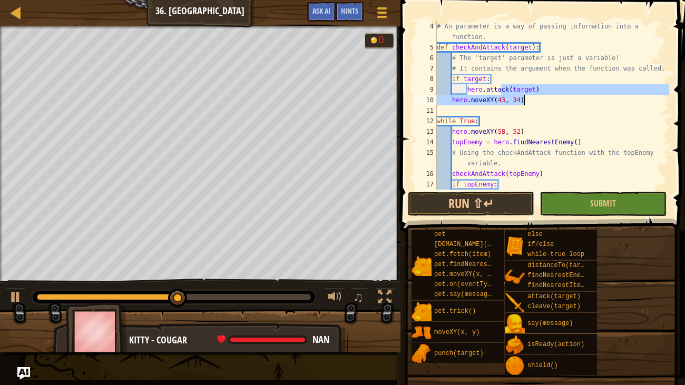
type textarea "hero.attack(target) hero.moveXY(43, 34)"
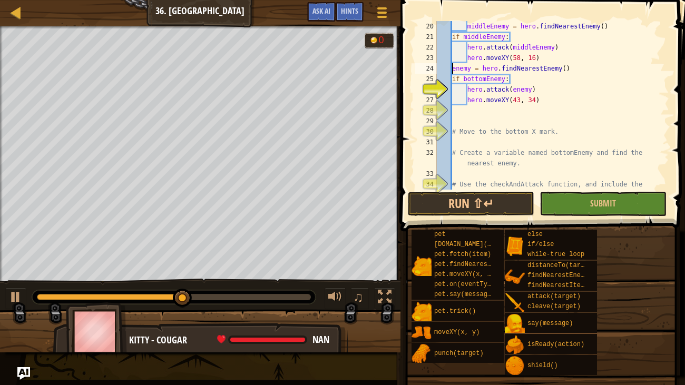
type textarea "m"
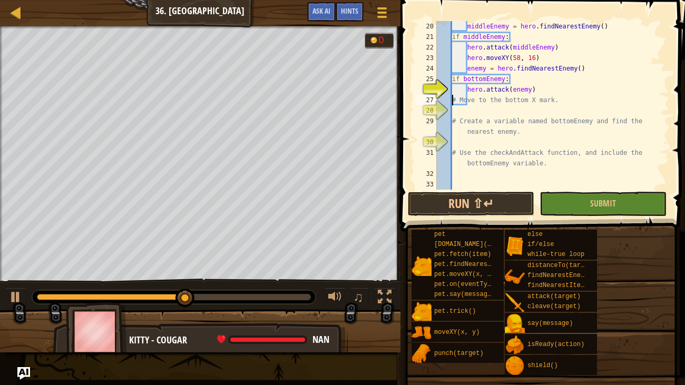
type textarea "a"
type textarea "i"
type textarea "f"
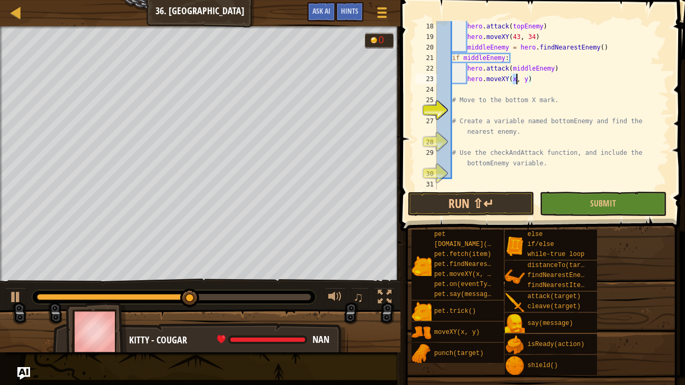
type textarea "m"
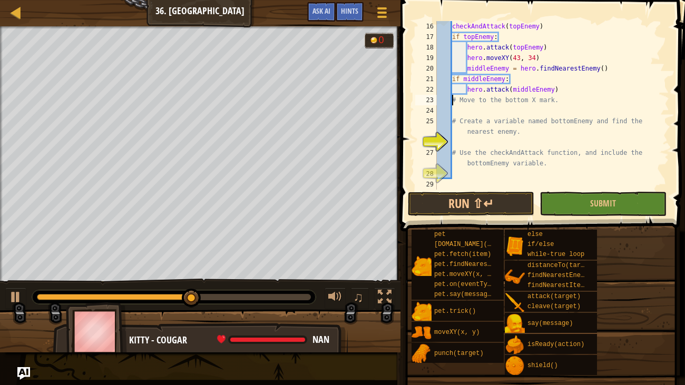
scroll to position [189, 0]
type textarea "a"
click at [454, 100] on div "checkAndAttack ( topEnemy ) if topEnemy : hero . attack ( topEnemy ) hero . mov…" at bounding box center [552, 116] width 235 height 190
type textarea "# Move to the bottom X mark."
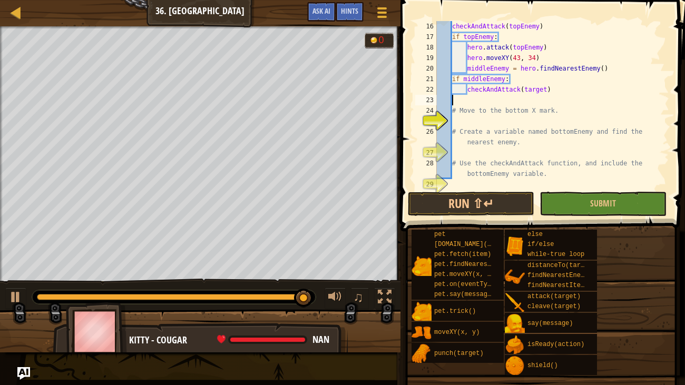
click at [460, 103] on div "checkAndAttack ( topEnemy ) if topEnemy : hero . attack ( topEnemy ) hero . mov…" at bounding box center [552, 116] width 235 height 190
click at [502, 80] on div "checkAndAttack ( topEnemy ) if topEnemy : hero . attack ( topEnemy ) hero . mov…" at bounding box center [552, 116] width 235 height 190
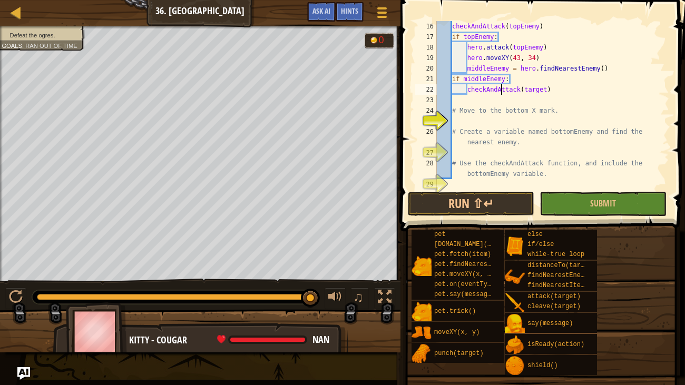
click at [500, 93] on div "checkAndAttack ( topEnemy ) if topEnemy : hero . attack ( topEnemy ) hero . mov…" at bounding box center [552, 116] width 235 height 190
type textarea "checkAndAttack(target)"
click at [463, 102] on div "checkAndAttack ( topEnemy ) if topEnemy : hero . attack ( topEnemy ) hero . mov…" at bounding box center [552, 116] width 235 height 190
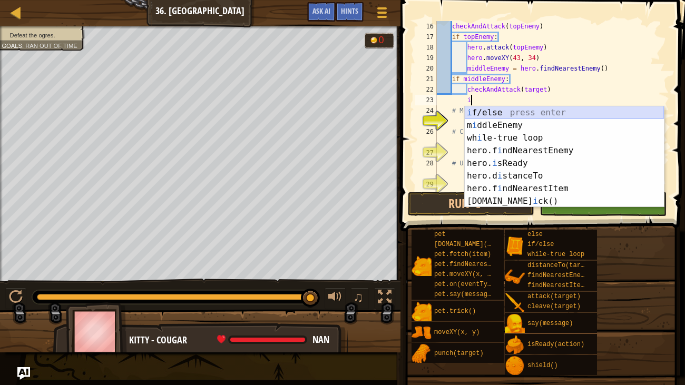
click at [471, 115] on div "i f/else press enter m i ddleEnemy press enter wh i le-true loop press enter he…" at bounding box center [564, 169] width 199 height 127
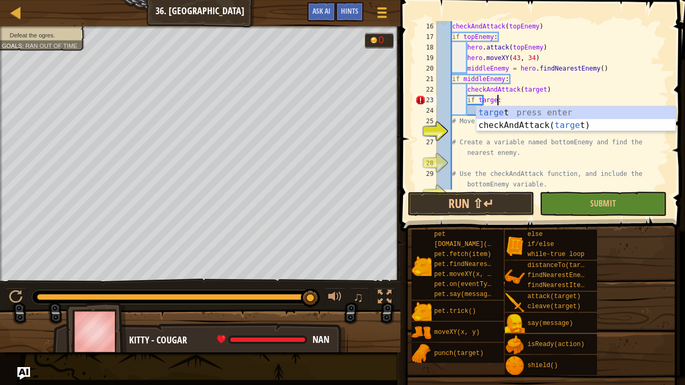
type textarea "if target:"
